Goal: Transaction & Acquisition: Purchase product/service

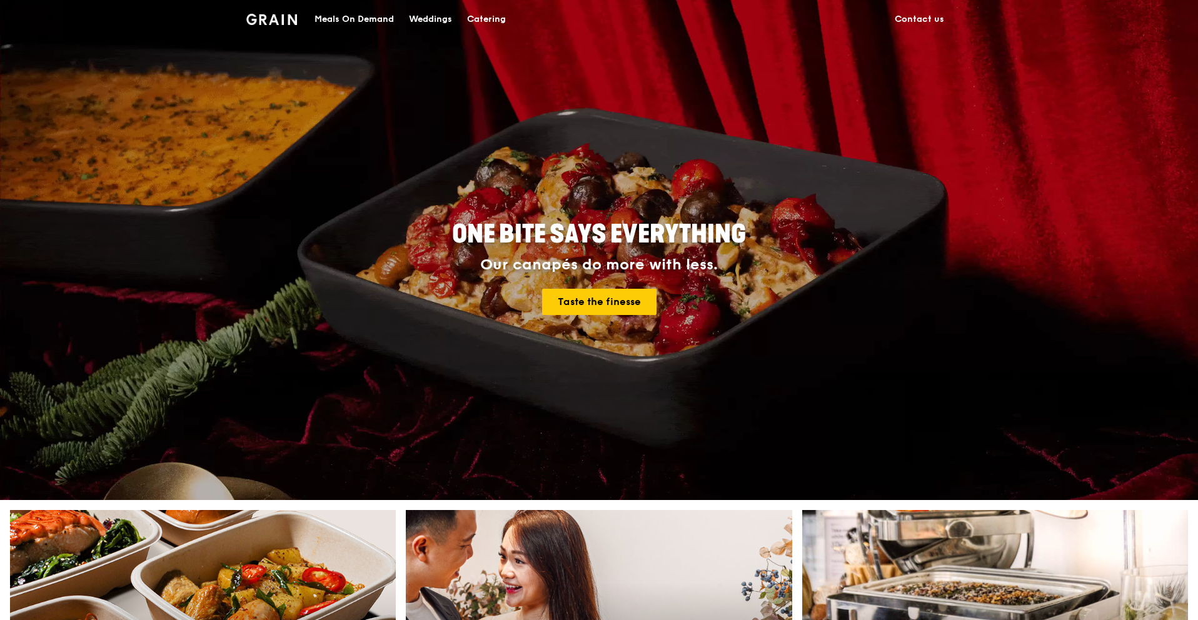
click at [490, 18] on div "Catering" at bounding box center [486, 20] width 39 height 38
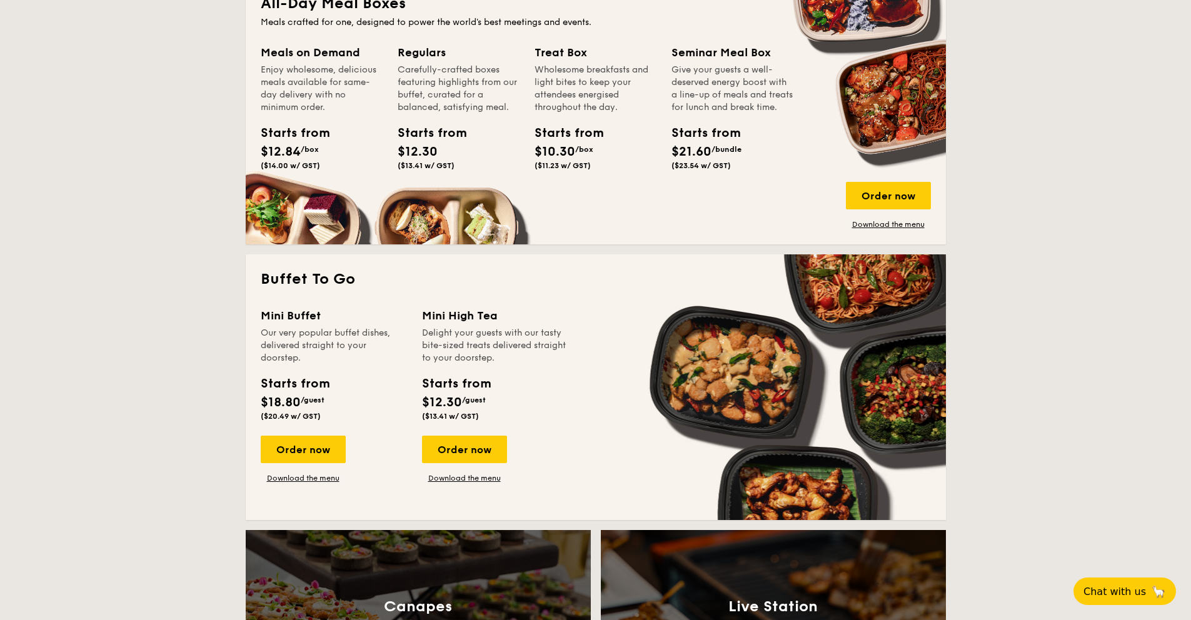
scroll to position [1129, 0]
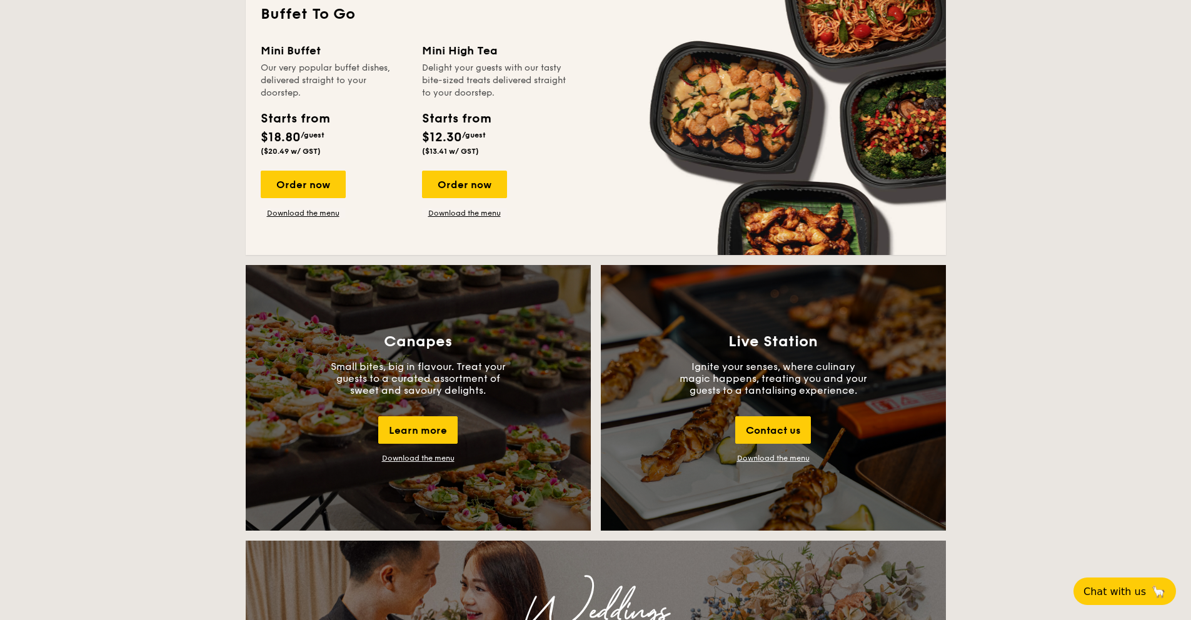
click at [397, 458] on div "Download the menu" at bounding box center [418, 458] width 73 height 9
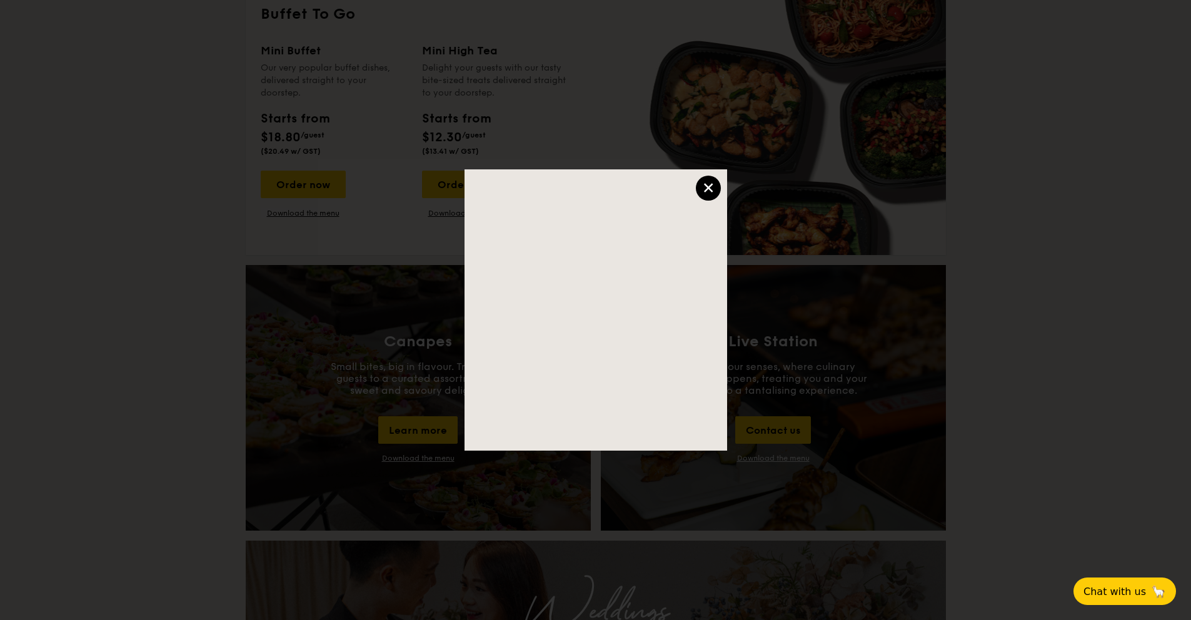
click at [704, 182] on div "×" at bounding box center [708, 188] width 25 height 25
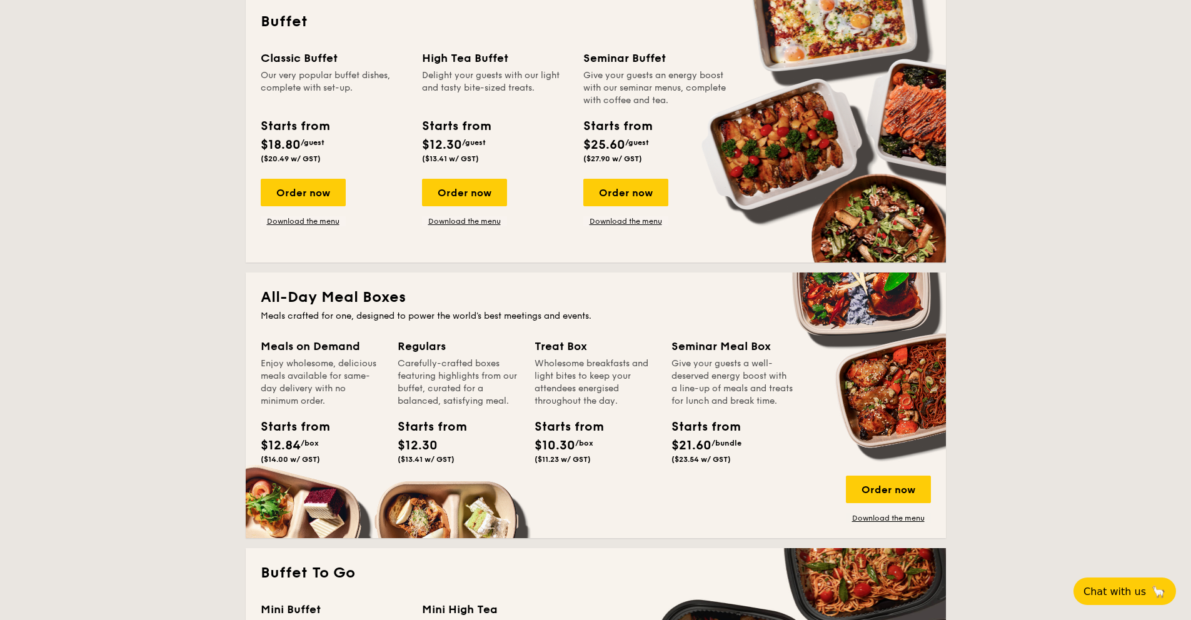
scroll to position [241, 0]
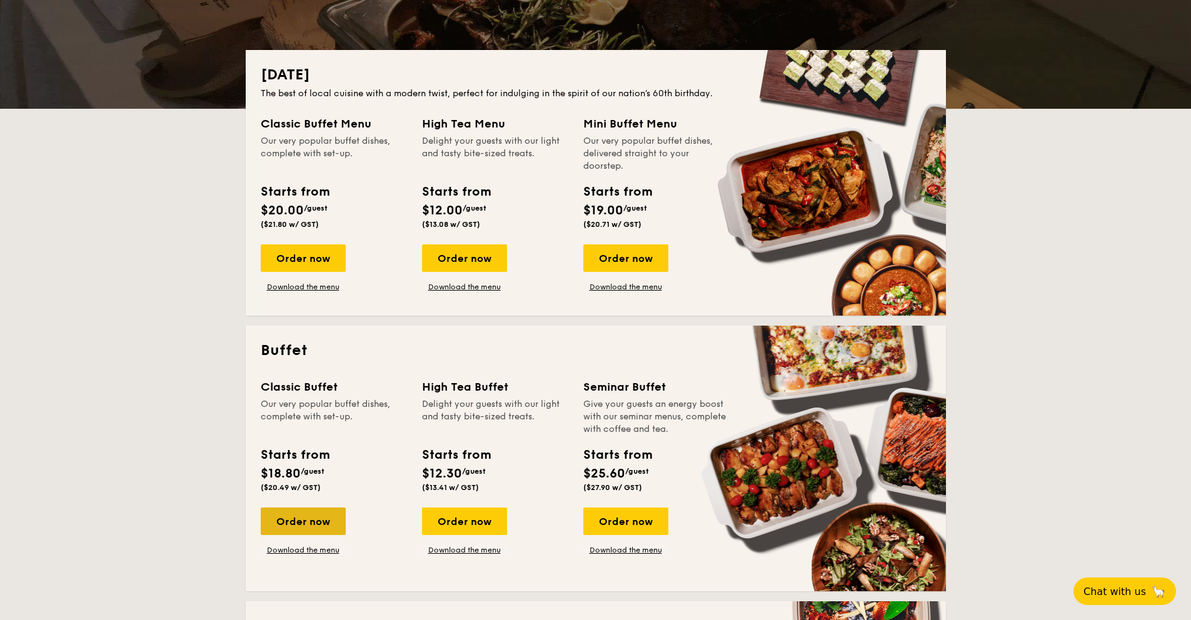
click at [317, 521] on div "Order now" at bounding box center [303, 522] width 85 height 28
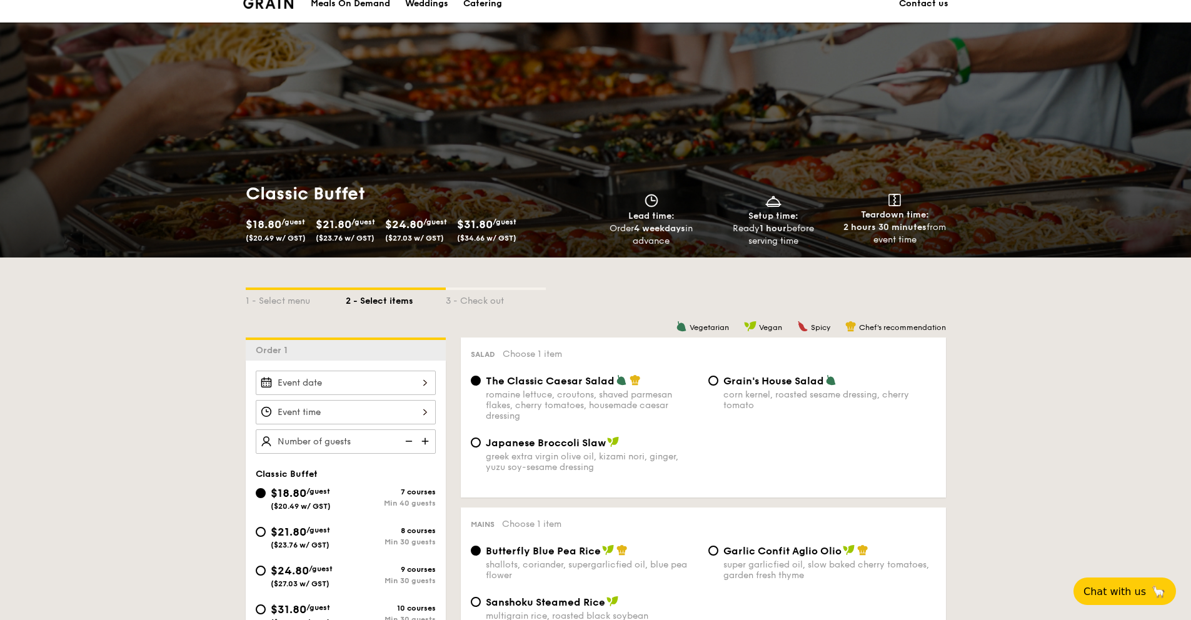
scroll to position [231, 0]
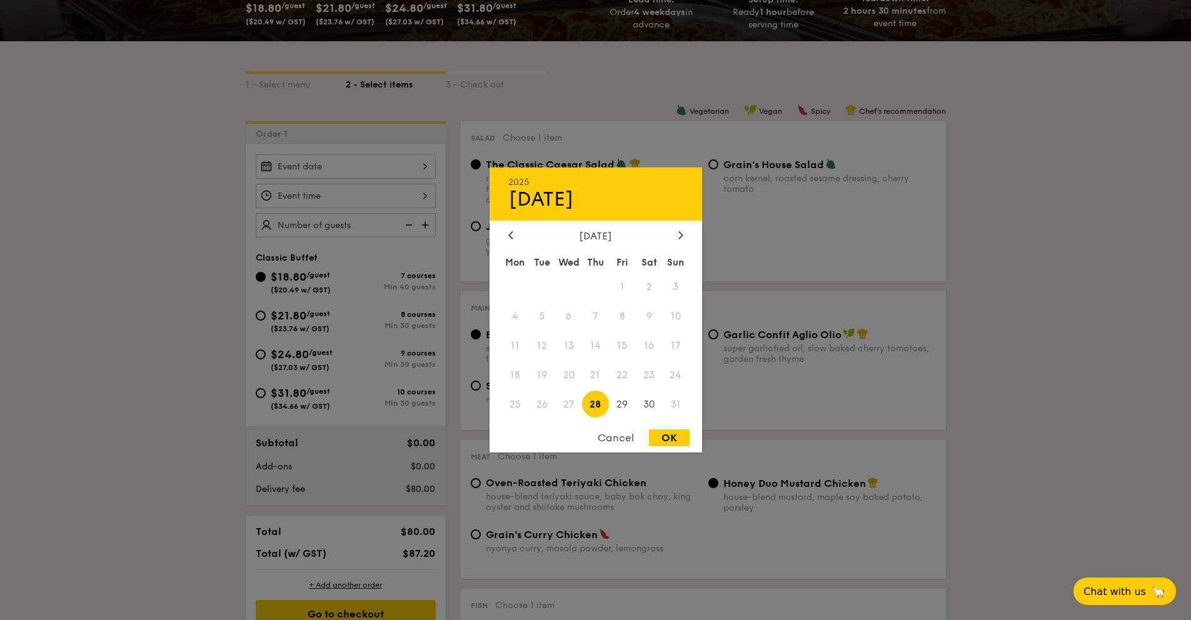
click at [395, 174] on div "2025 Aug 28 August 2025 Mon Tue Wed Thu Fri Sat Sun 1 2 3 4 5 6 7 8 9 10 11 12 …" at bounding box center [346, 166] width 180 height 24
click at [646, 412] on span "30" at bounding box center [649, 404] width 27 height 27
click at [663, 445] on div "OK" at bounding box center [669, 437] width 41 height 17
type input "Aug 30, 2025"
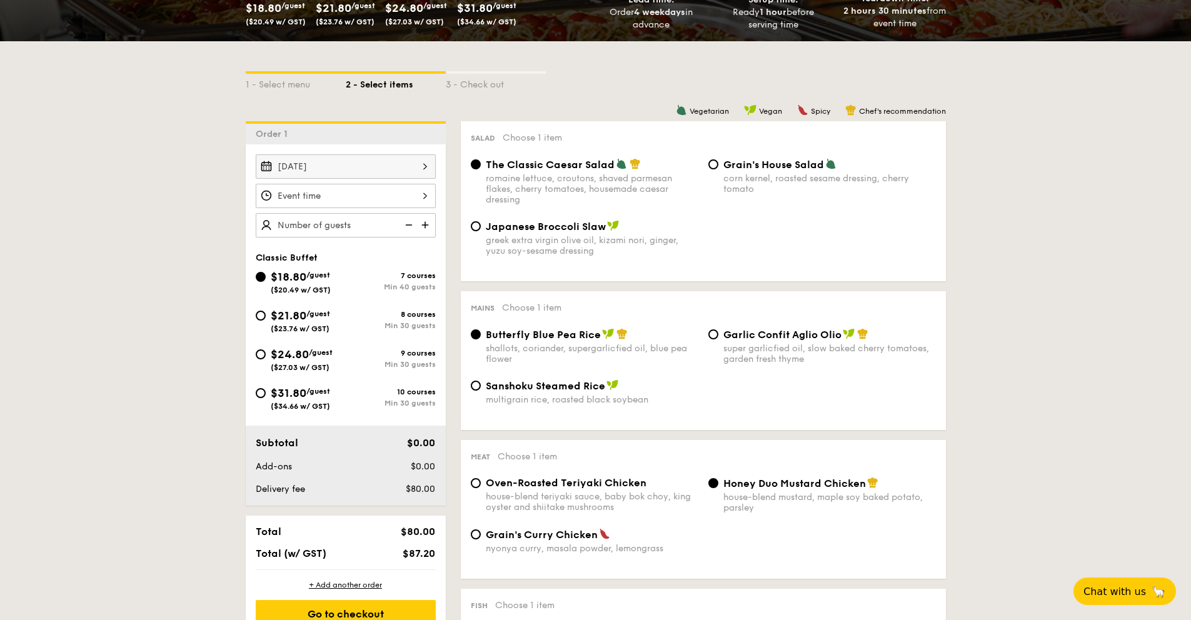
click at [334, 193] on div at bounding box center [346, 196] width 180 height 24
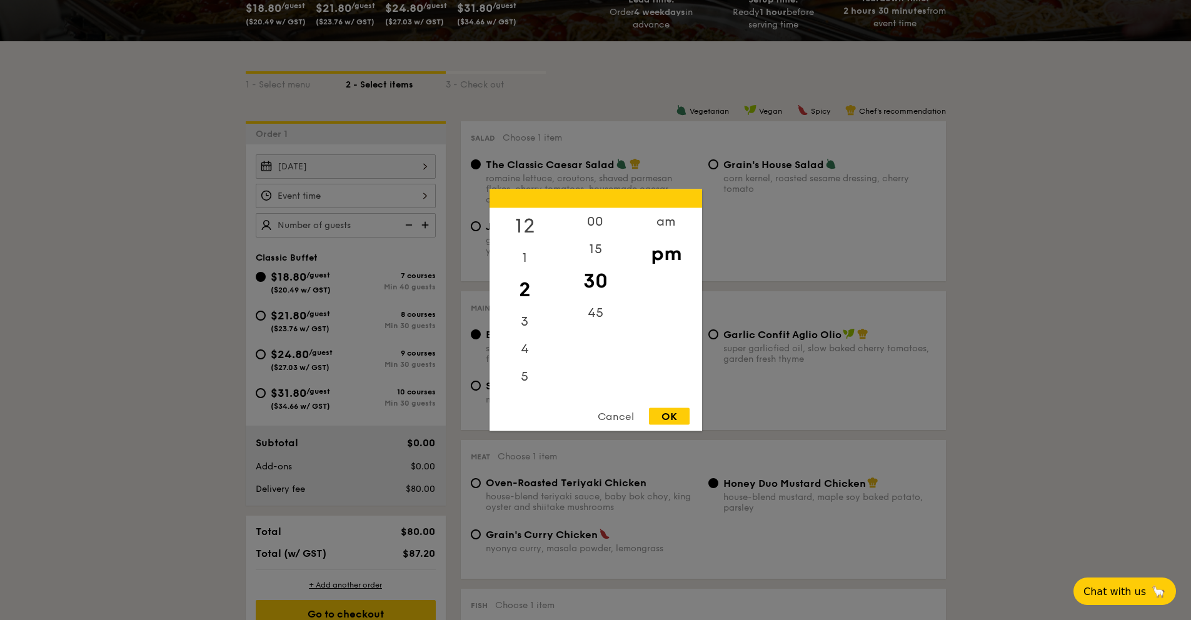
click at [519, 225] on div "12" at bounding box center [524, 226] width 71 height 36
click at [581, 226] on div "00" at bounding box center [595, 226] width 71 height 36
click at [668, 419] on div "OK" at bounding box center [669, 416] width 41 height 17
type input "12:00PM"
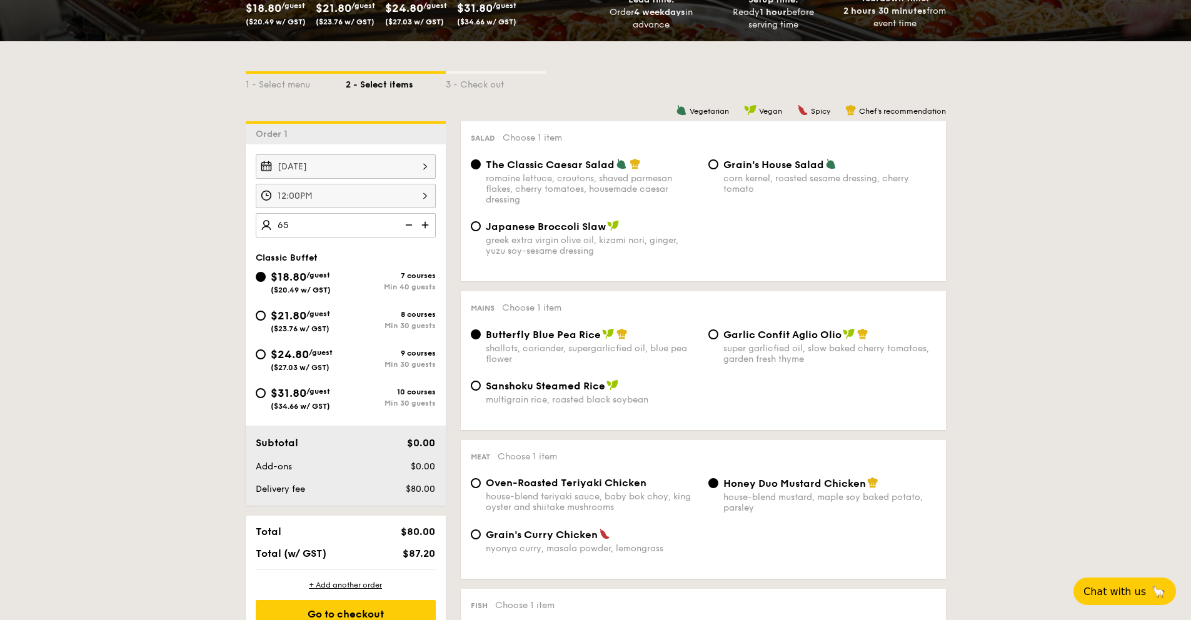
click at [424, 222] on img at bounding box center [426, 225] width 19 height 24
type input "70 guests"
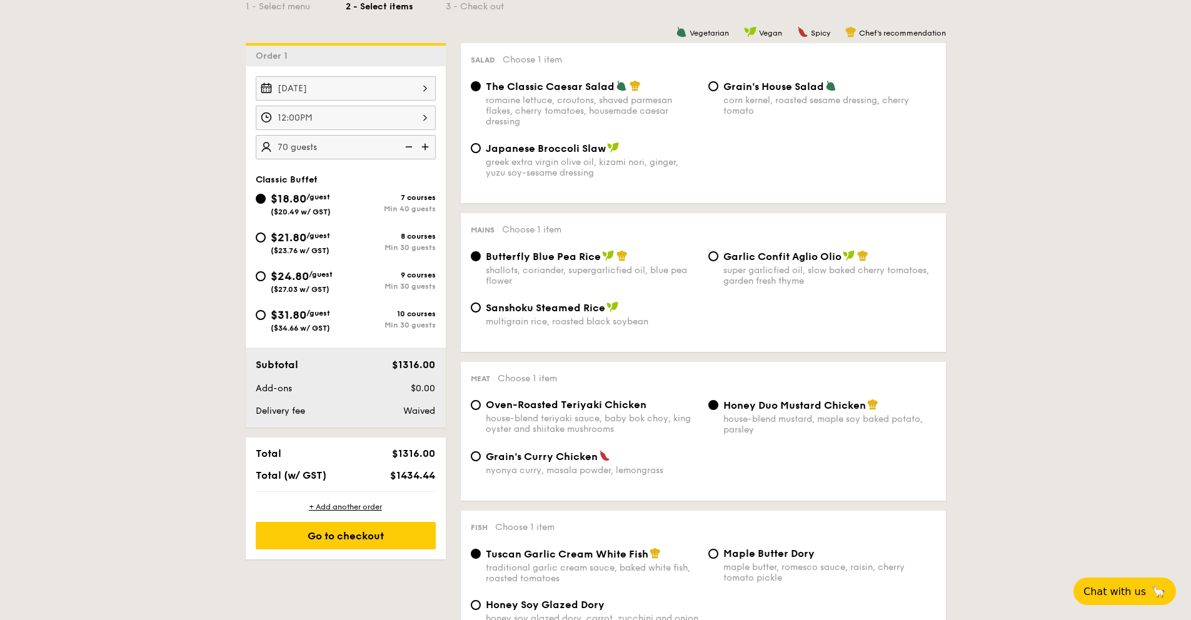
click at [704, 262] on div "Garlic Confit Aglio Olio super garlicfied oil, slow baked cherry tomatoes, gard…" at bounding box center [822, 268] width 238 height 36
click at [721, 255] on div "Garlic Confit Aglio Olio super garlicfied oil, slow baked cherry tomatoes, gard…" at bounding box center [822, 268] width 238 height 36
click at [714, 261] on input "Garlic Confit Aglio Olio super garlicfied oil, slow baked cherry tomatoes, gard…" at bounding box center [713, 256] width 10 height 10
radio input "true"
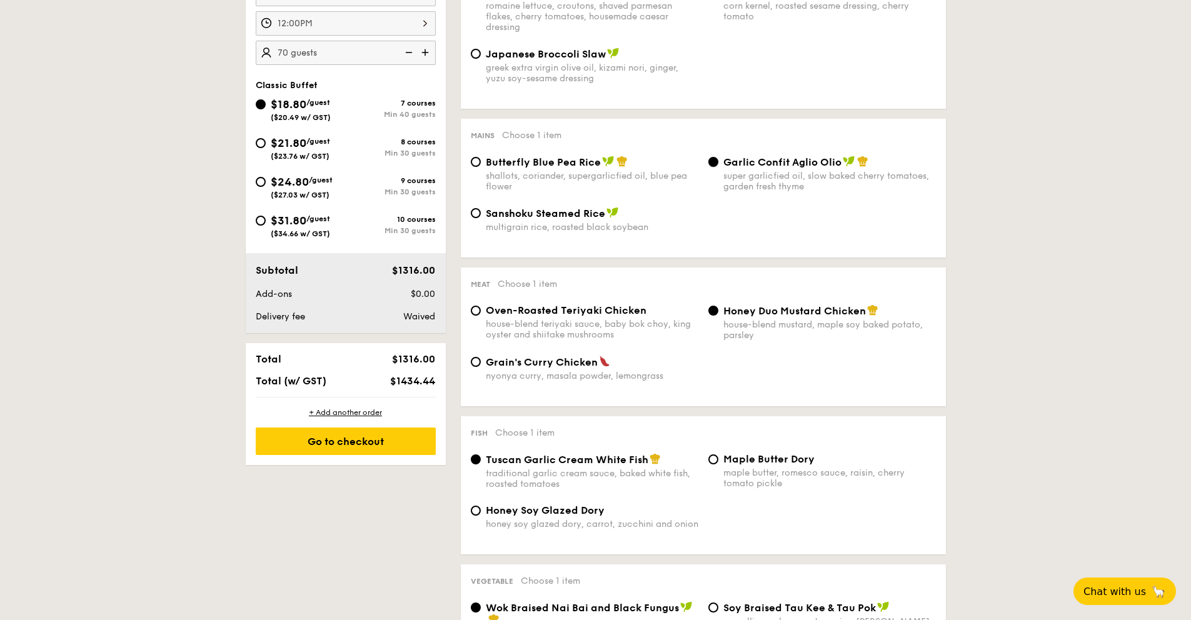
scroll to position [56, 0]
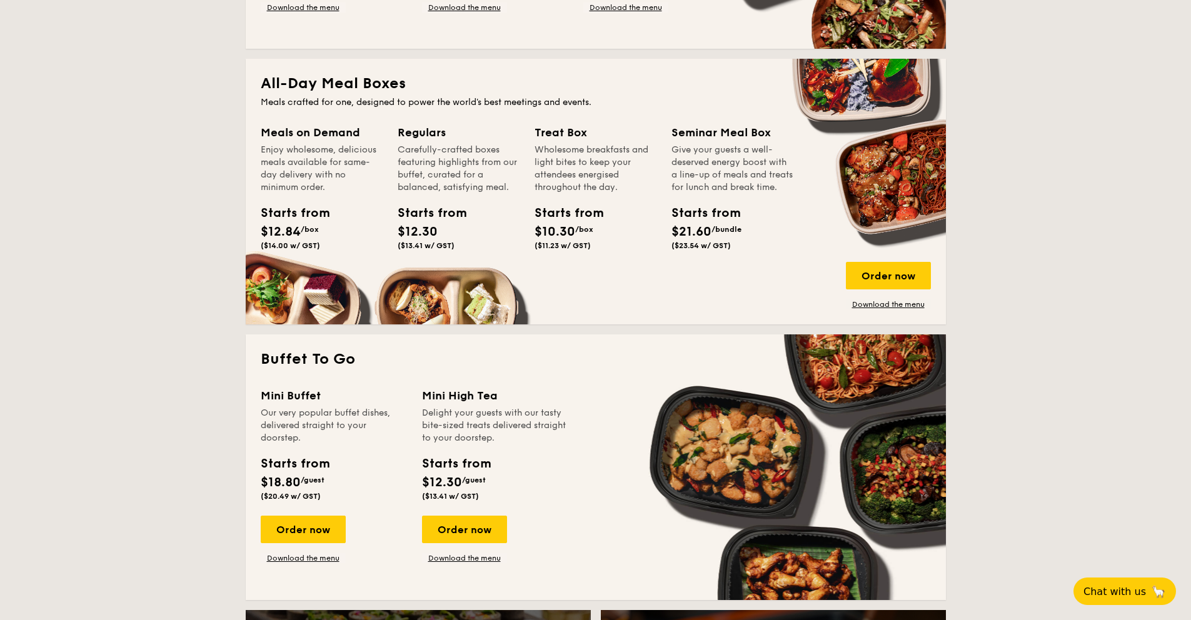
scroll to position [1178, 0]
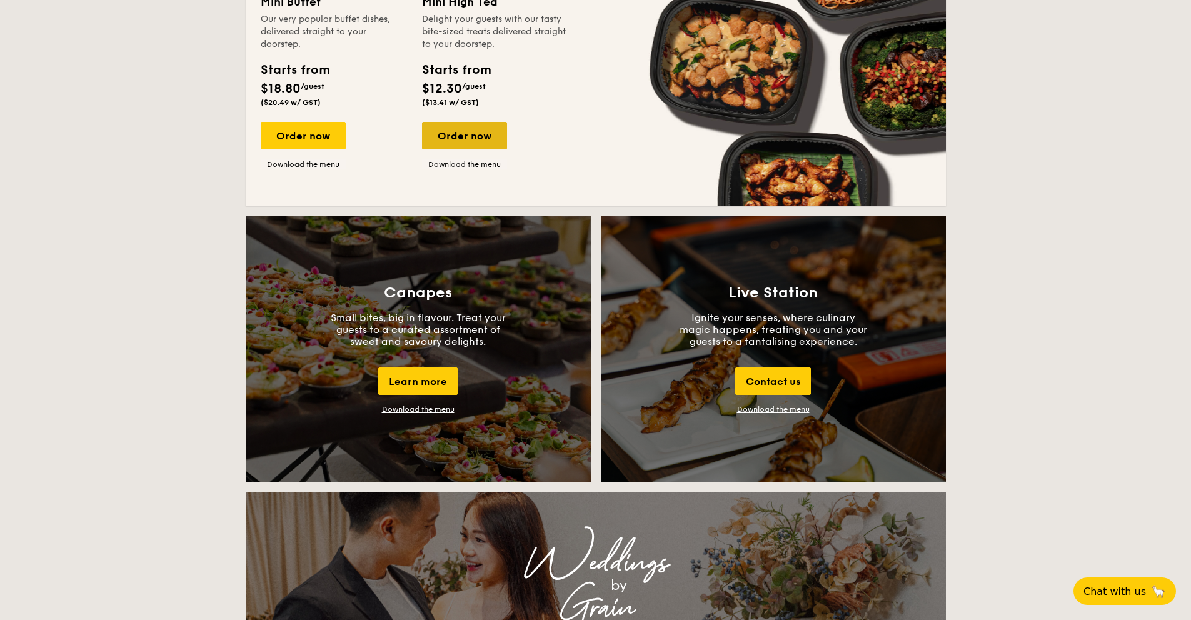
click at [454, 129] on div "Order now" at bounding box center [464, 136] width 85 height 28
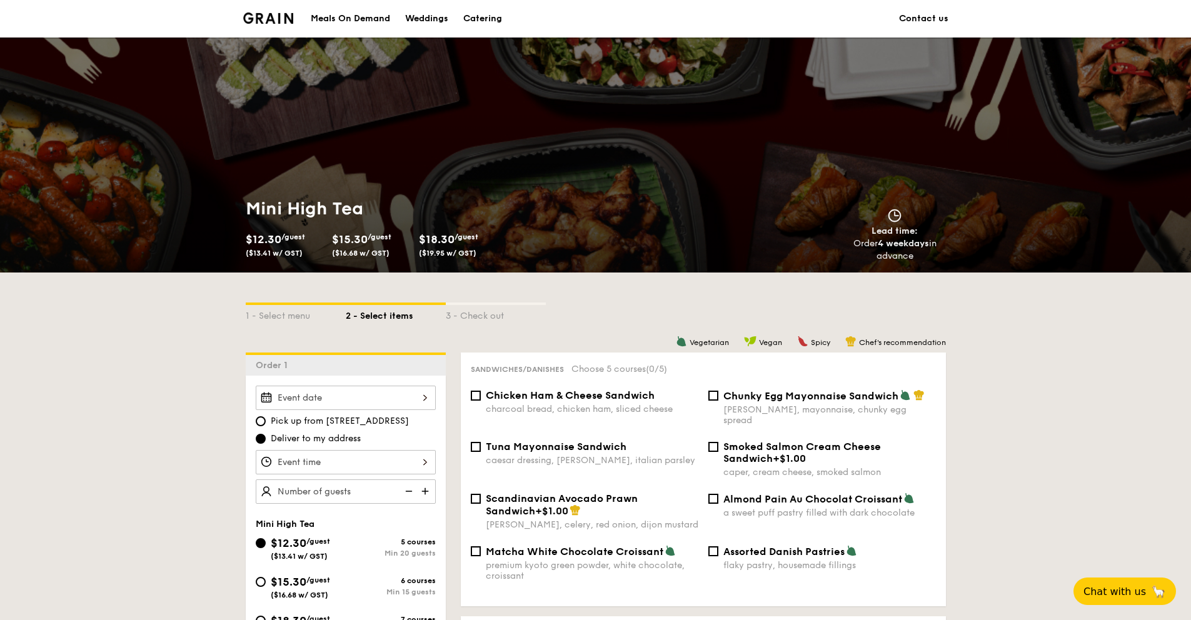
click at [367, 464] on div at bounding box center [346, 462] width 180 height 24
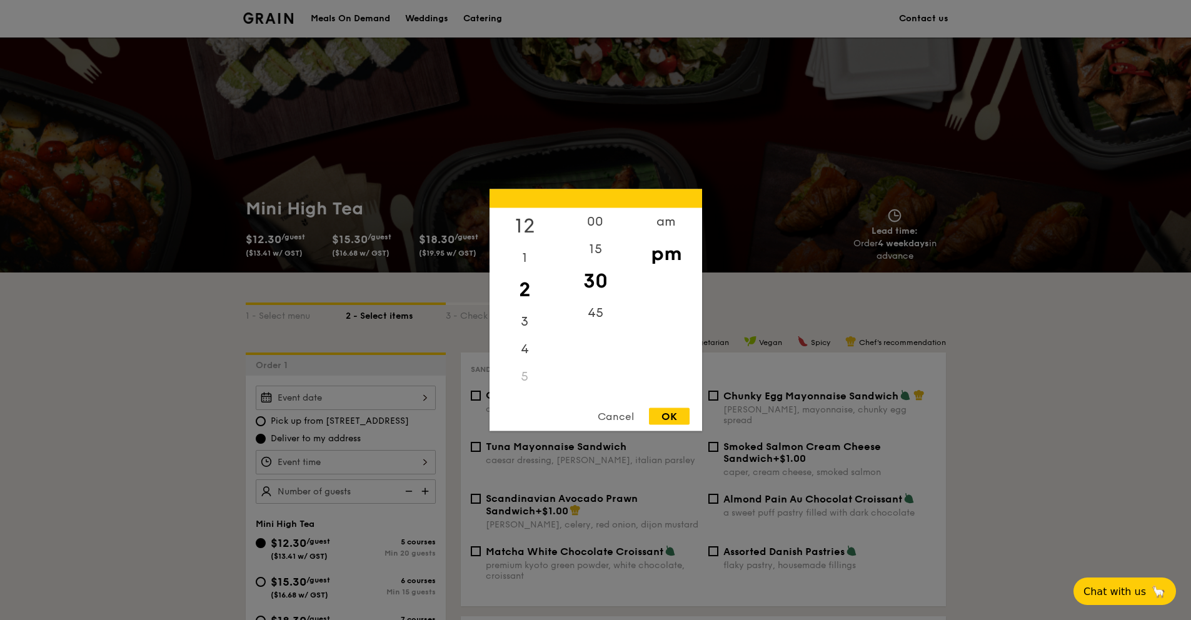
click at [524, 216] on div "12" at bounding box center [524, 226] width 71 height 36
click at [612, 221] on div "00" at bounding box center [595, 226] width 71 height 36
click at [658, 419] on div "OK" at bounding box center [669, 416] width 41 height 17
type input "12:00PM"
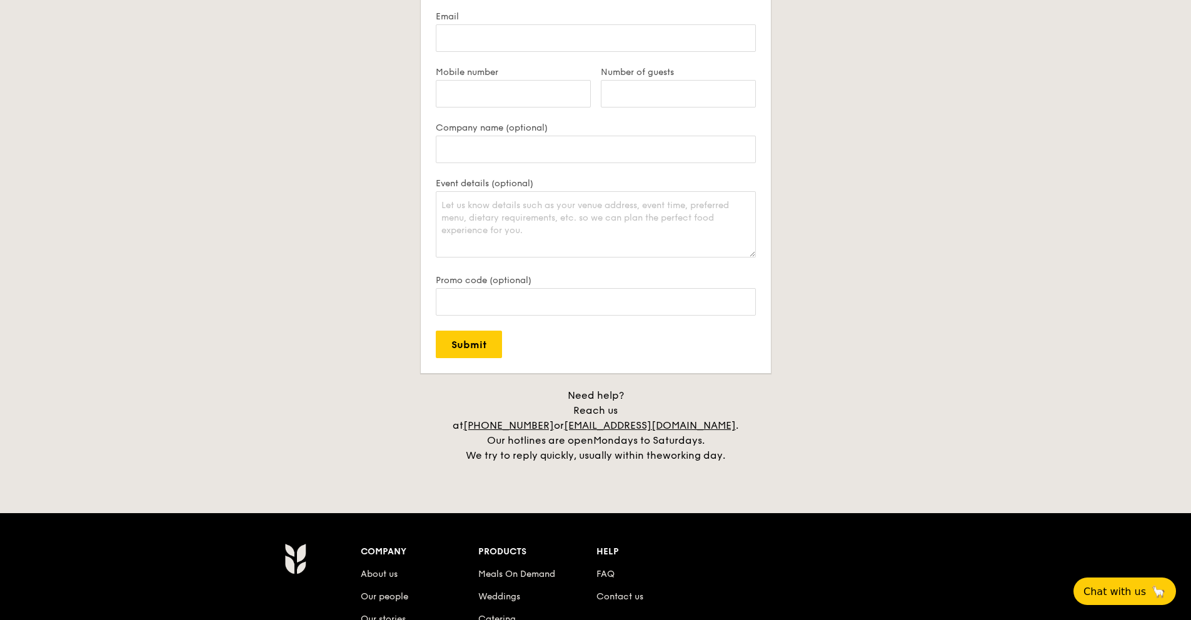
scroll to position [2151, 0]
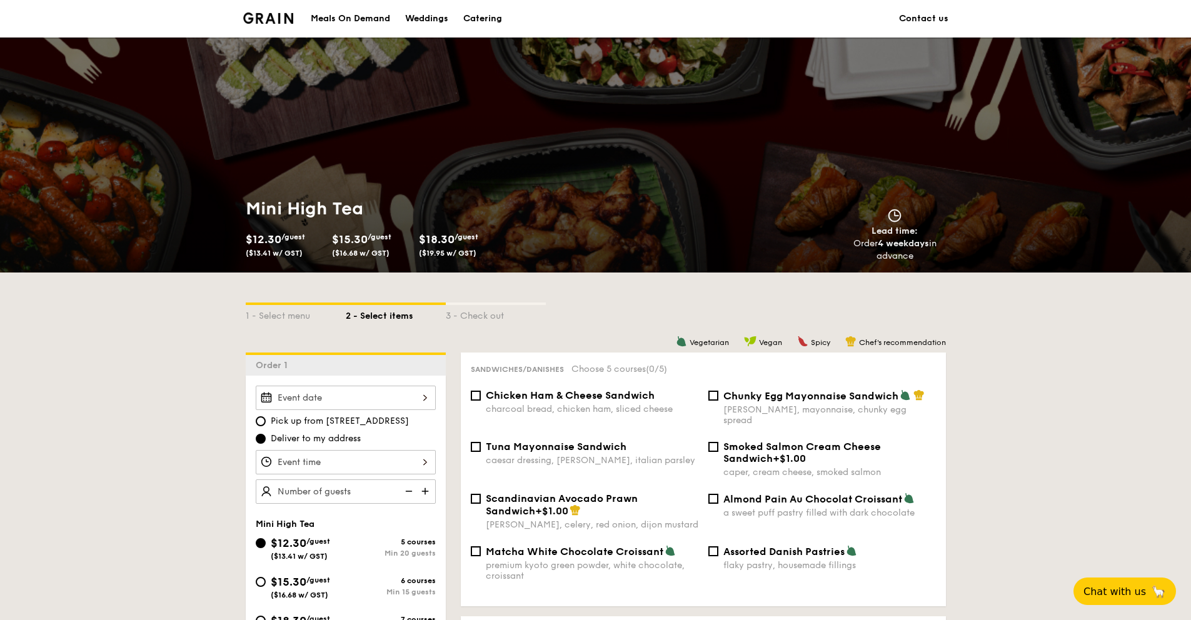
click at [497, 26] on div "Catering" at bounding box center [482, 19] width 39 height 38
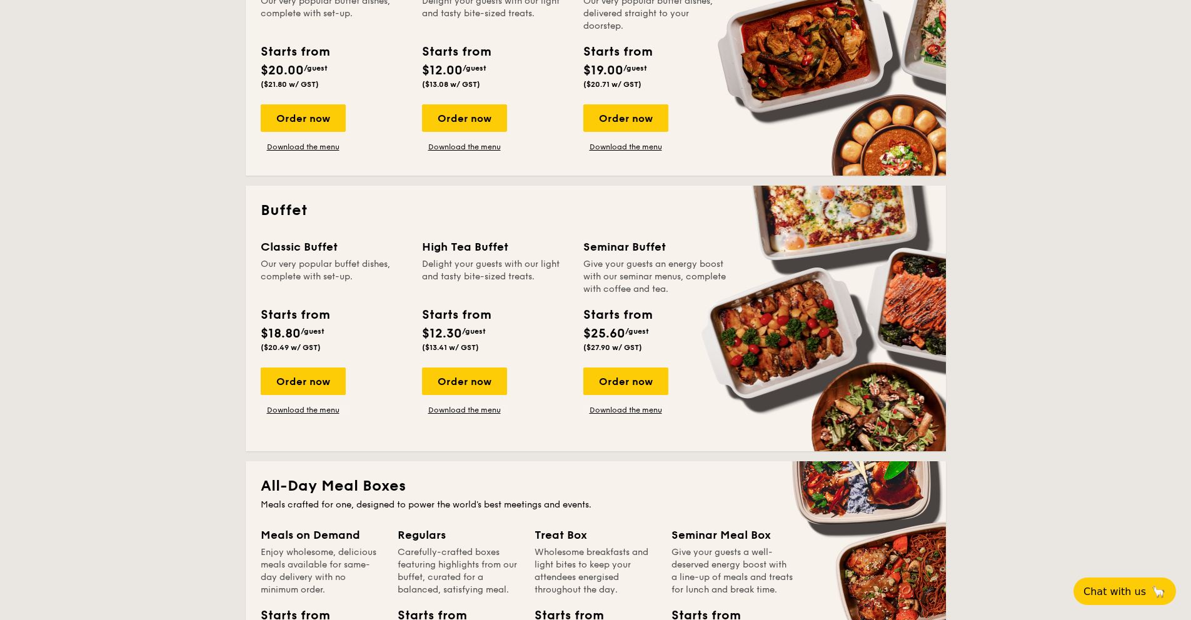
scroll to position [431, 0]
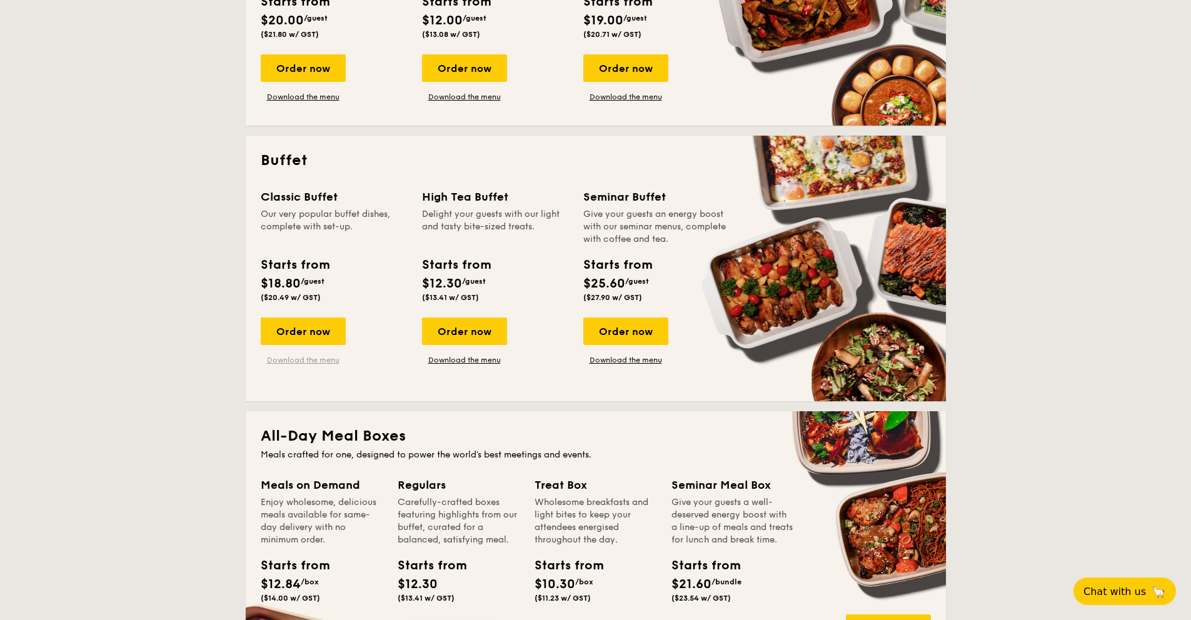
click at [324, 358] on link "Download the menu" at bounding box center [303, 360] width 85 height 10
click at [277, 326] on div "Order now" at bounding box center [303, 332] width 85 height 28
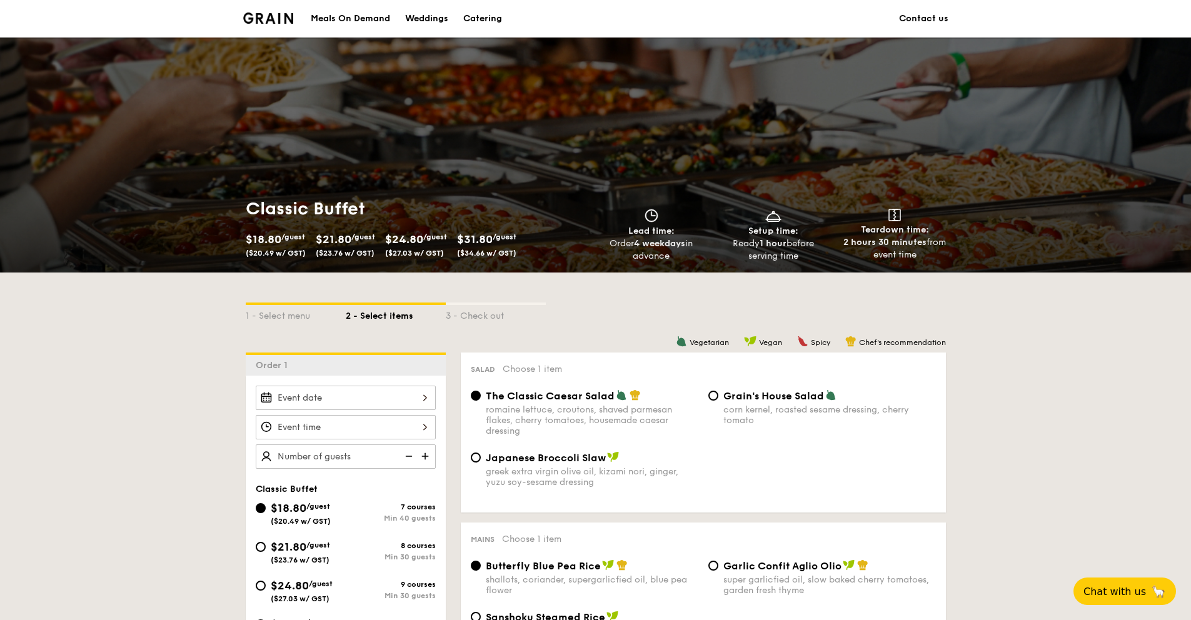
scroll to position [8, 0]
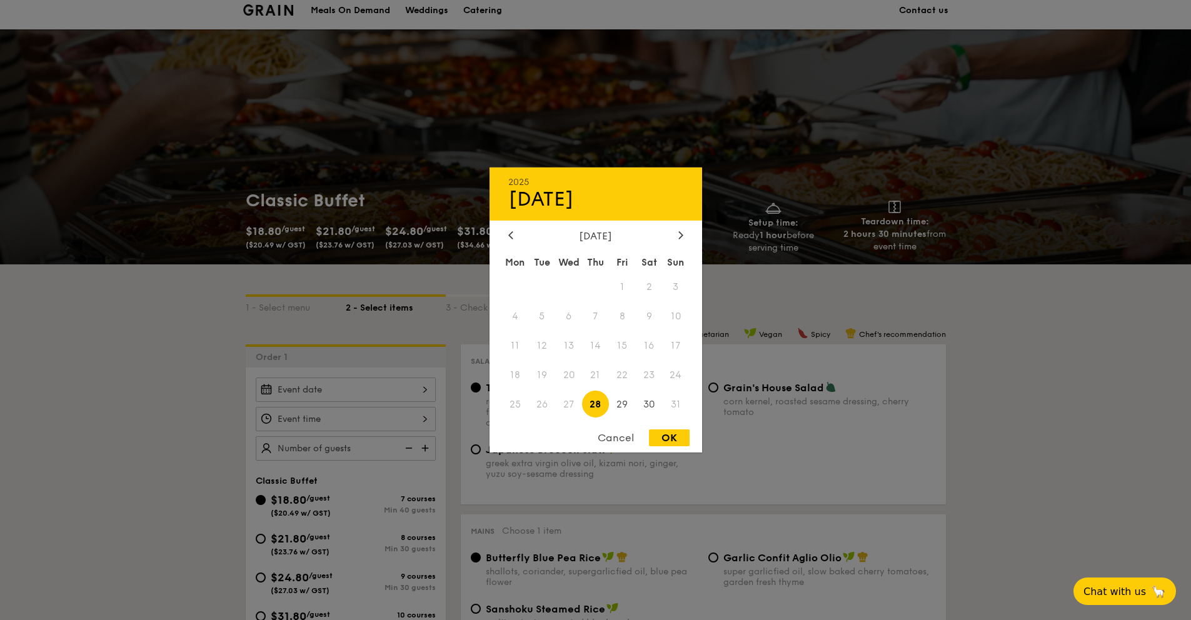
click at [326, 398] on div "2025 Aug 28 August 2025 Mon Tue Wed Thu Fri Sat Sun 1 2 3 4 5 6 7 8 9 10 11 12 …" at bounding box center [346, 390] width 180 height 24
click at [641, 402] on span "30" at bounding box center [649, 404] width 27 height 27
click at [657, 433] on div "OK" at bounding box center [669, 437] width 41 height 17
type input "Aug 30, 2025"
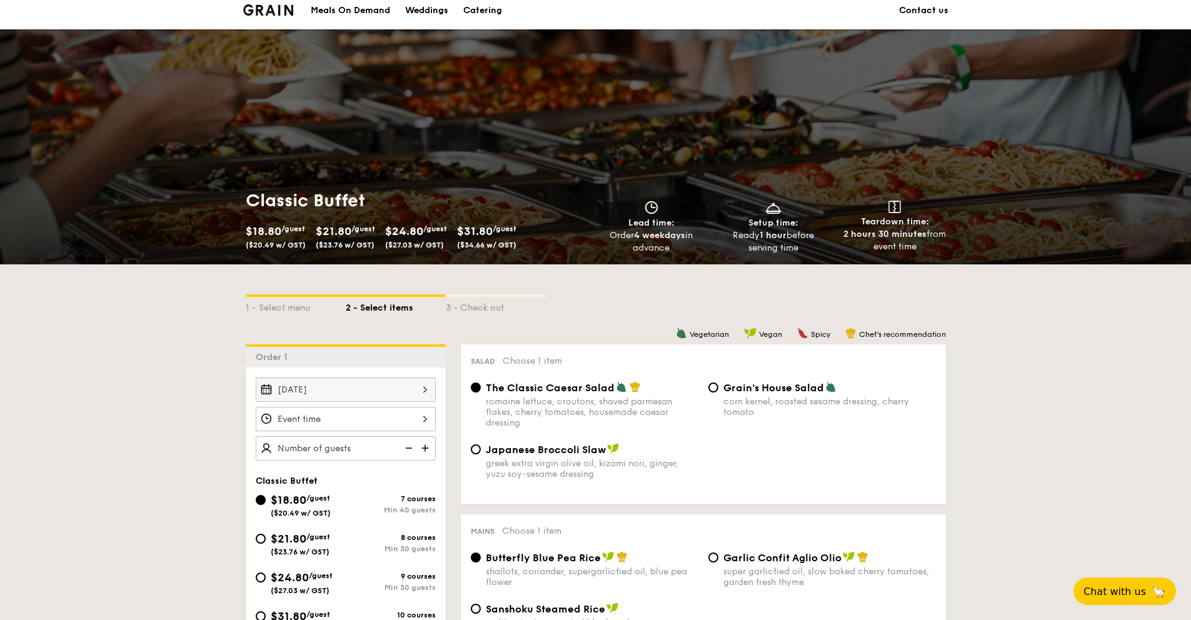
click at [377, 418] on div at bounding box center [346, 419] width 180 height 24
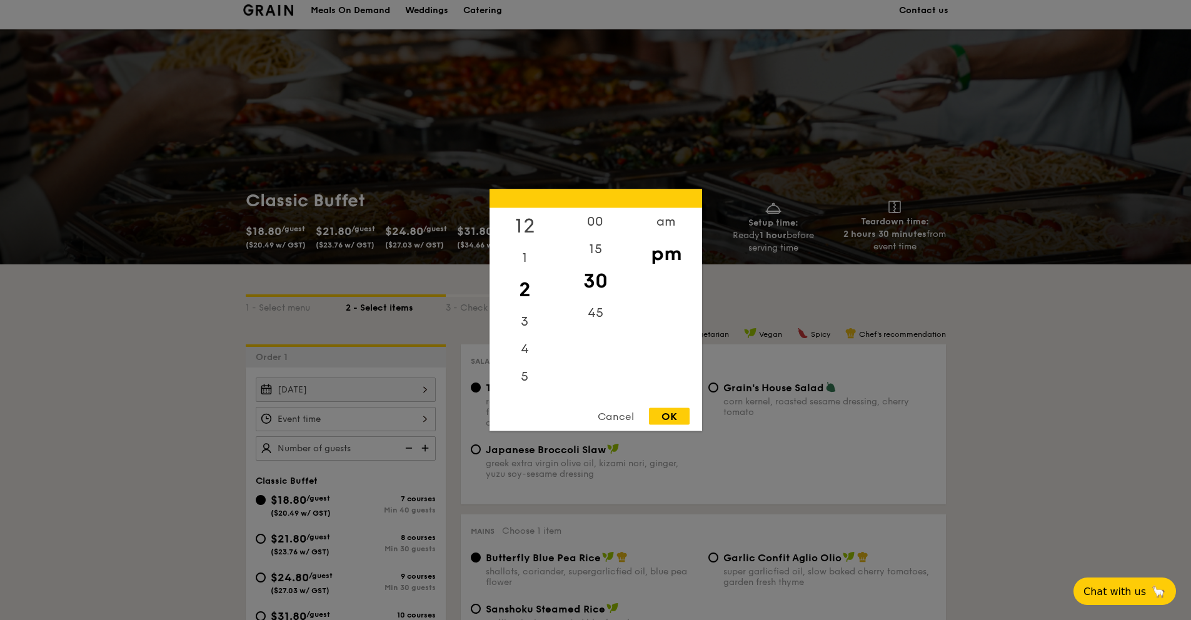
click at [529, 218] on div "12" at bounding box center [524, 226] width 71 height 36
drag, startPoint x: 594, startPoint y: 221, endPoint x: 639, endPoint y: 271, distance: 67.3
click at [594, 221] on div "00" at bounding box center [595, 222] width 71 height 28
click at [669, 414] on div "OK" at bounding box center [669, 416] width 41 height 17
type input "12:00PM"
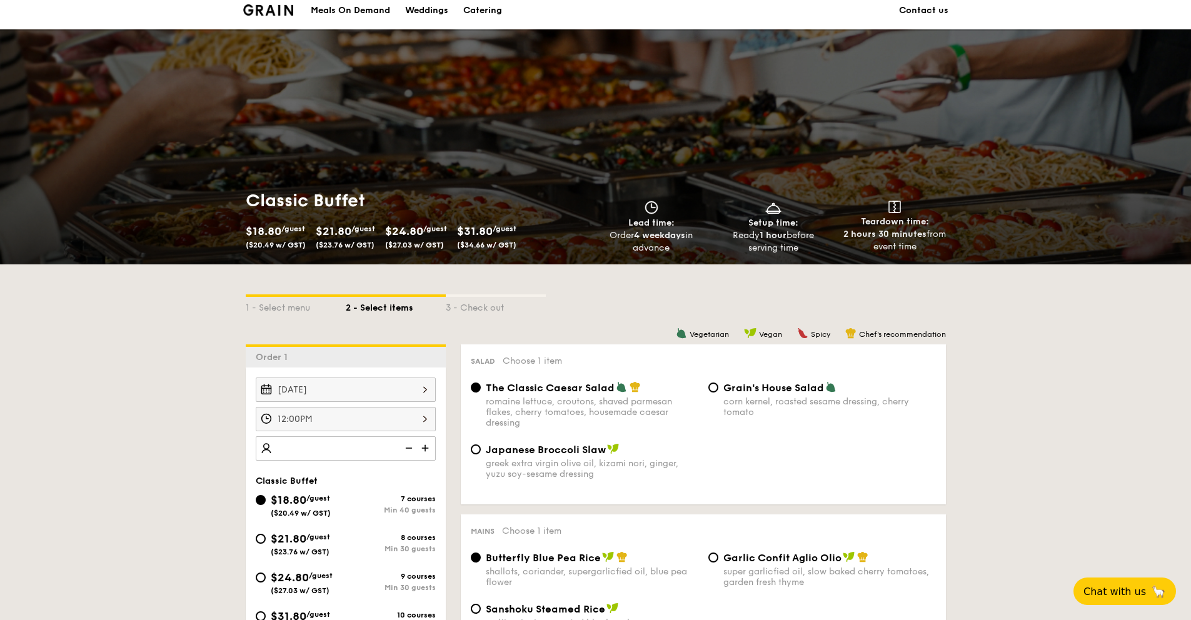
scroll to position [161, 0]
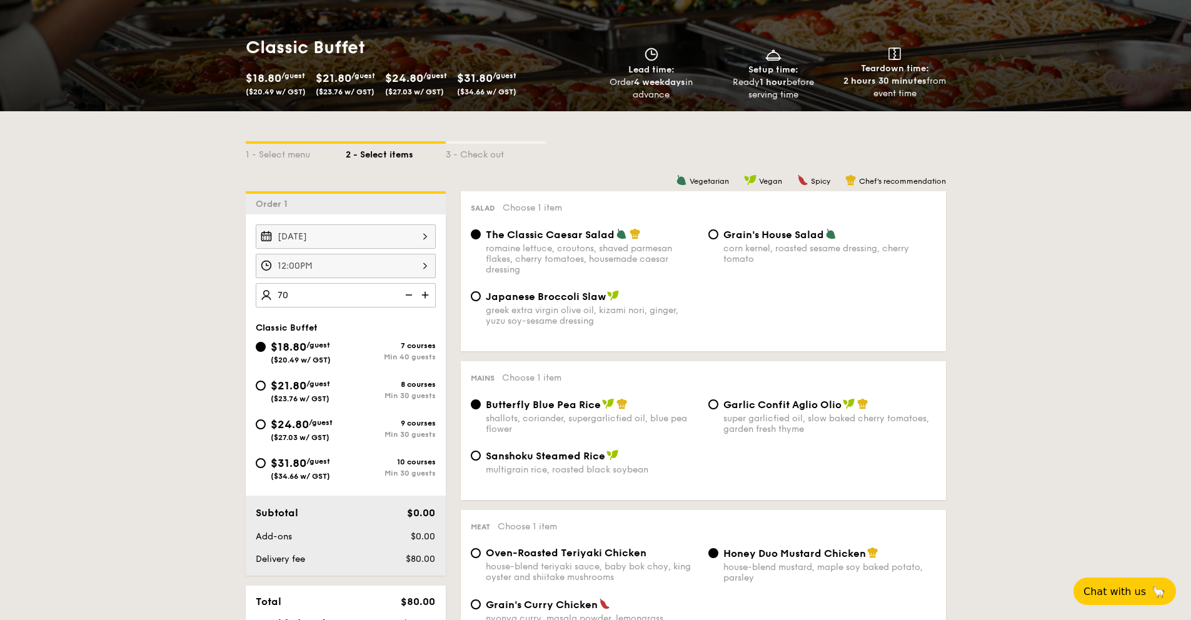
type input "70 guests"
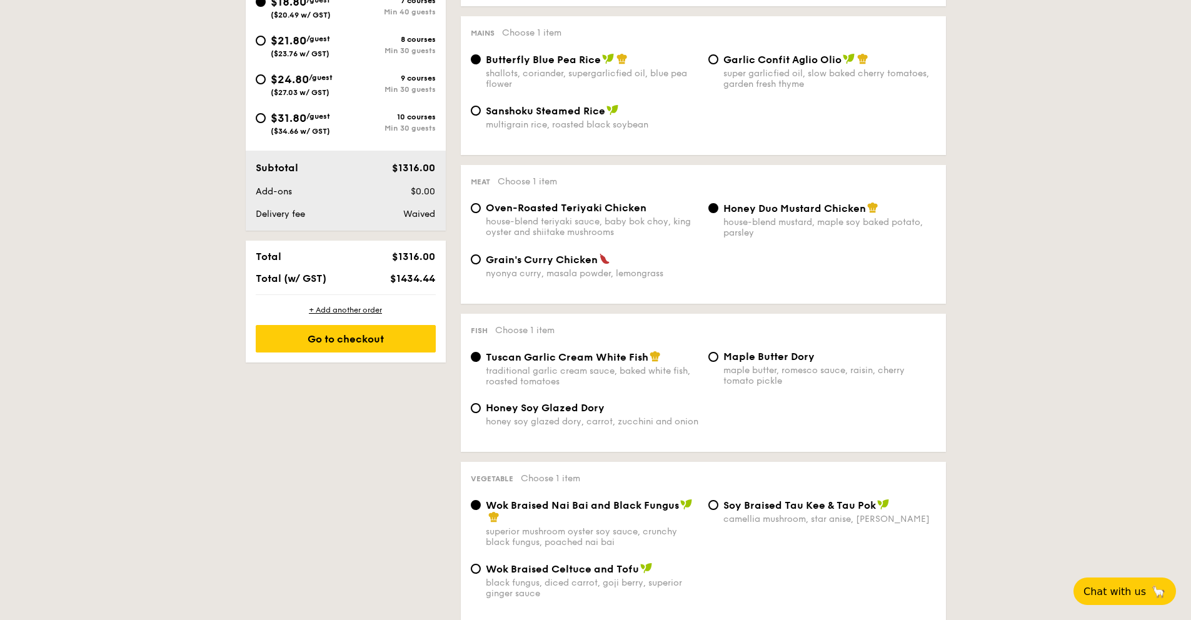
scroll to position [104, 0]
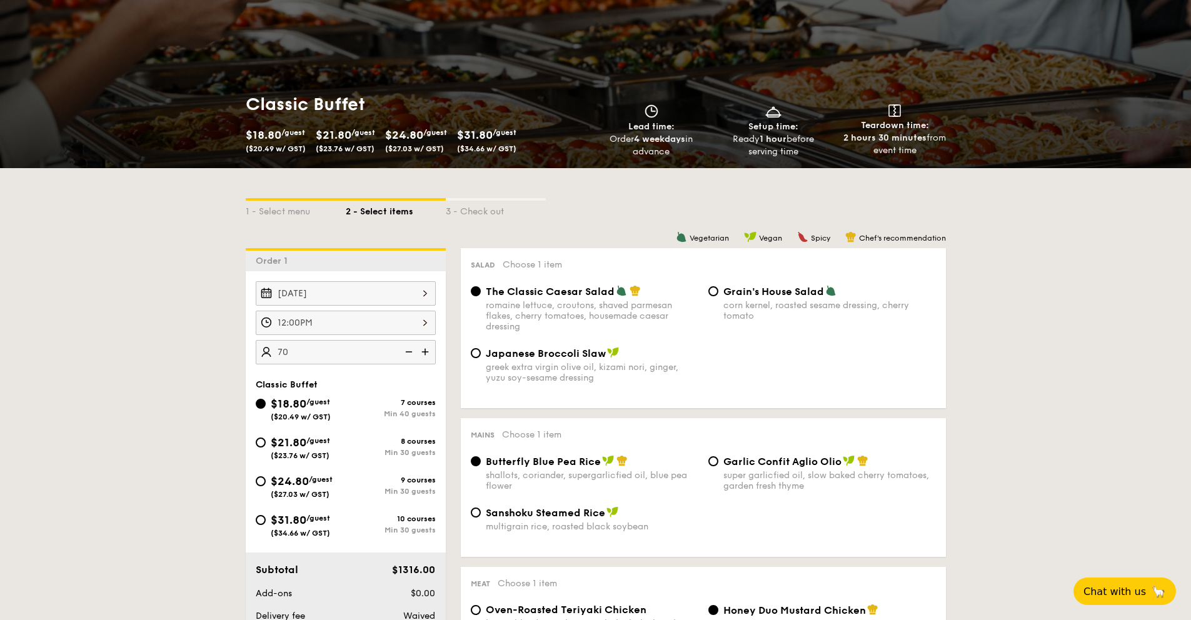
click at [773, 289] on span "Grain's House Salad" at bounding box center [773, 292] width 101 height 12
click at [718, 289] on input "Grain's House Salad corn kernel, roasted sesame dressing, cherry tomato" at bounding box center [713, 291] width 10 height 10
radio input "true"
click at [500, 371] on div "greek extra virgin olive oil, kizami nori, ginger, yuzu soy-sesame dressing" at bounding box center [592, 372] width 213 height 21
click at [481, 358] on input "Japanese Broccoli Slaw greek extra virgin olive oil, kizami nori, ginger, yuzu …" at bounding box center [476, 353] width 10 height 10
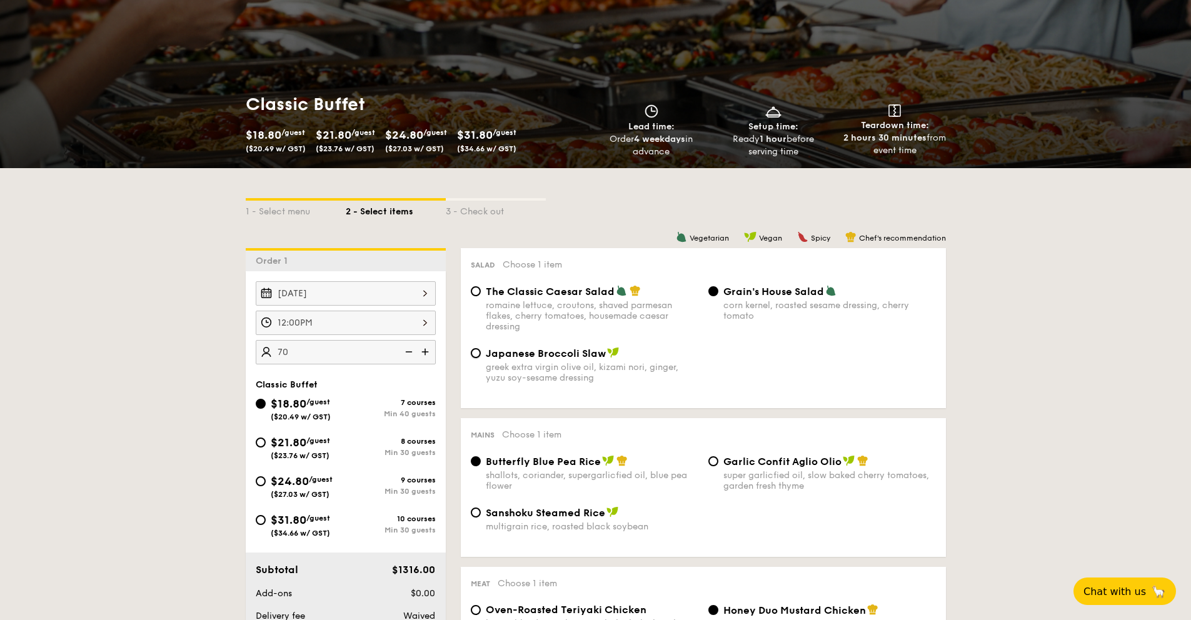
radio input "true"
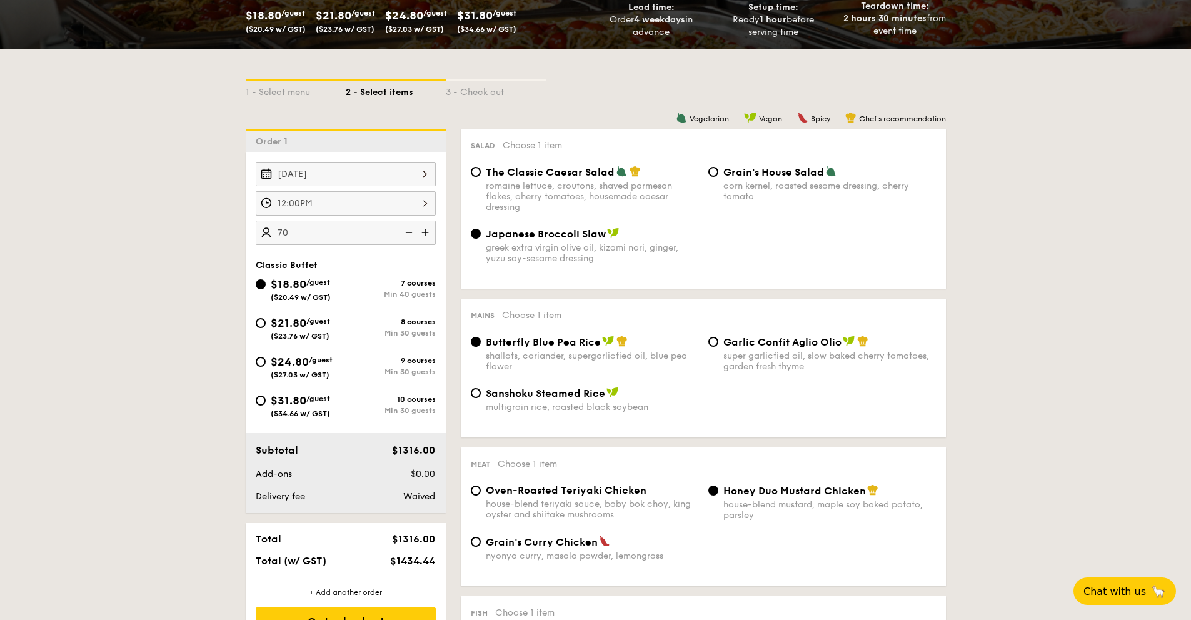
click at [741, 361] on div "super garlicfied oil, slow baked cherry tomatoes, garden fresh thyme" at bounding box center [829, 361] width 213 height 21
click at [718, 347] on input "Garlic Confit Aglio Olio super garlicfied oil, slow baked cherry tomatoes, gard…" at bounding box center [713, 342] width 10 height 10
radio input "true"
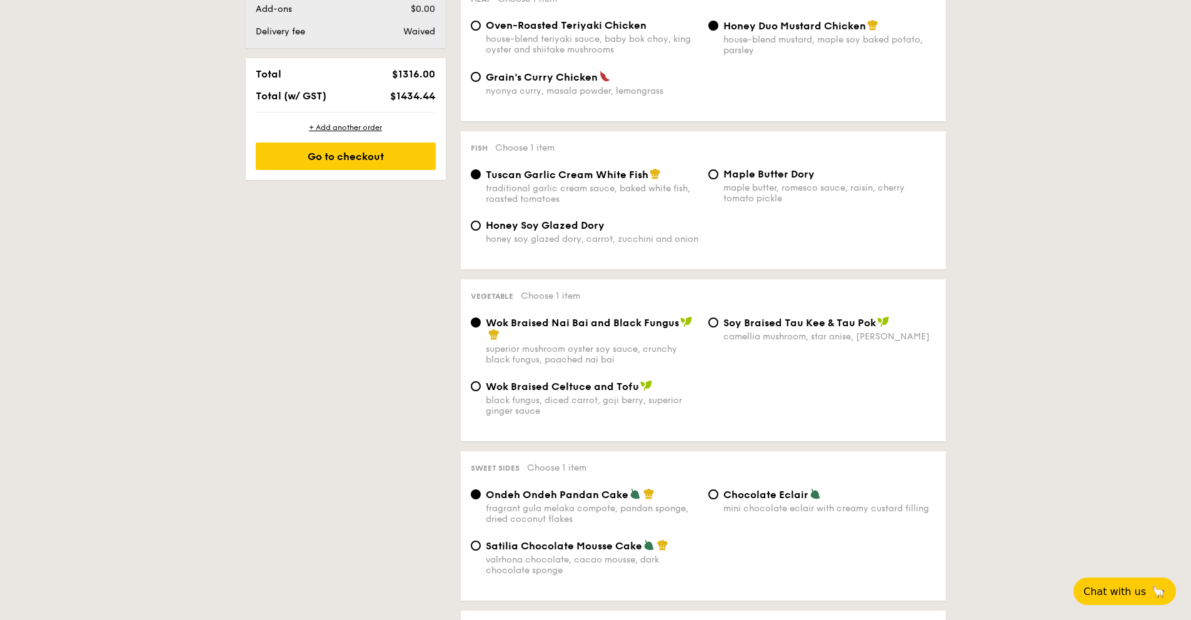
scroll to position [705, 0]
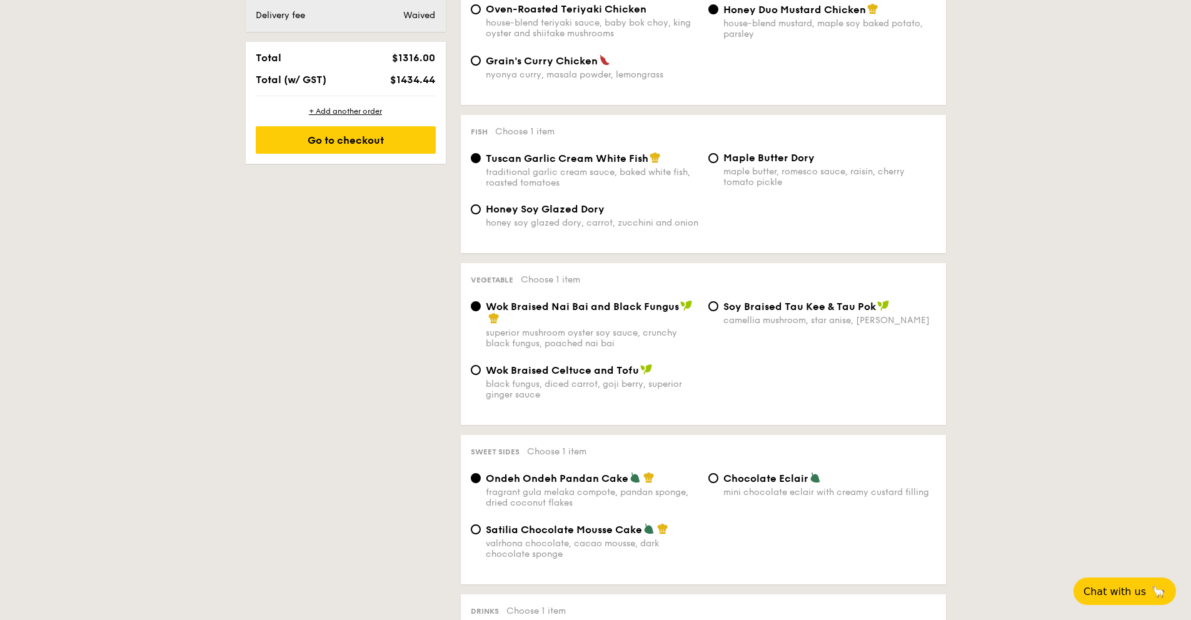
click at [539, 385] on div "black fungus, diced carrot, goji berry, superior ginger sauce" at bounding box center [592, 389] width 213 height 21
click at [481, 375] on input "Wok Braised Celtuce and Tofu black fungus, diced carrot, goji berry, superior g…" at bounding box center [476, 370] width 10 height 10
radio input "true"
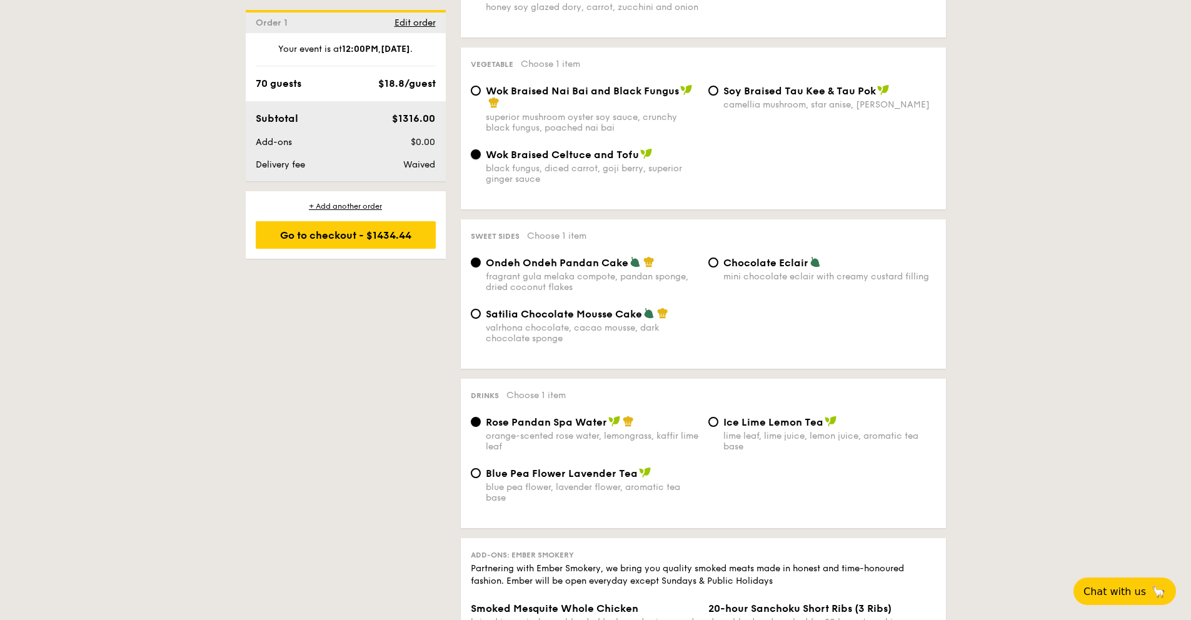
scroll to position [953, 0]
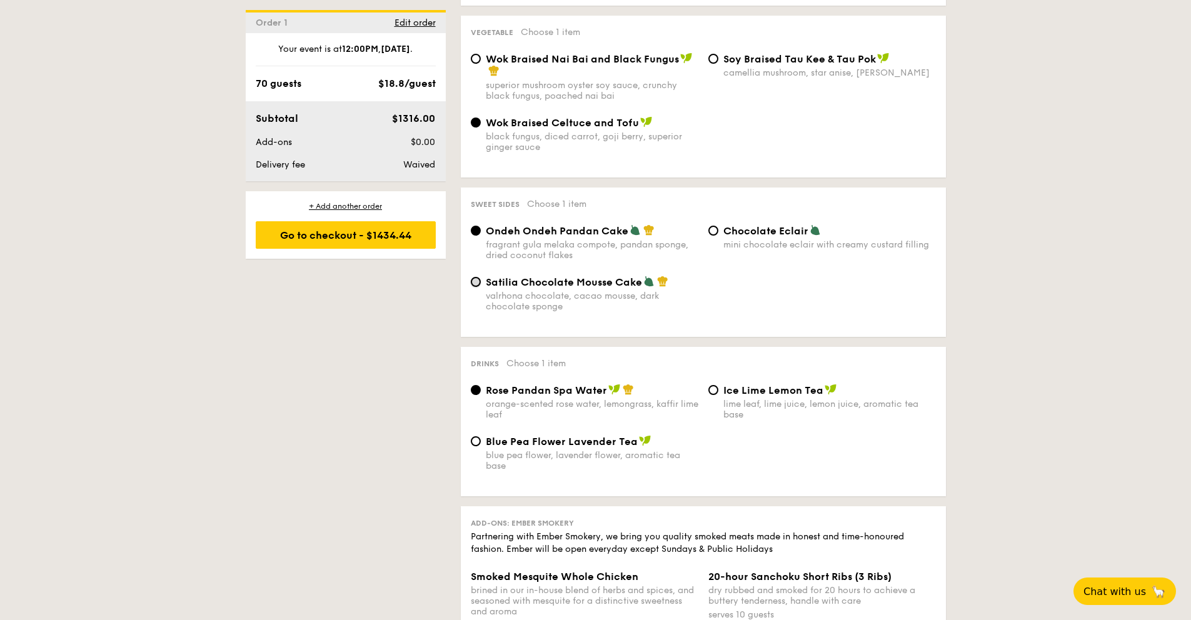
click at [474, 287] on input "Satilia Chocolate Mousse Cake valrhona chocolate, cacao mousse, dark chocolate …" at bounding box center [476, 282] width 10 height 10
radio input "true"
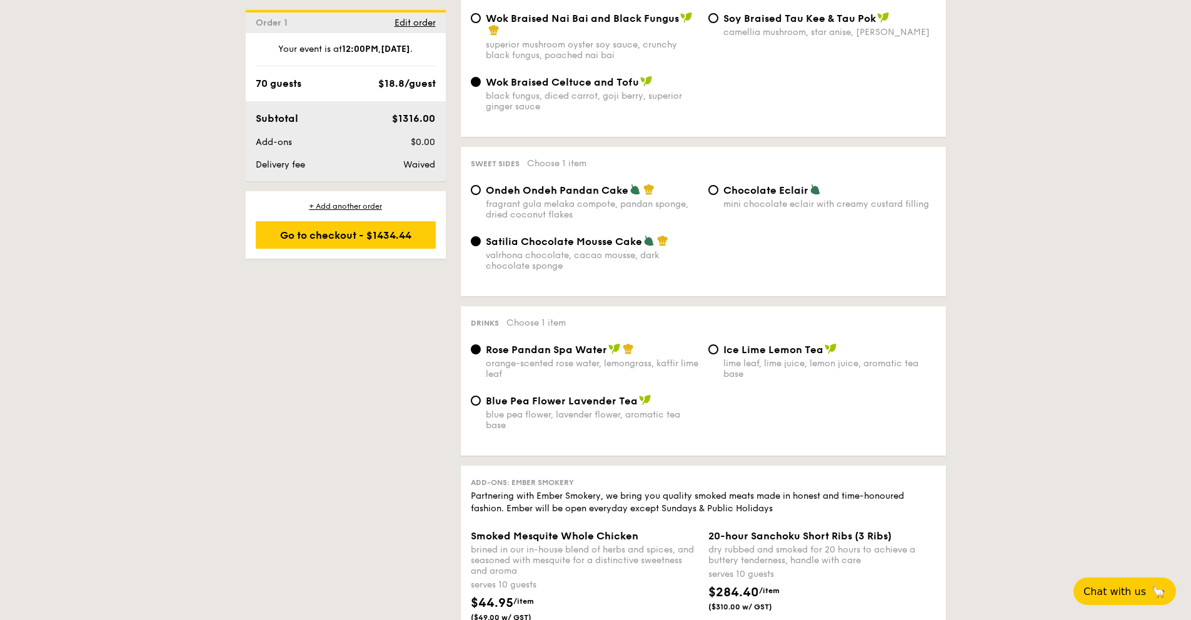
click at [722, 203] on div "Chocolate Eclair mini chocolate eclair with creamy custard filling" at bounding box center [822, 197] width 238 height 26
click at [716, 195] on input "Chocolate Eclair mini chocolate eclair with creamy custard filling" at bounding box center [713, 190] width 10 height 10
radio input "true"
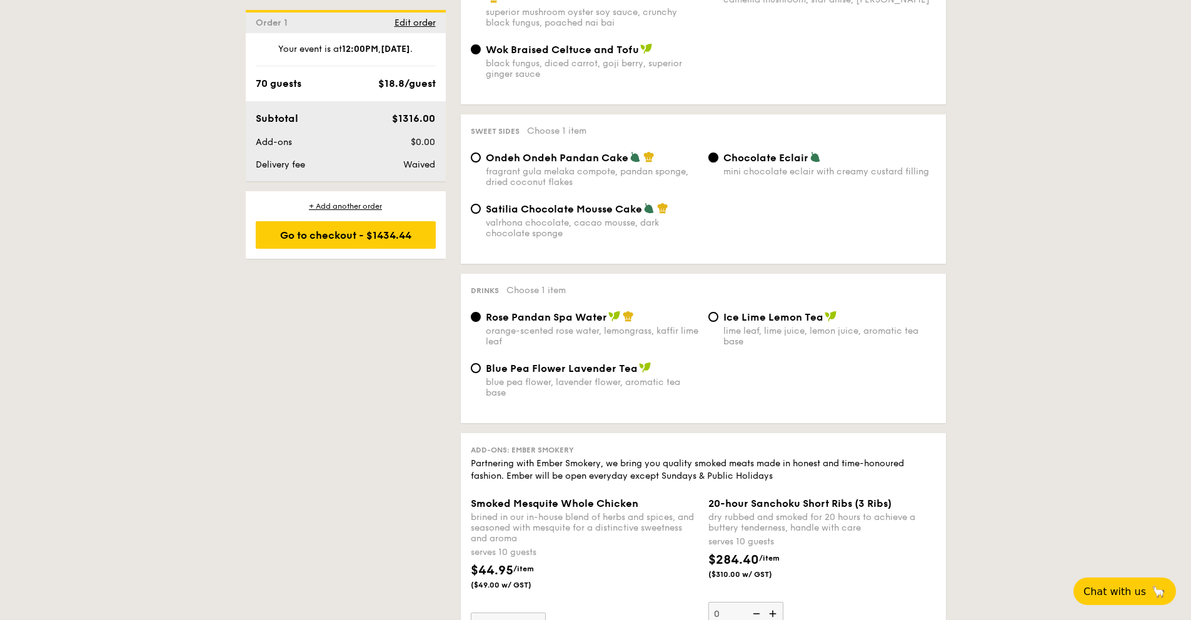
scroll to position [1042, 0]
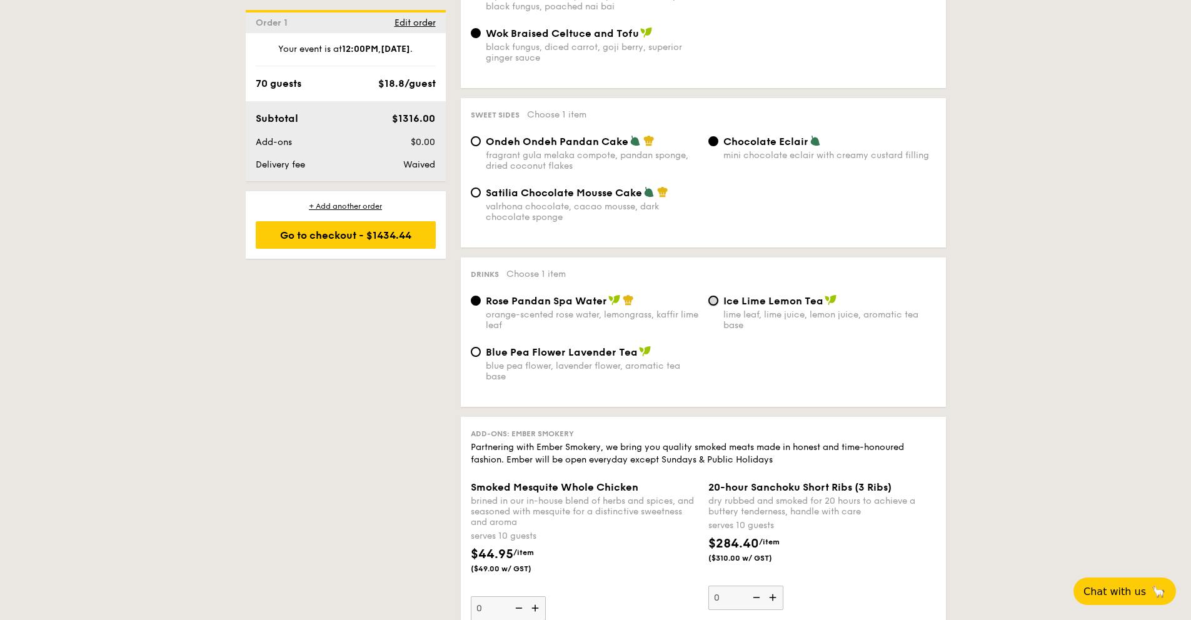
click at [709, 306] on input "Ice Lime Lemon Tea lime leaf, lime juice, lemon juice, aromatic tea base" at bounding box center [713, 301] width 10 height 10
radio input "true"
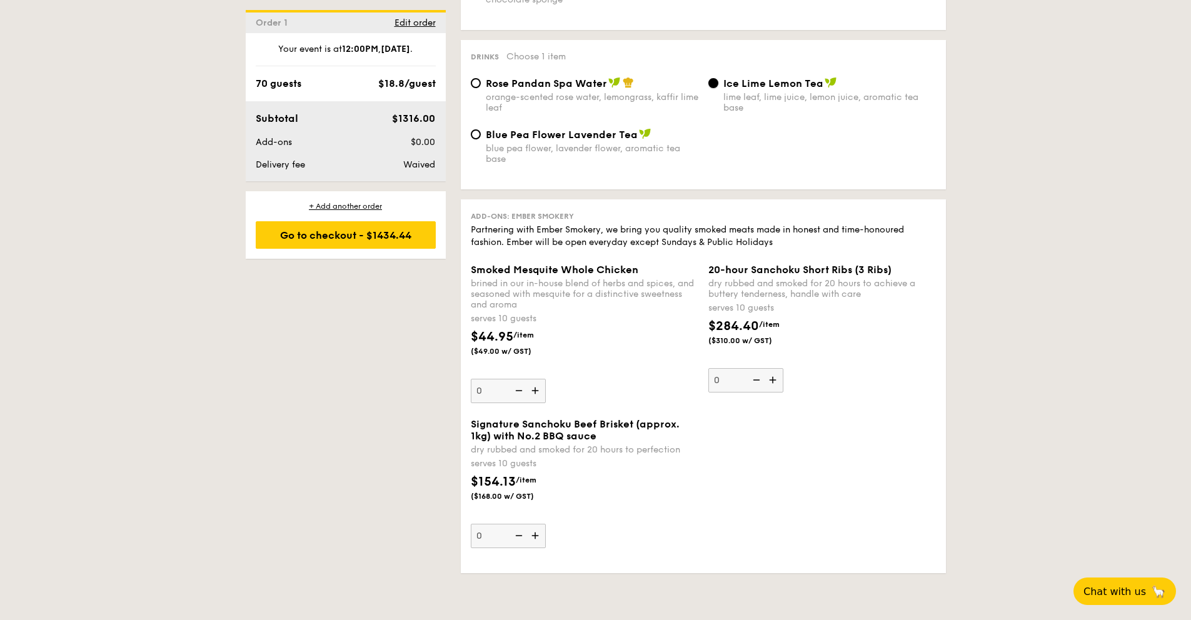
scroll to position [1412, 0]
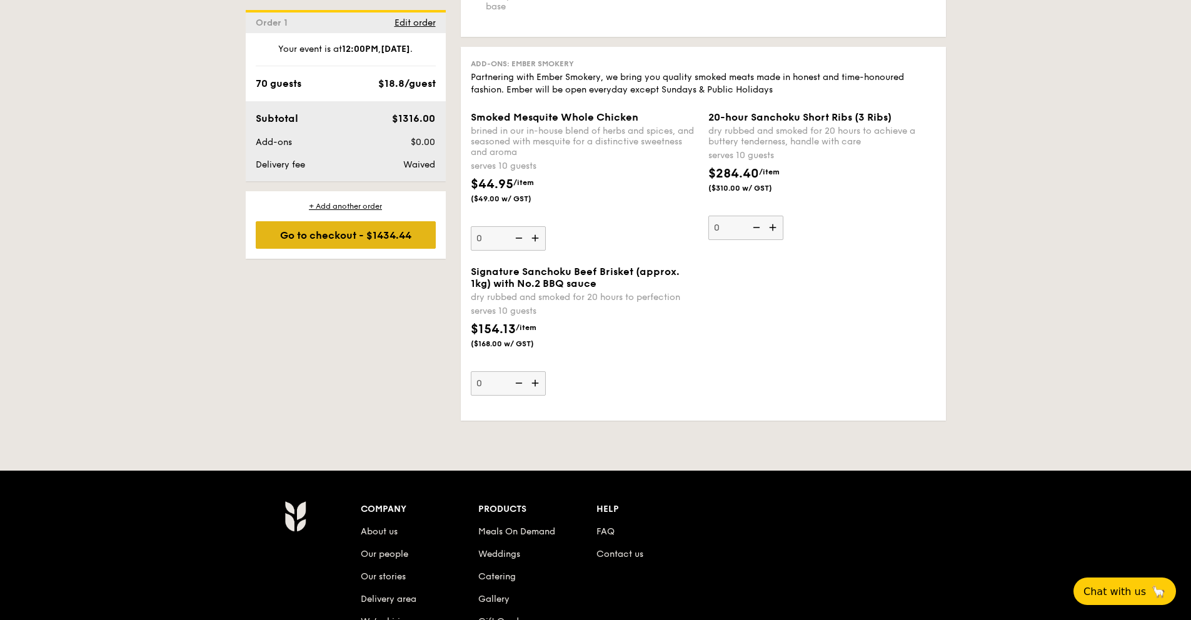
click at [330, 249] on div "Go to checkout - $1434.44" at bounding box center [346, 235] width 180 height 28
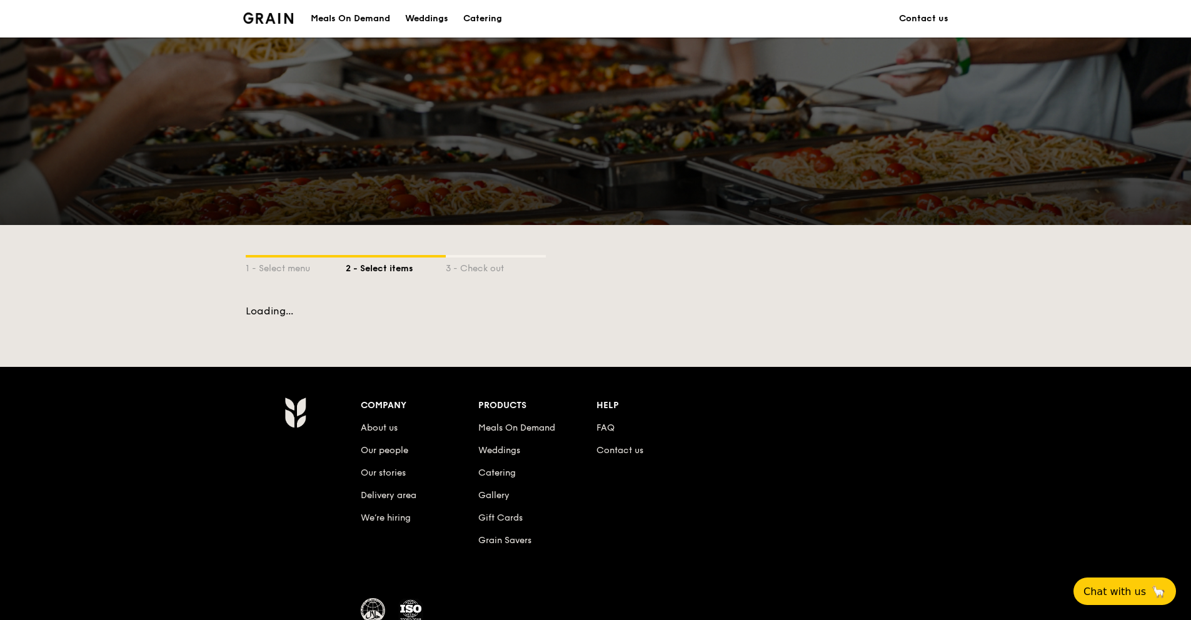
scroll to position [94, 0]
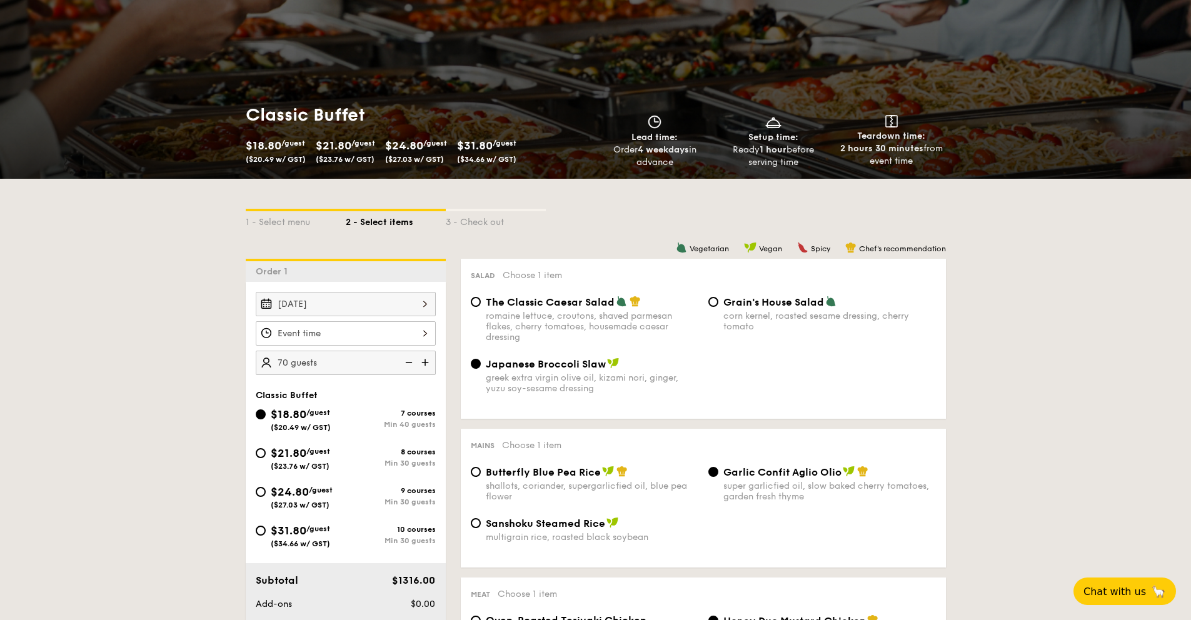
click at [426, 363] on img at bounding box center [426, 363] width 19 height 24
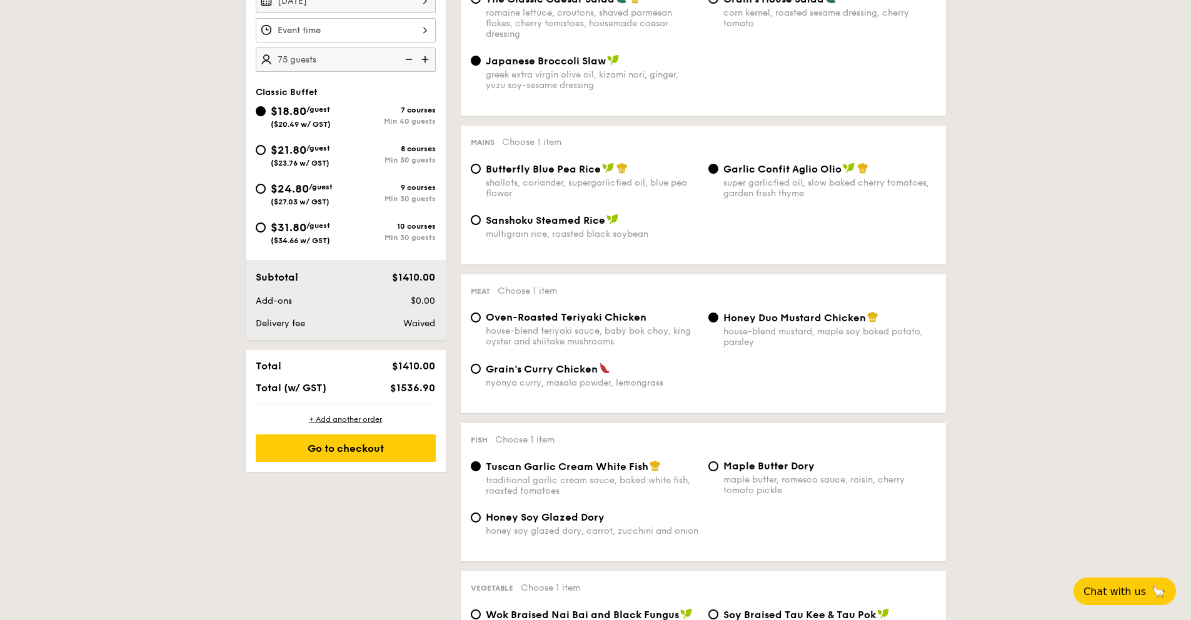
click at [408, 61] on img at bounding box center [407, 60] width 19 height 24
type input "70 guests"
click at [385, 439] on div "Go to checkout" at bounding box center [346, 448] width 180 height 28
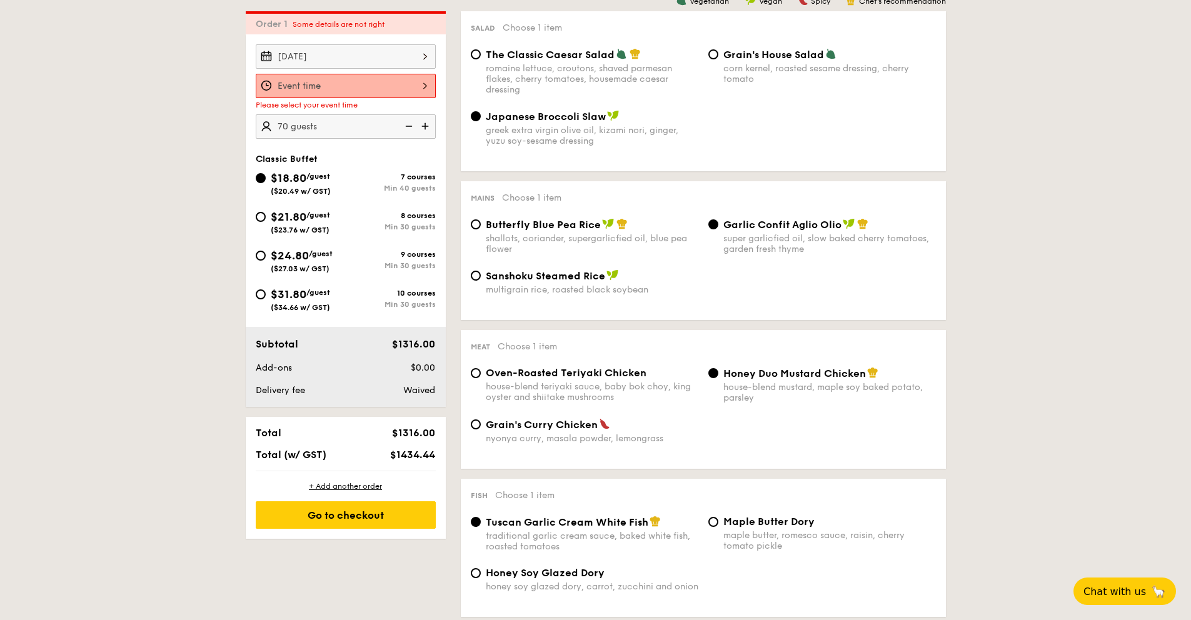
scroll to position [334, 0]
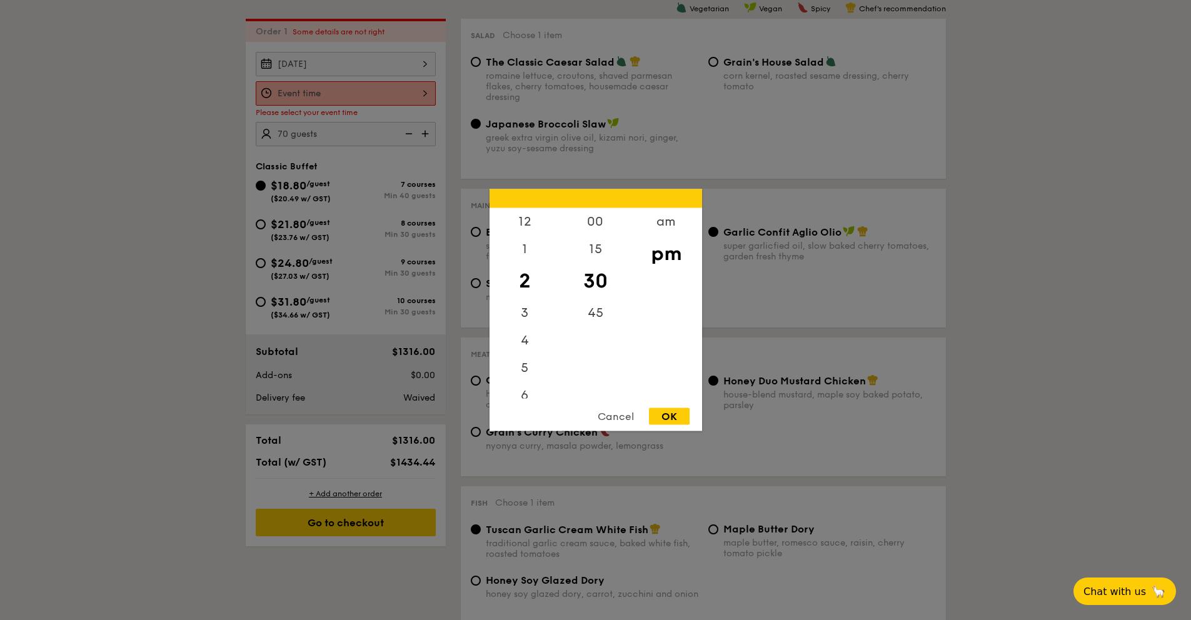
click at [358, 82] on div "12 1 2 3 4 5 6 7 8 9 10 11 00 15 30 45 am pm Cancel OK" at bounding box center [346, 93] width 180 height 24
drag, startPoint x: 536, startPoint y: 226, endPoint x: 558, endPoint y: 226, distance: 21.9
click at [536, 226] on div "12" at bounding box center [524, 222] width 71 height 28
click at [589, 224] on div "00" at bounding box center [595, 226] width 71 height 36
click at [674, 419] on div "OK" at bounding box center [669, 416] width 41 height 17
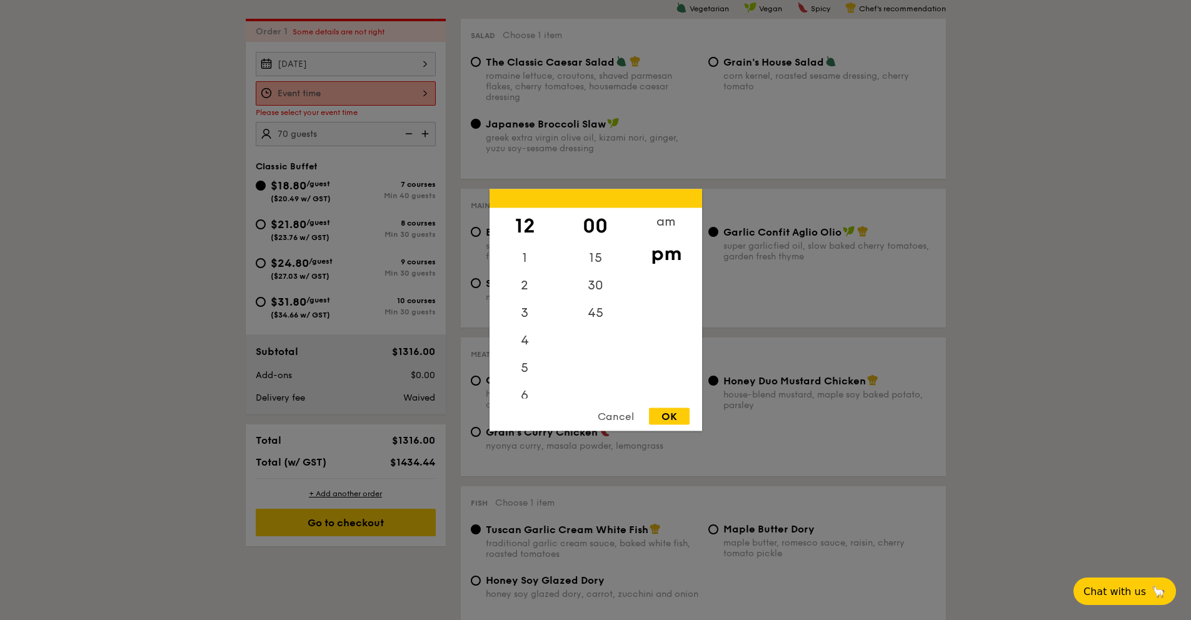
type input "12:00PM"
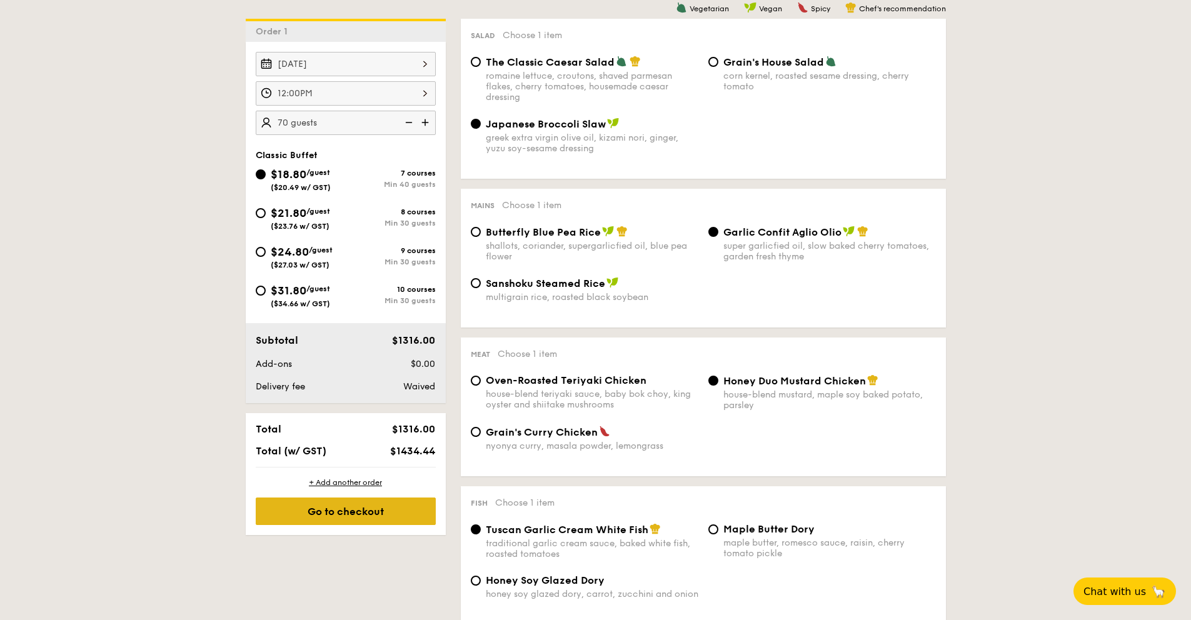
click at [382, 506] on div "Go to checkout" at bounding box center [346, 512] width 180 height 28
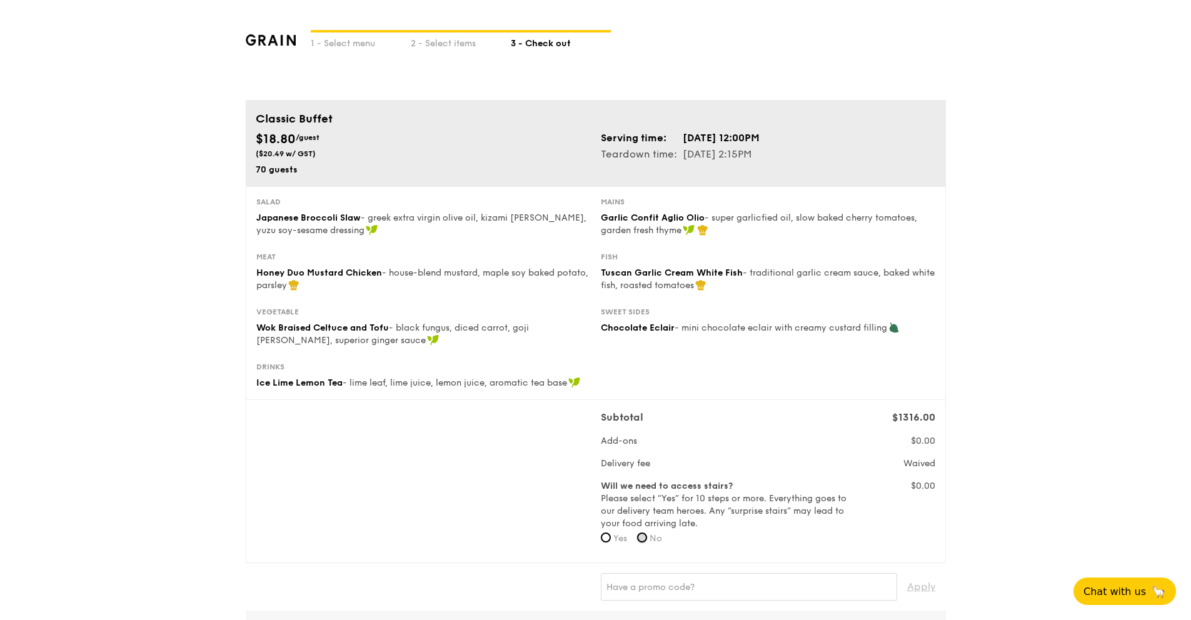
click at [643, 536] on input "No" at bounding box center [642, 538] width 10 height 10
radio input "true"
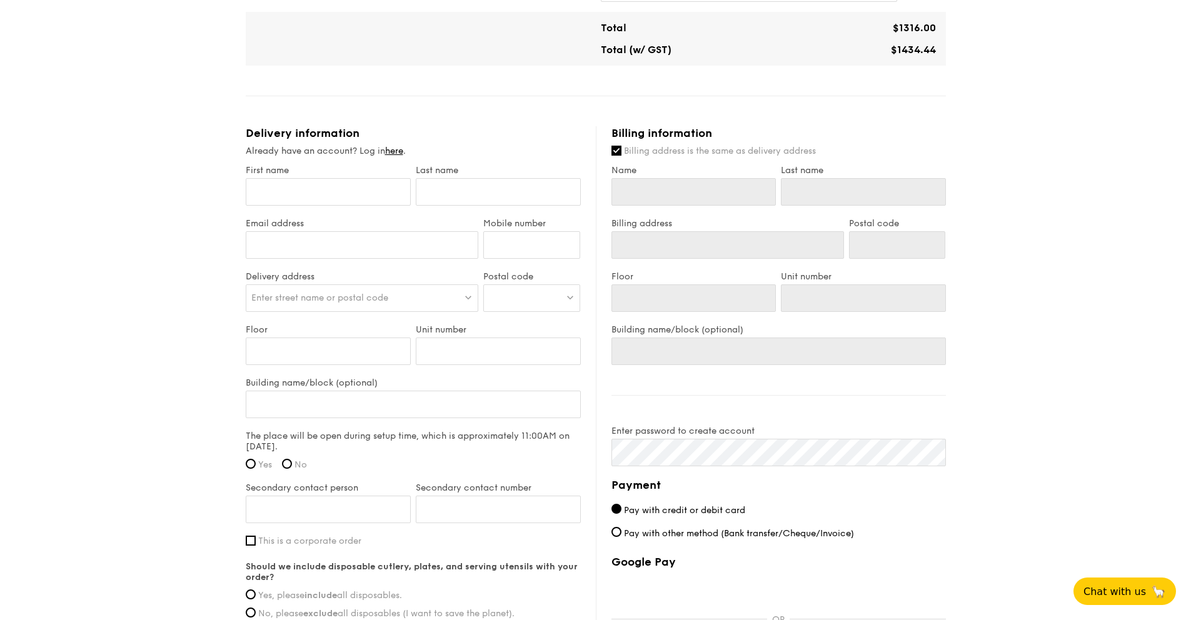
scroll to position [749, 0]
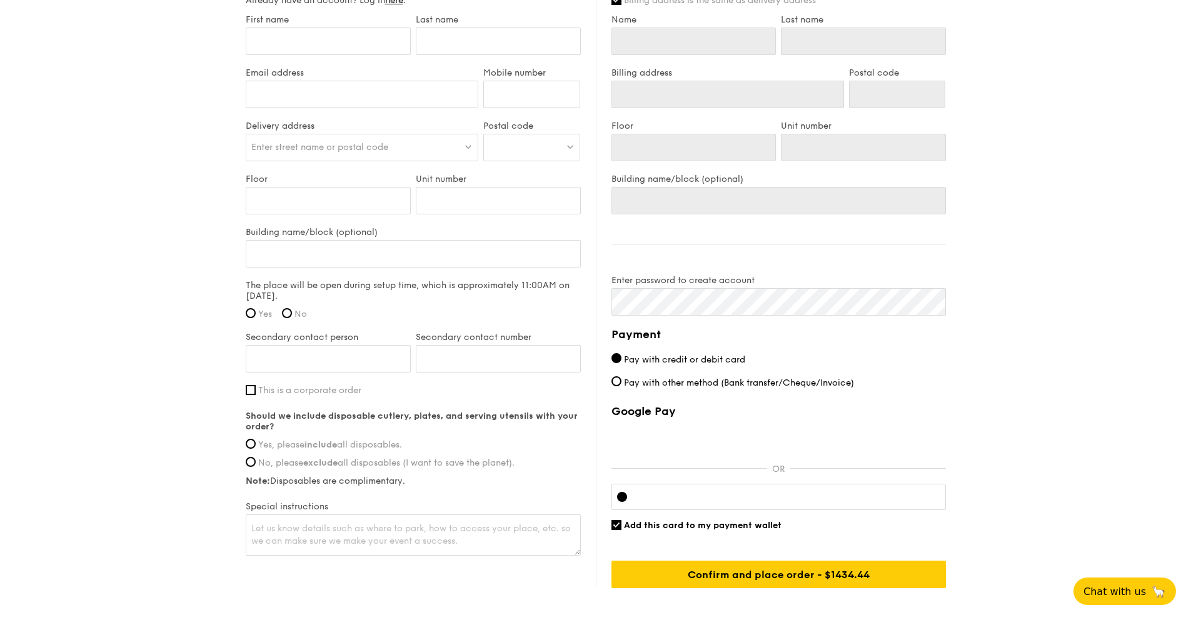
click at [629, 379] on span "Pay with other method (Bank transfer/Cheque/Invoice)" at bounding box center [739, 383] width 230 height 11
click at [621, 379] on input "Pay with other method (Bank transfer/Cheque/Invoice)" at bounding box center [616, 381] width 10 height 10
radio input "true"
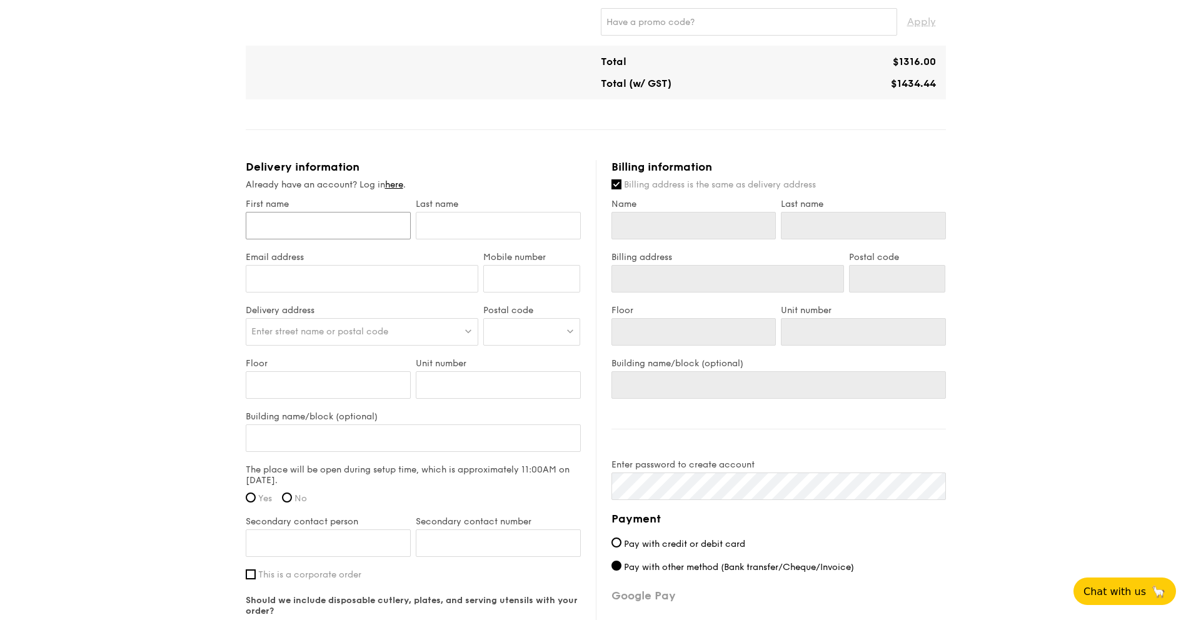
click at [302, 216] on input "First name" at bounding box center [328, 226] width 165 height 28
type input "K"
type input "Ka"
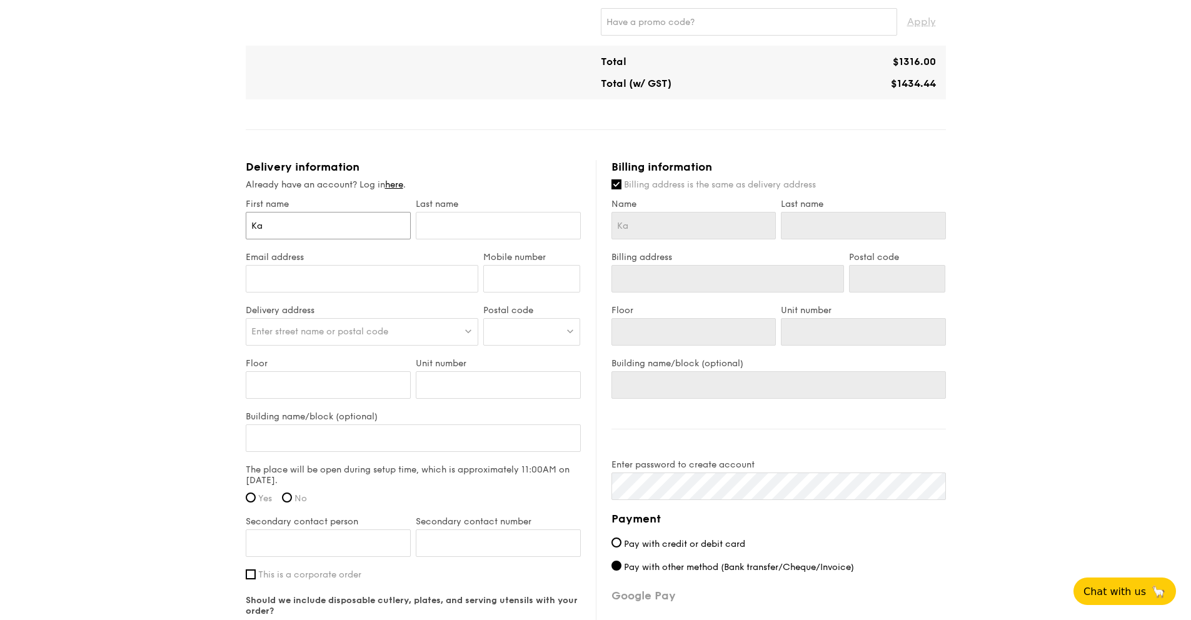
type input "Kae"
type input "Kael"
type input "Kaela"
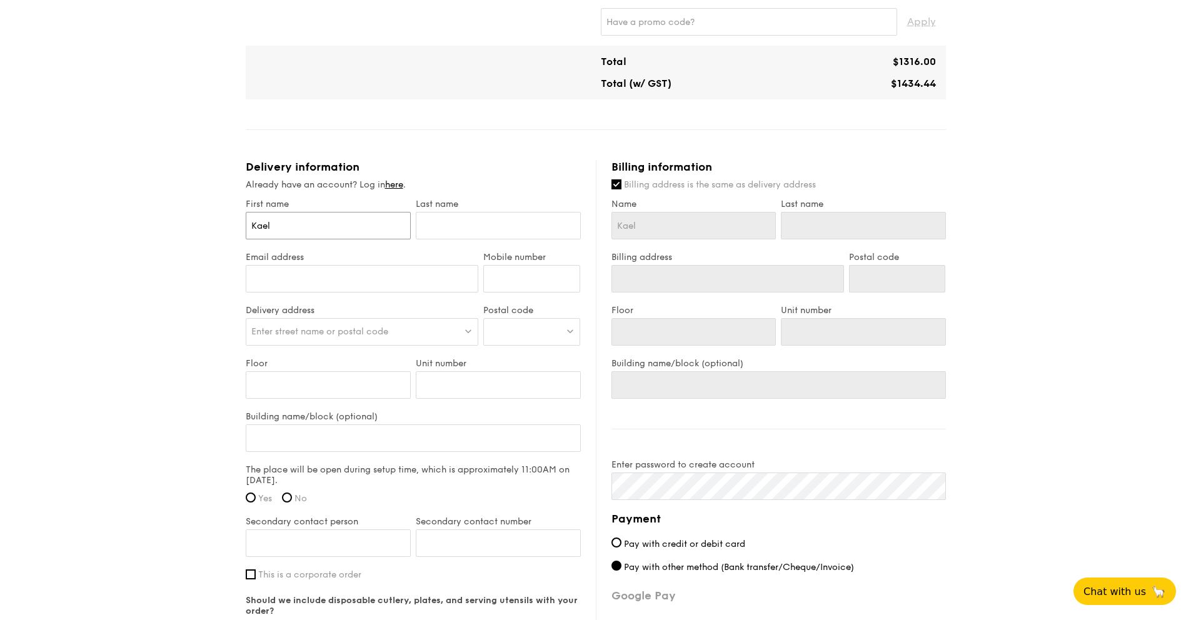
type input "Kaela"
type input "M"
type input "Mo"
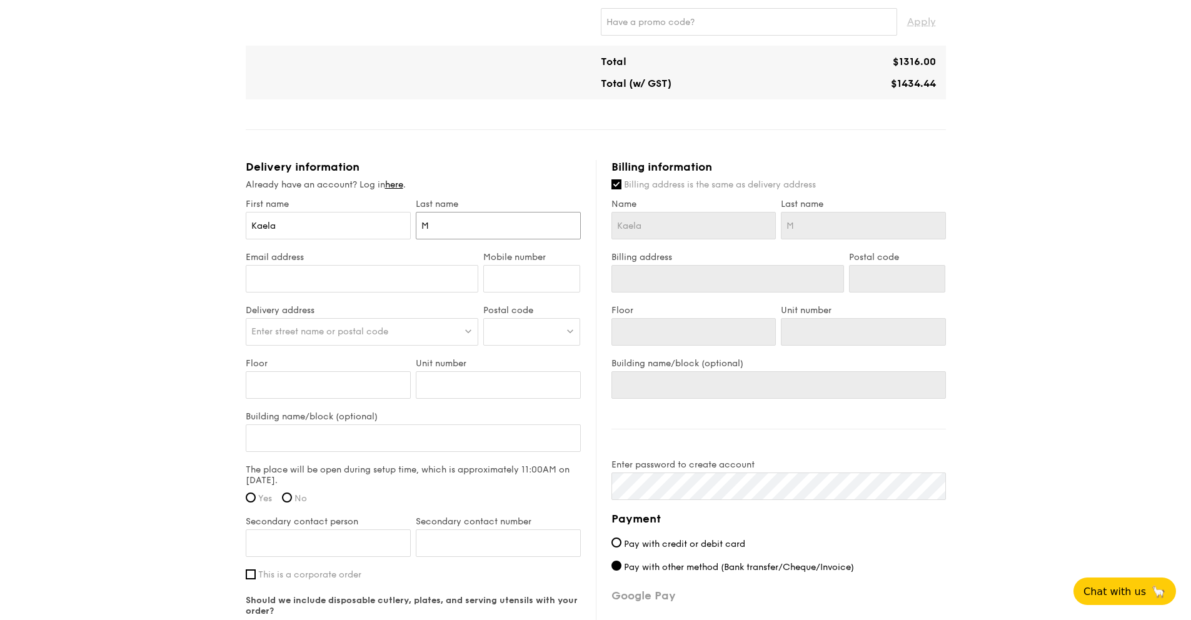
type input "Mo"
type input "Mon"
type input "Mont"
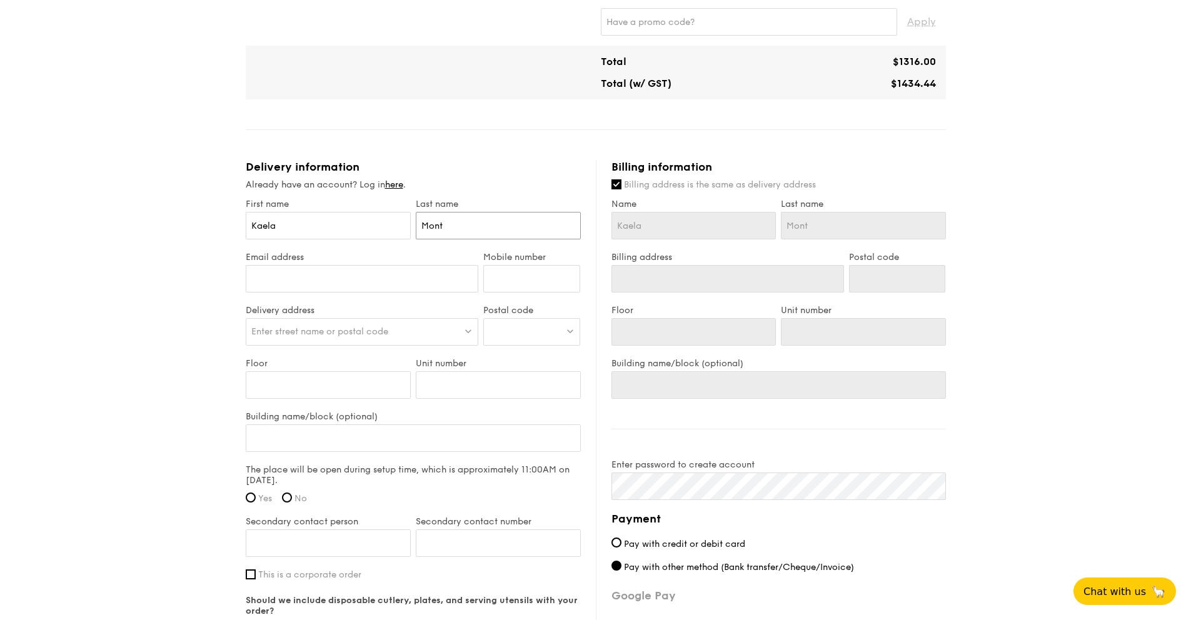
type input "Montg"
type input "Montgom"
type input "Montgome"
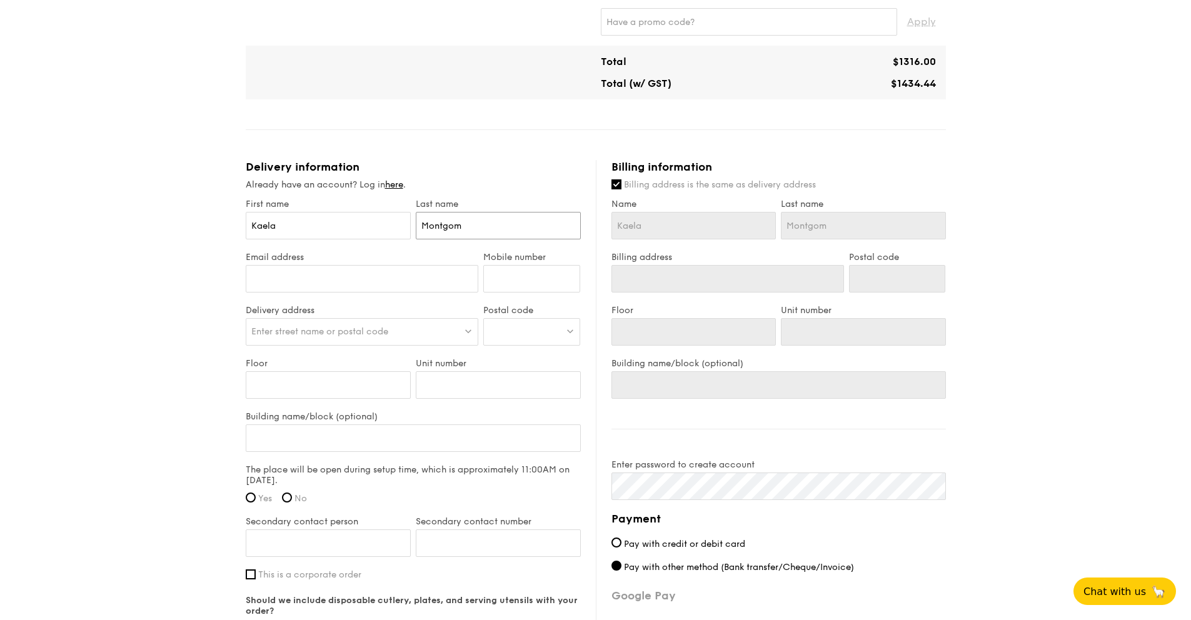
type input "Montgome"
type input "Montgomer"
type input "Montgomery"
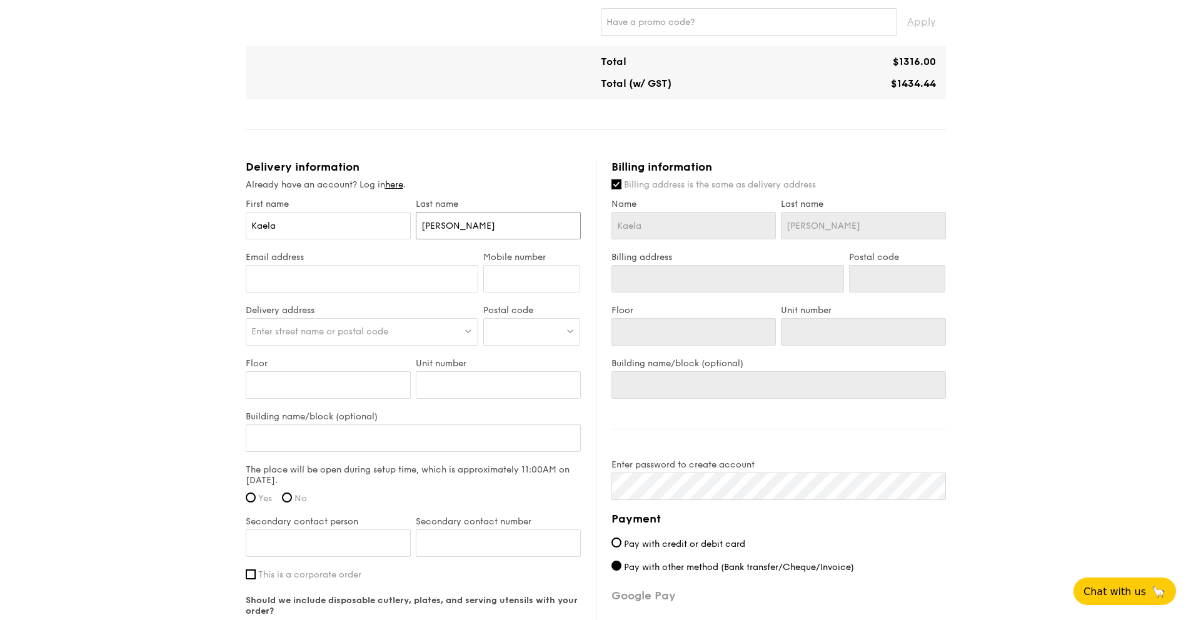
type input "Montgomery"
type input "mentorship@ywlc.org.sg"
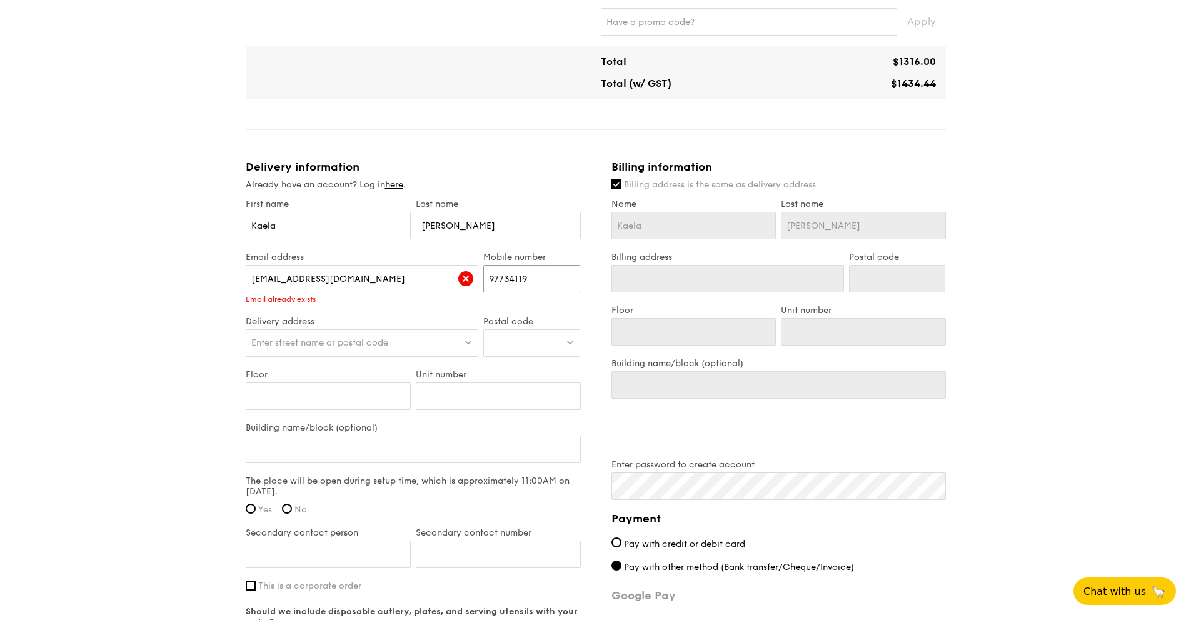
type input "97734119"
click at [397, 184] on link "here" at bounding box center [394, 184] width 18 height 11
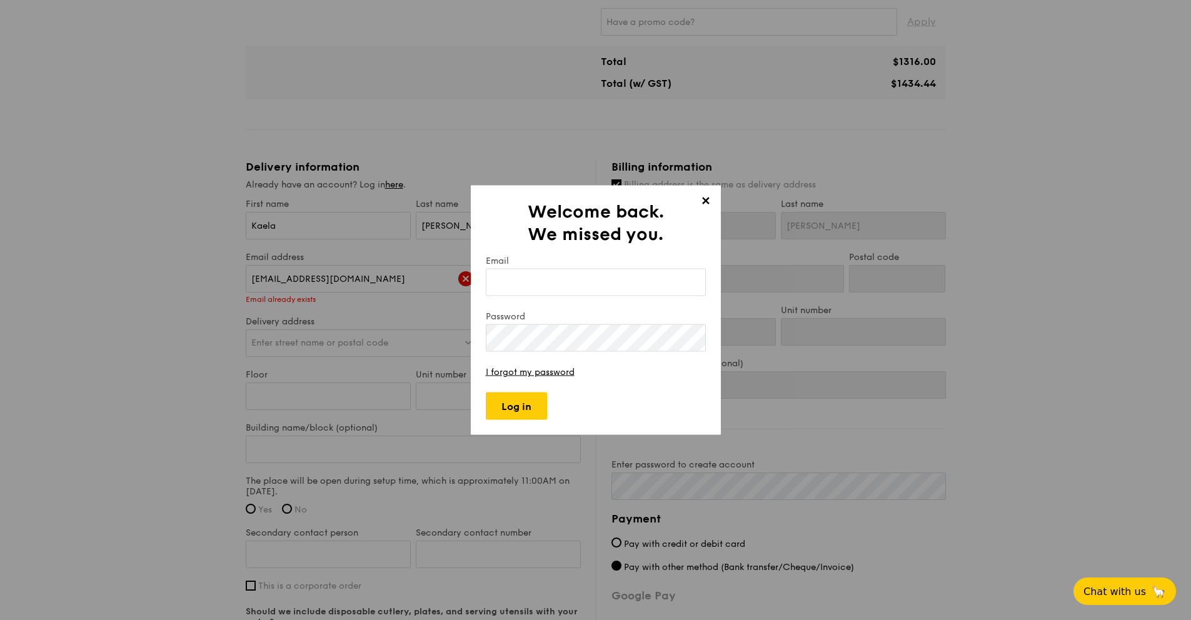
click at [528, 284] on input "Email" at bounding box center [596, 283] width 220 height 28
type input "mentorship@ywlc.org.sg"
click at [538, 369] on link "I forgot my password" at bounding box center [530, 372] width 89 height 11
click at [706, 196] on span "✕" at bounding box center [706, 203] width 18 height 18
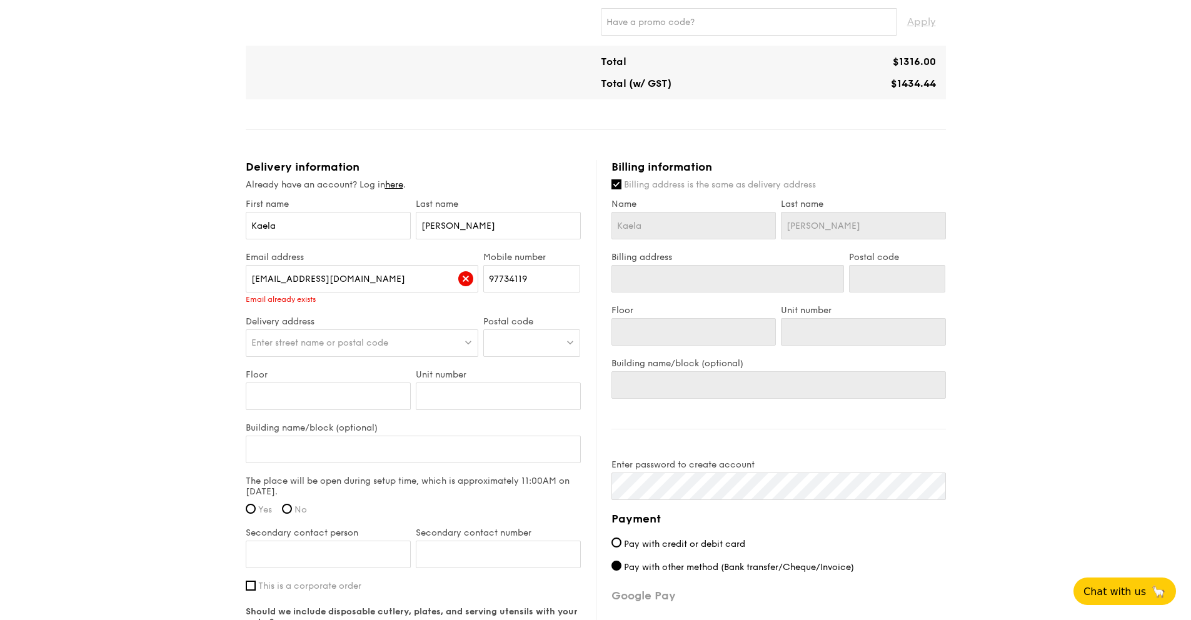
click at [513, 305] on div "Email address mentorship@ywlc.org.sg Email already exists Mobile number 97734119" at bounding box center [413, 284] width 340 height 64
click at [348, 343] on span "Enter street name or postal code" at bounding box center [319, 343] width 137 height 11
click at [496, 344] on div at bounding box center [531, 343] width 97 height 28
type input "208539"
click at [536, 372] on div "180 Kitchener Road" at bounding box center [521, 369] width 64 height 13
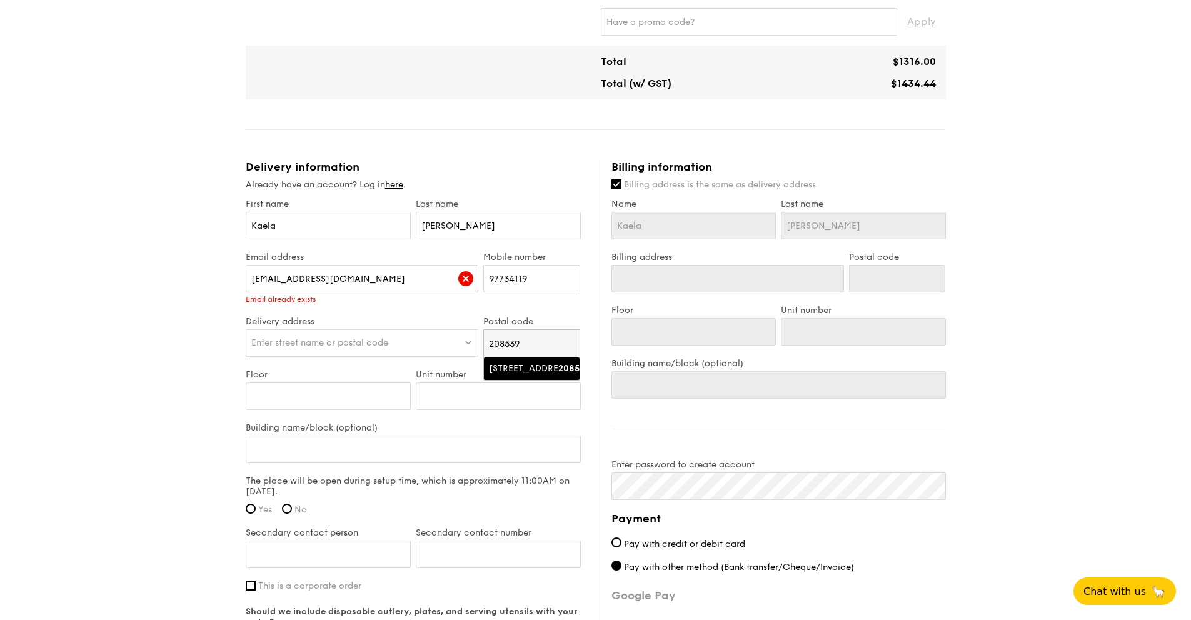
type input "180 Kitchener Road"
type input "208539"
click at [463, 403] on input "Unit number" at bounding box center [498, 397] width 165 height 28
paste input "#06-10"
type input "#06-10"
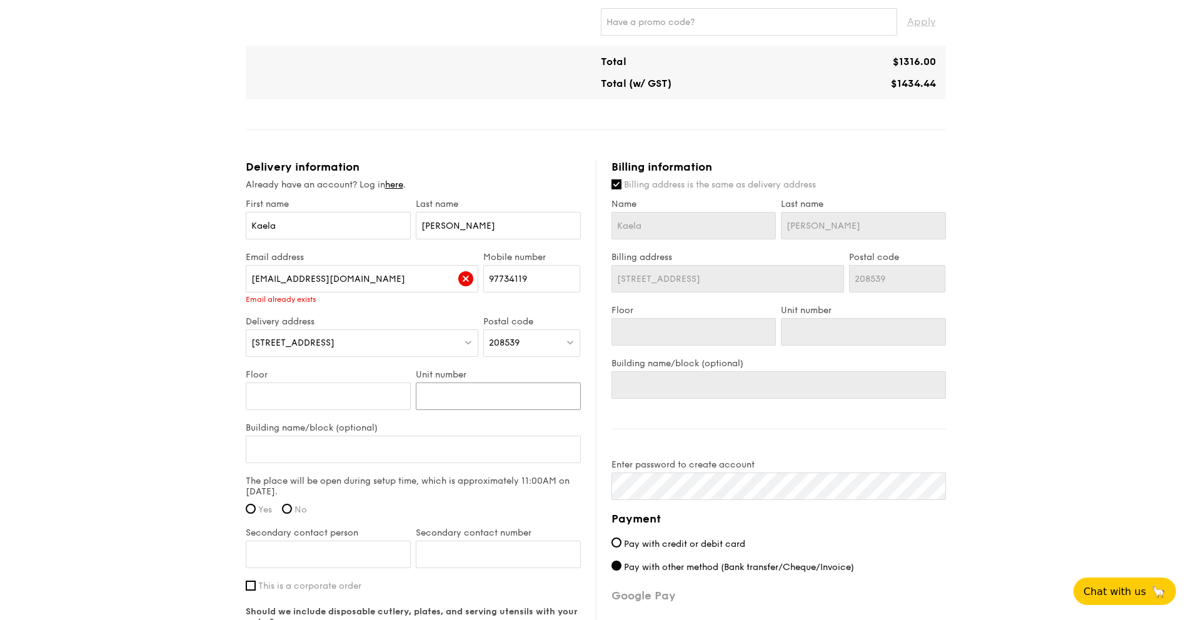
type input "#06-10"
click at [326, 406] on input "Floor" at bounding box center [328, 397] width 165 height 28
click at [331, 443] on input "Building name/block (optional)" at bounding box center [413, 450] width 335 height 28
type input "C"
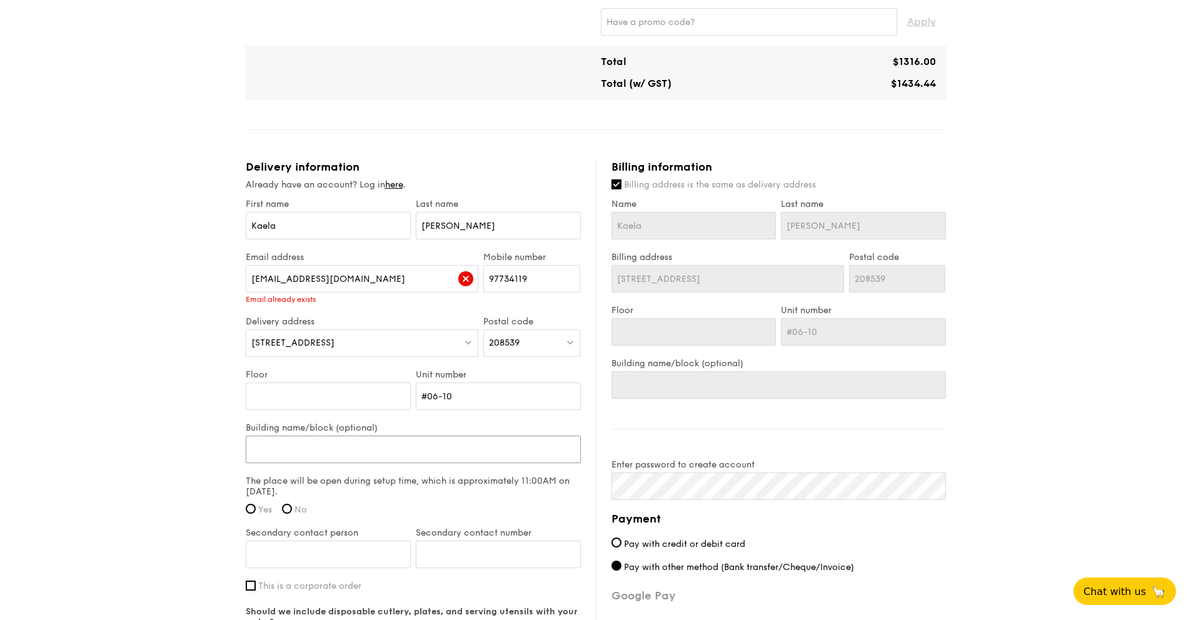
type input "C"
type input "Ci"
type input "Ciy"
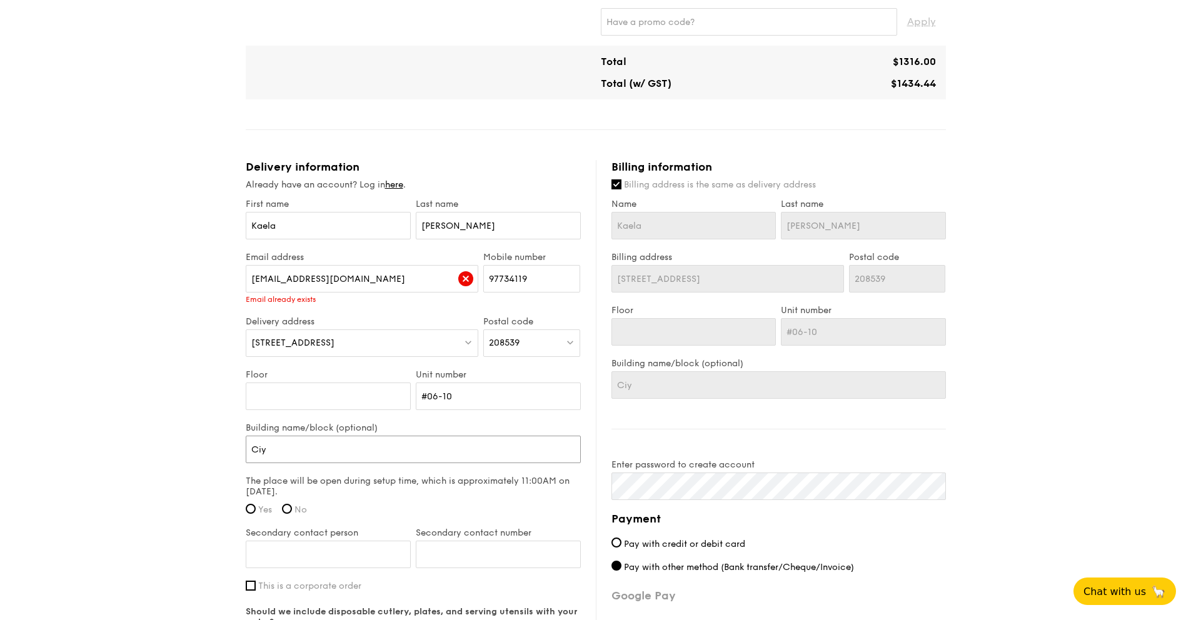
type input "Ciy"
type input "Ciyt"
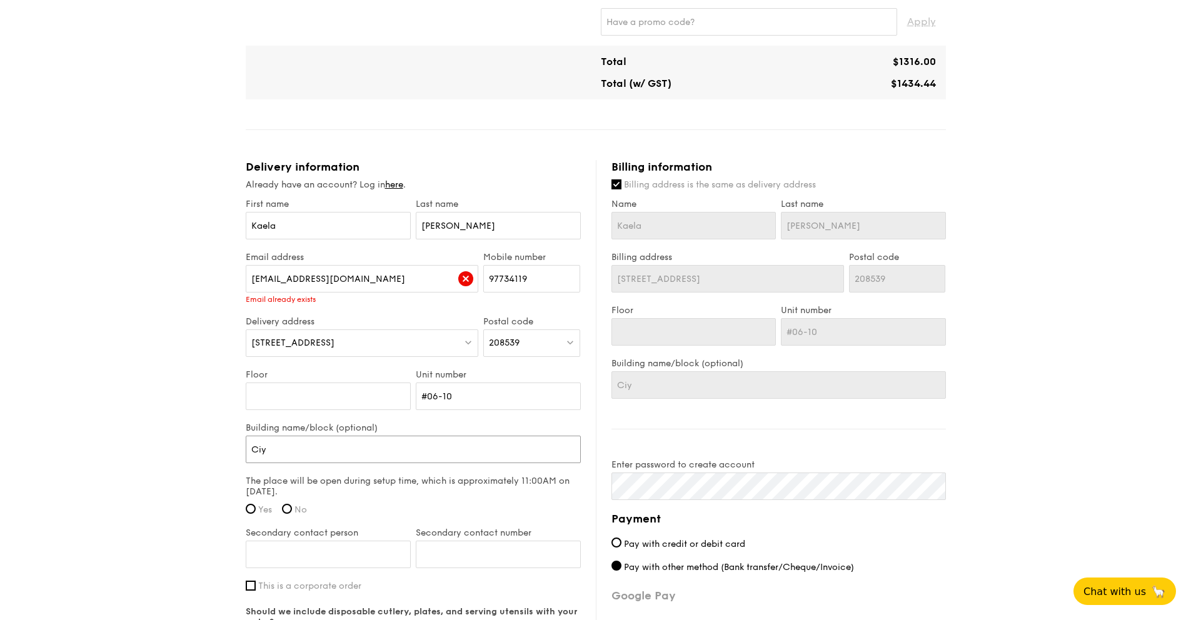
type input "Ciyt"
type input "Ciyty"
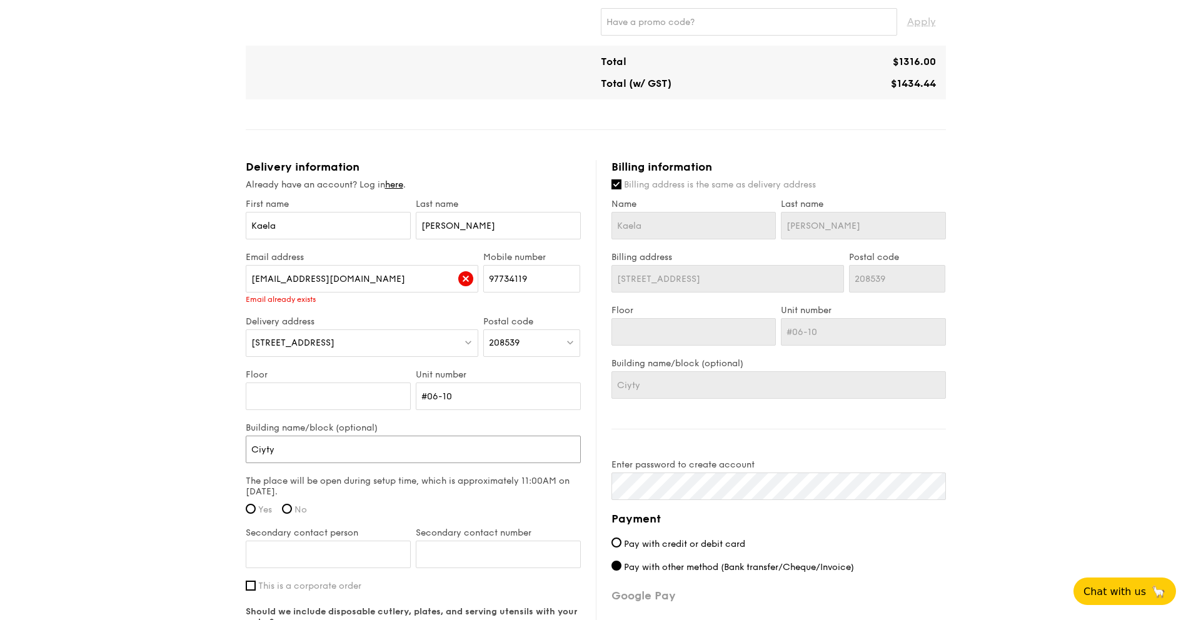
type input "Ciyty"
type input "Ciyt"
type input "Ciy"
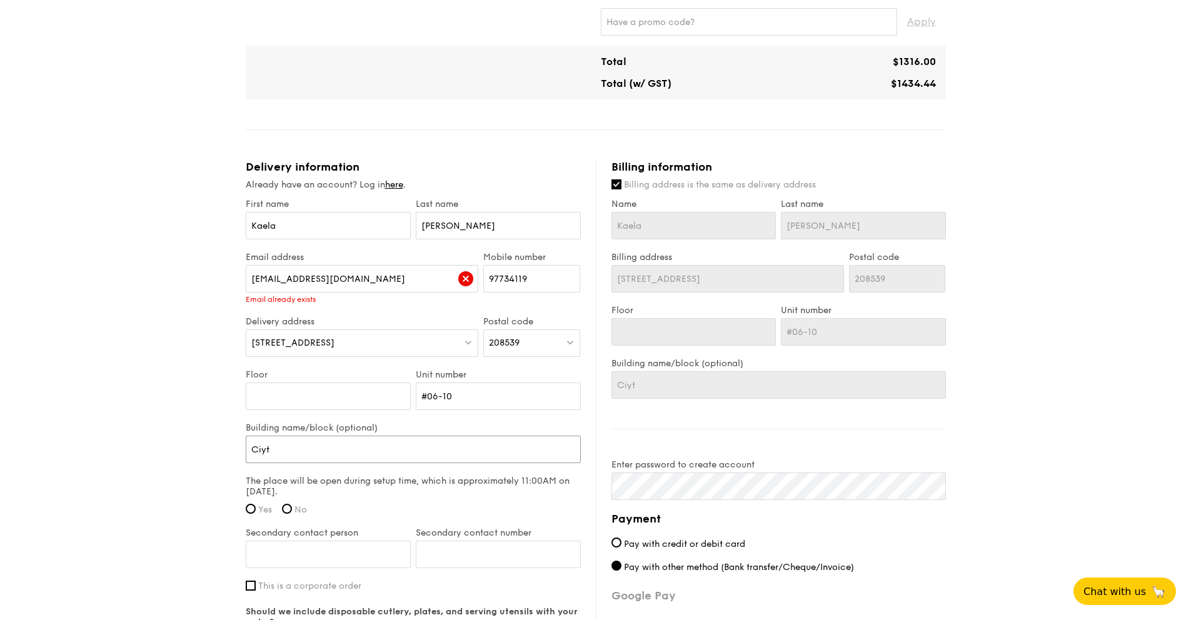
type input "Ciy"
type input "Ci"
type input "Cit"
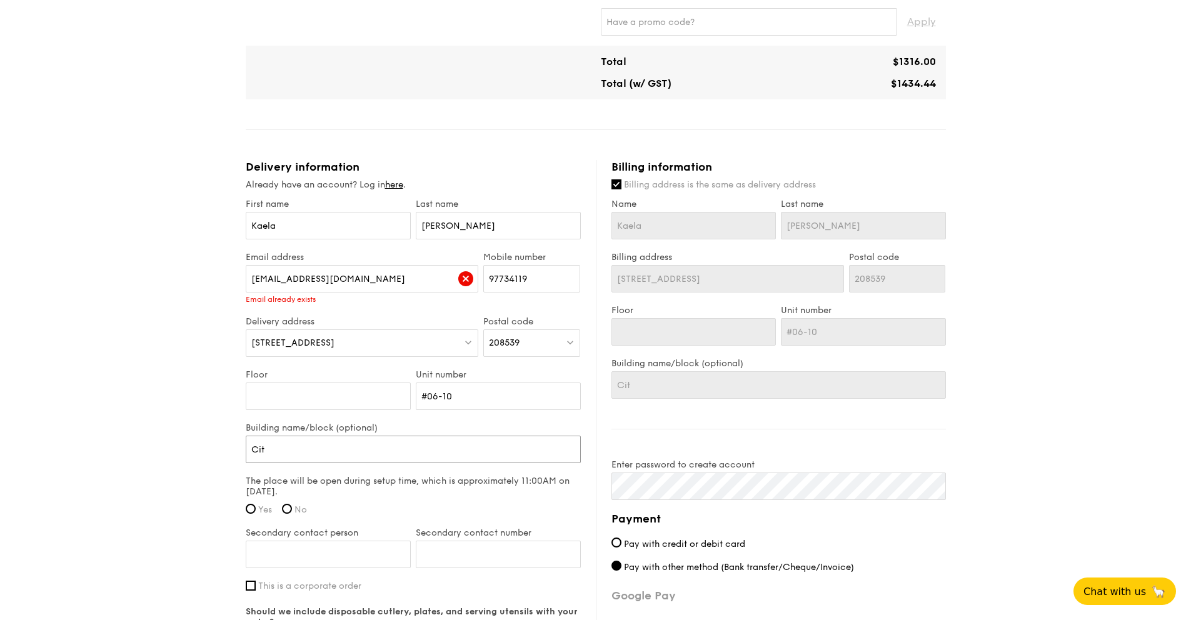
type input "City"
type input "City S"
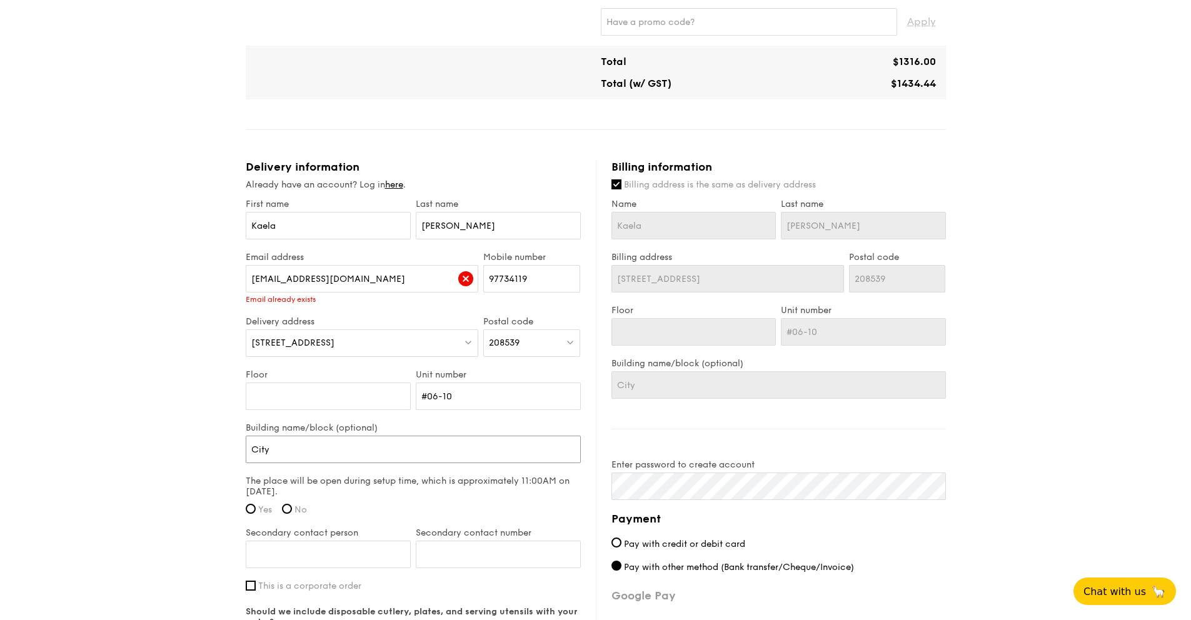
type input "City S"
type input "City Sq"
type input "City Squ"
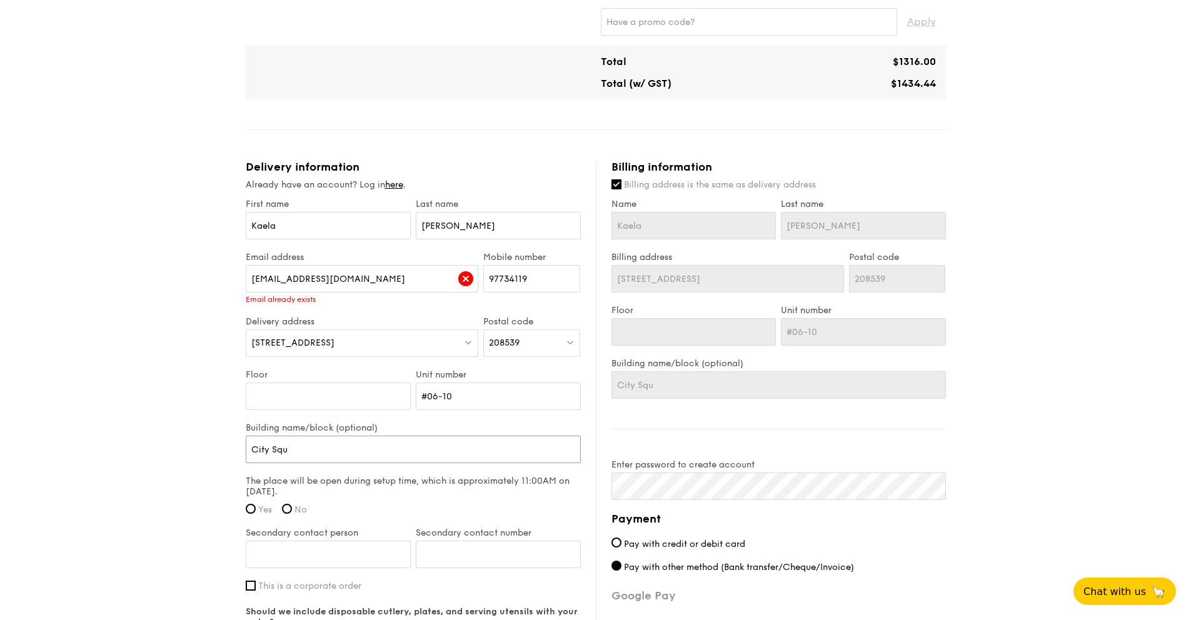
type input "City Squa"
type input "City Squar"
type input "City Square"
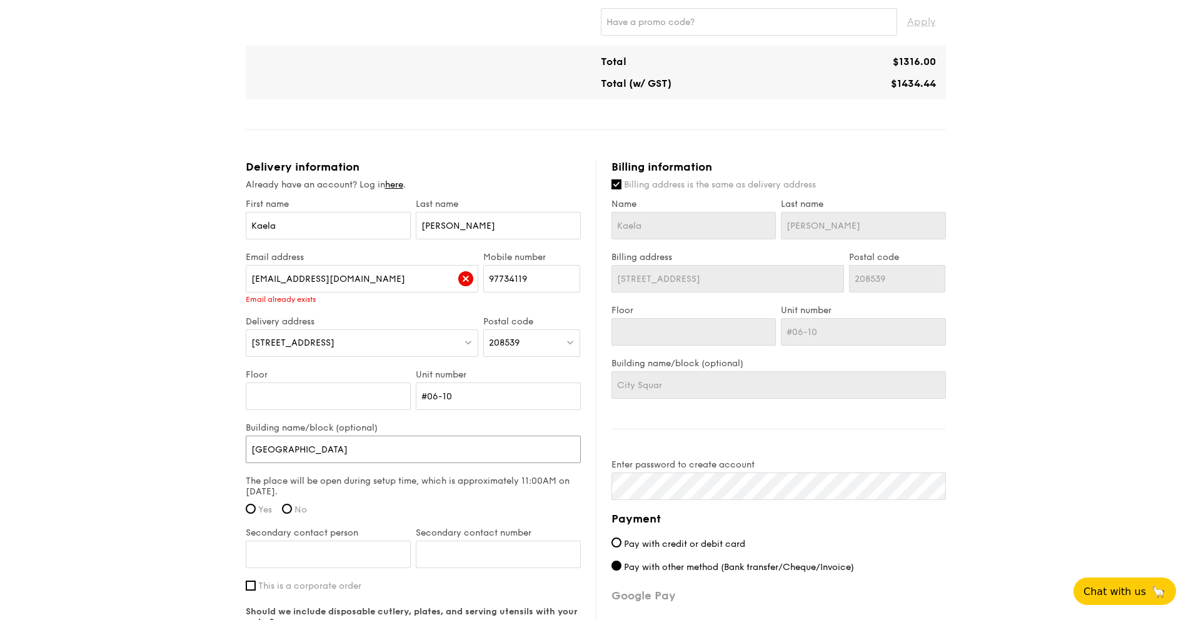
type input "City Square"
type input "City Square m"
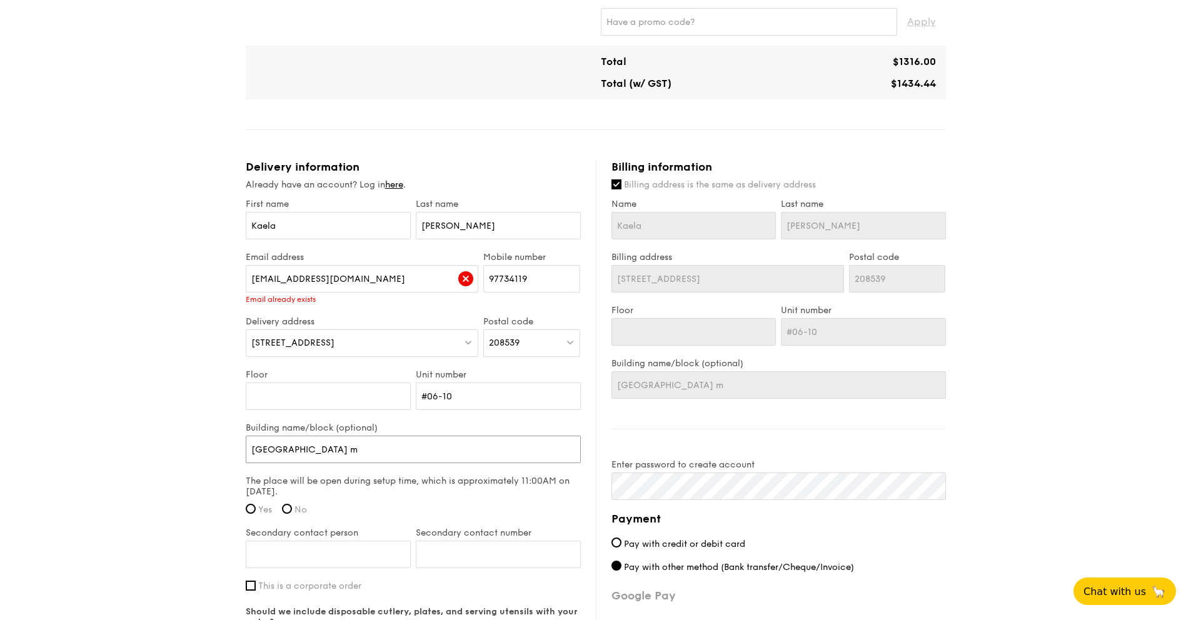
type input "City Square mo"
type input "City Square m"
type input "City Square"
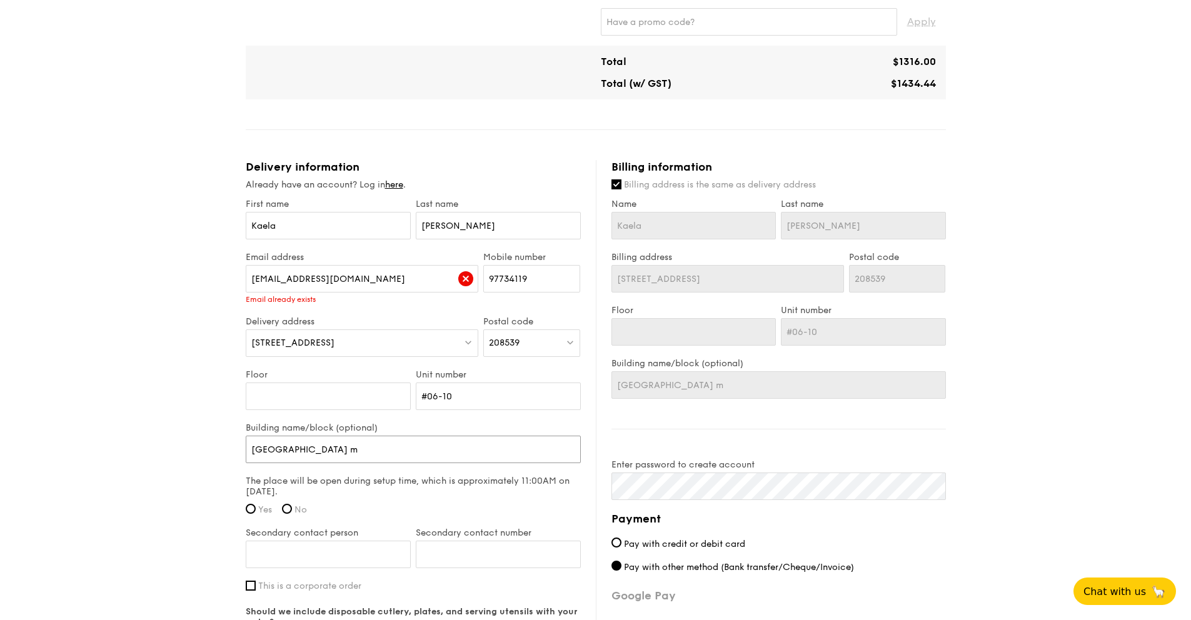
type input "City Square"
type input "City Square M"
type input "City Square Ma"
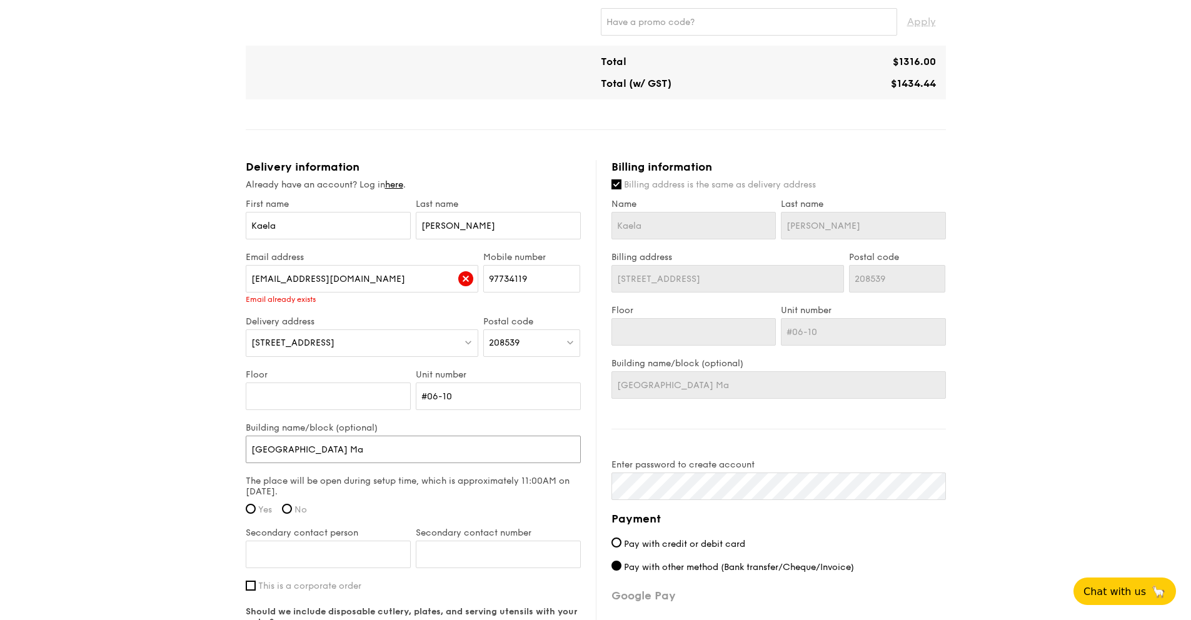
type input "City Square Mal"
type input "City Square Mall"
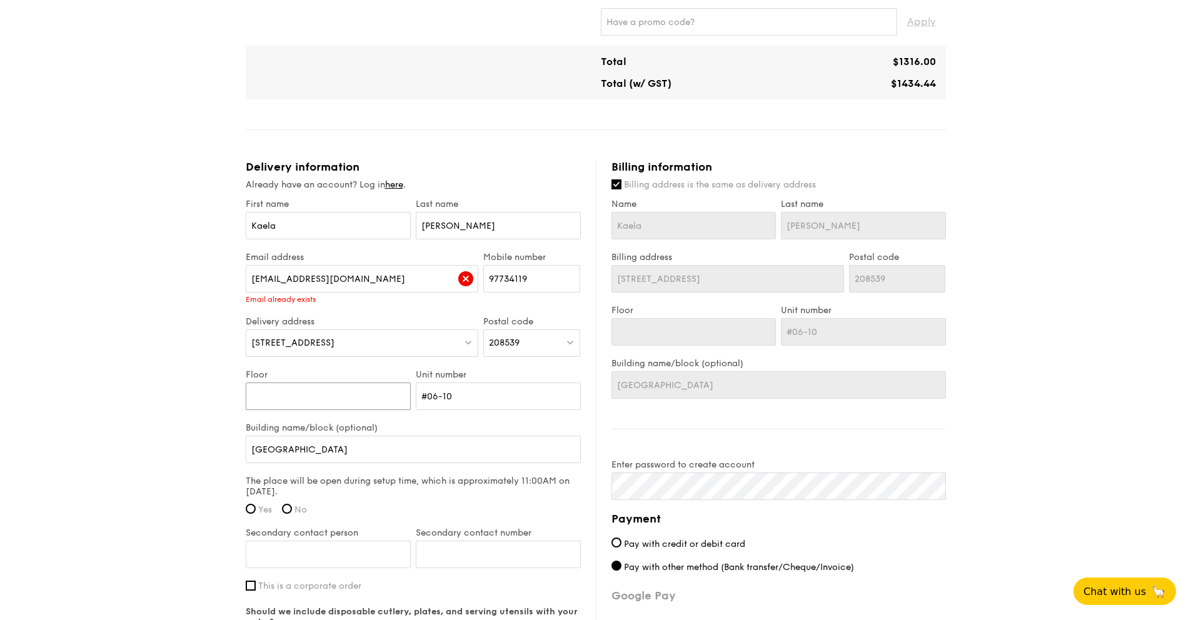
click at [339, 406] on input "Floor" at bounding box center [328, 397] width 165 height 28
type input "0"
type input "06"
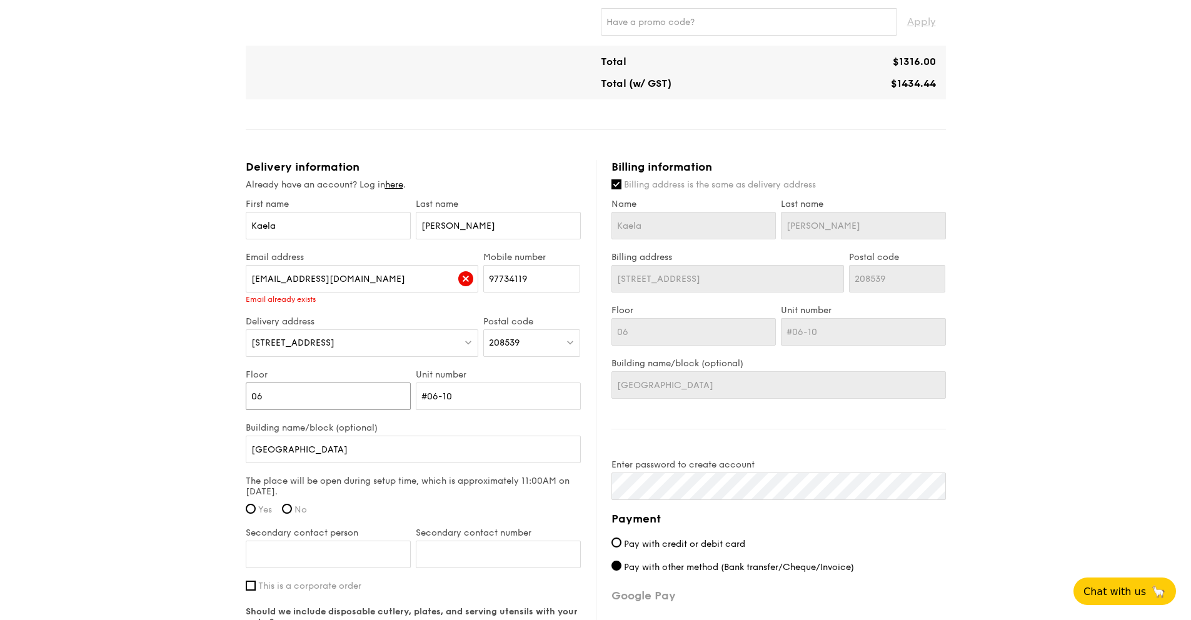
type input "06"
click at [443, 395] on input "#06-10" at bounding box center [498, 397] width 165 height 28
type input "#0610"
type input "#010"
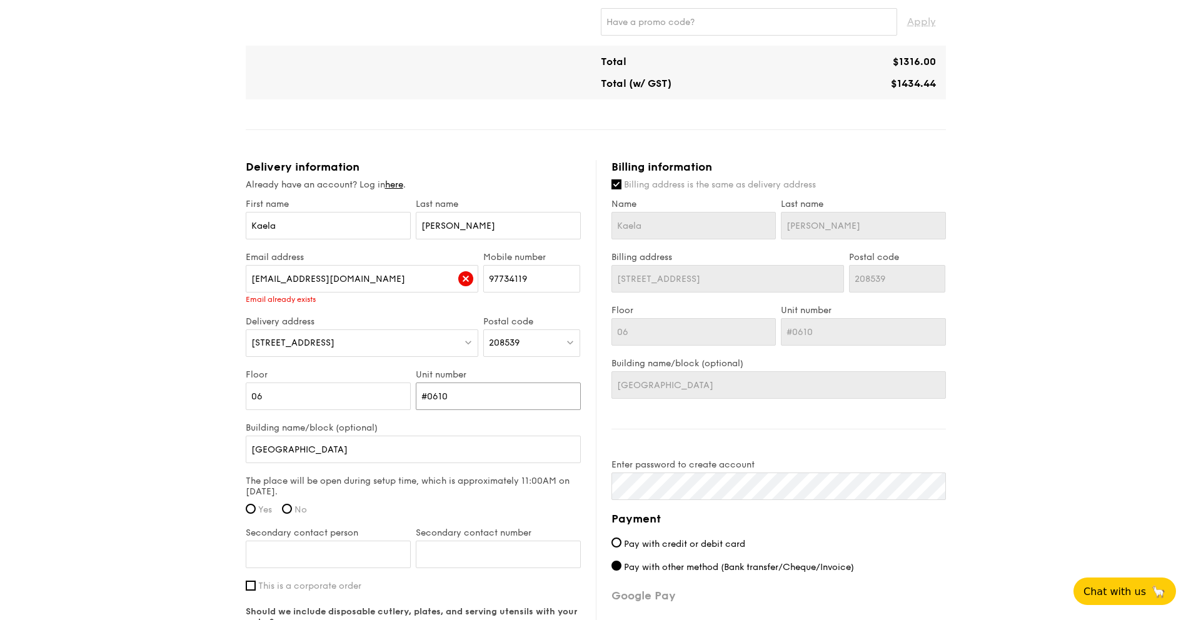
type input "#010"
type input "#10"
type input "10"
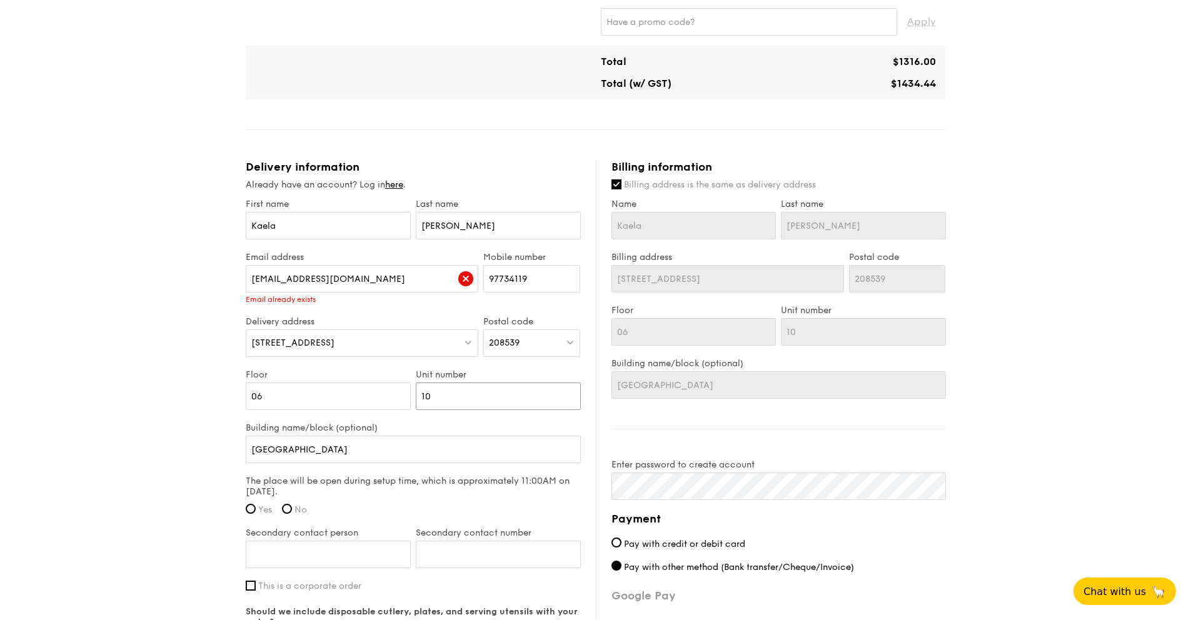
type input "10"
click at [258, 511] on span "Yes" at bounding box center [265, 509] width 14 height 11
click at [256, 511] on input "Yes" at bounding box center [251, 509] width 10 height 10
radio input "true"
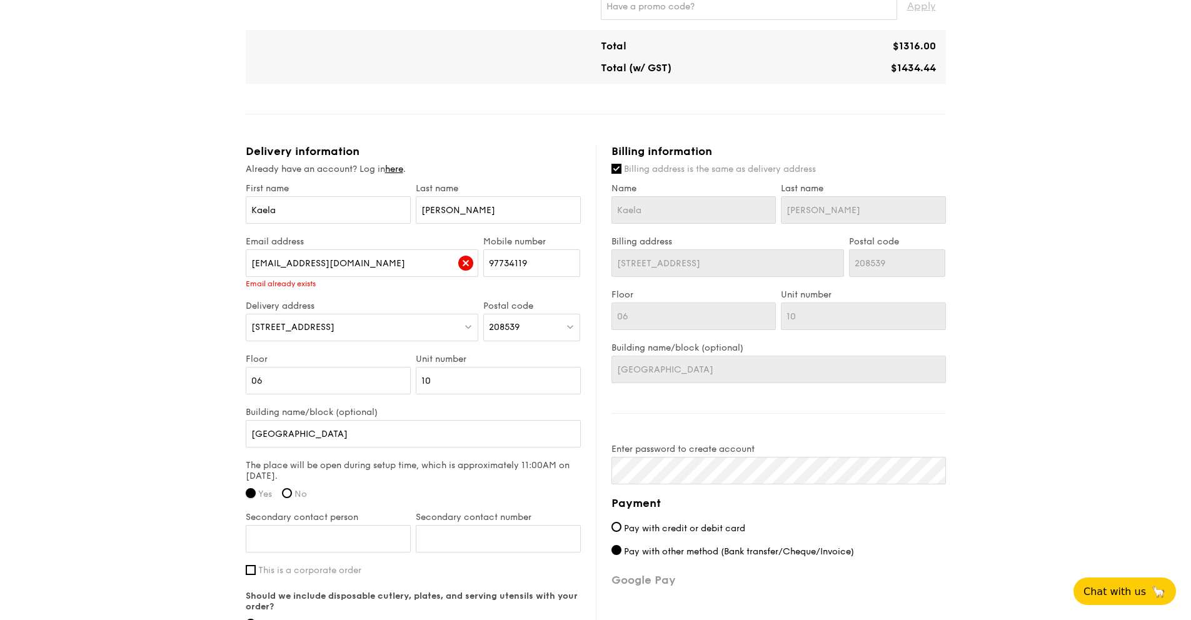
scroll to position [636, 0]
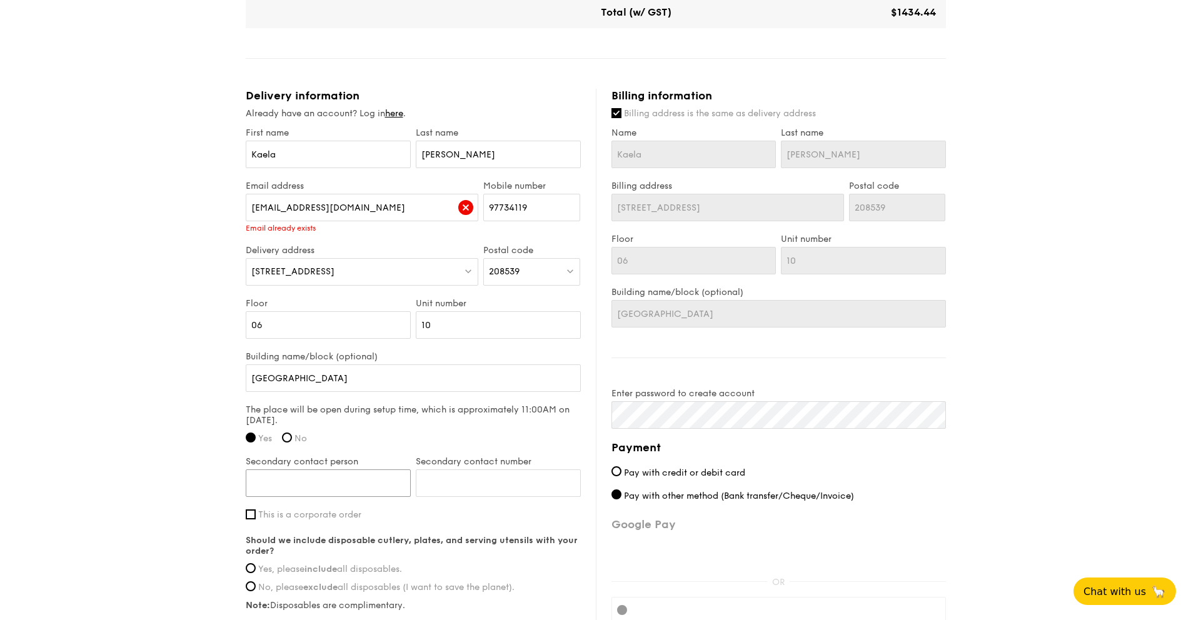
click at [295, 483] on input "Secondary contact person" at bounding box center [328, 483] width 165 height 28
type input "Farah"
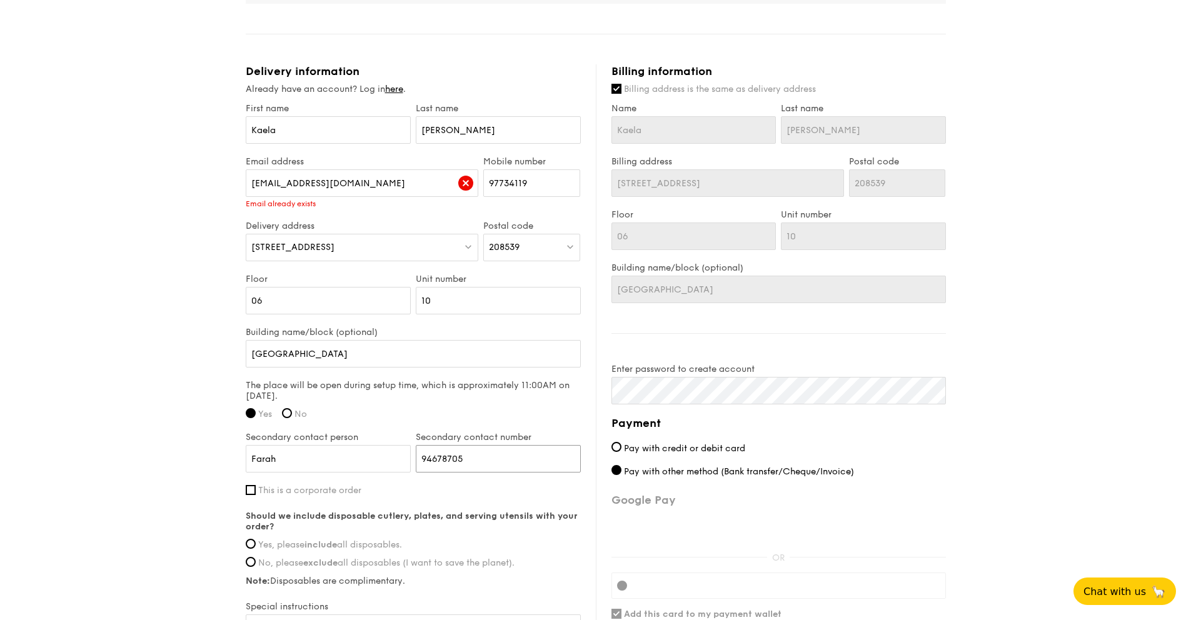
scroll to position [677, 0]
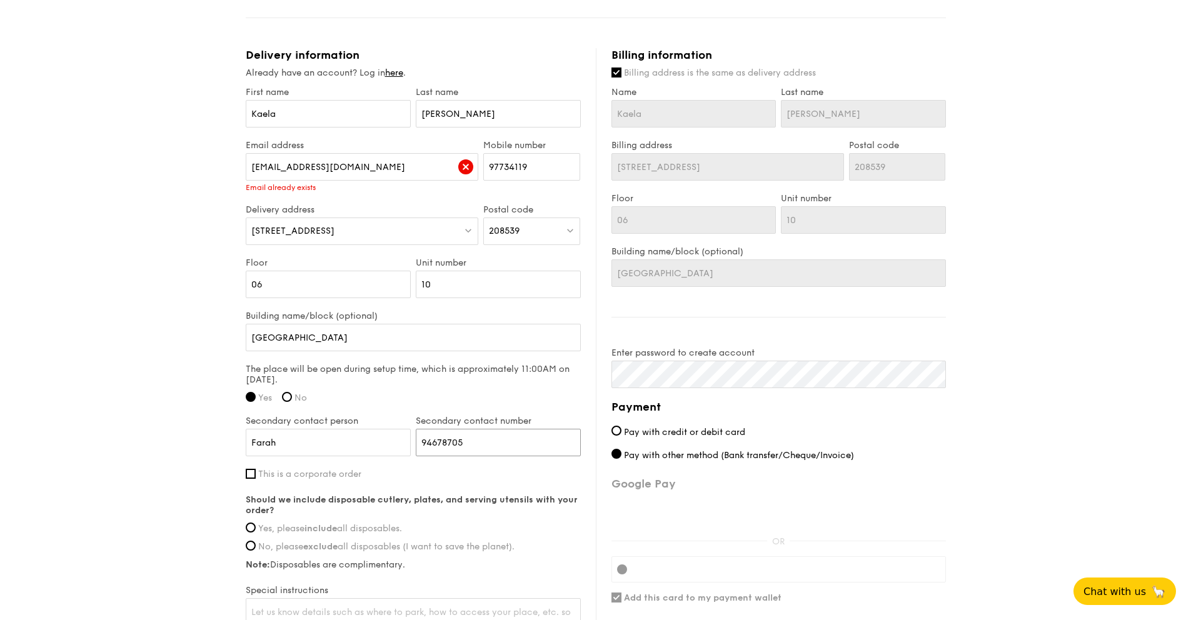
type input "94678705"
click at [288, 471] on span "This is a corporate order" at bounding box center [309, 474] width 103 height 11
click at [256, 471] on input "This is a corporate order" at bounding box center [251, 474] width 10 height 10
checkbox input "true"
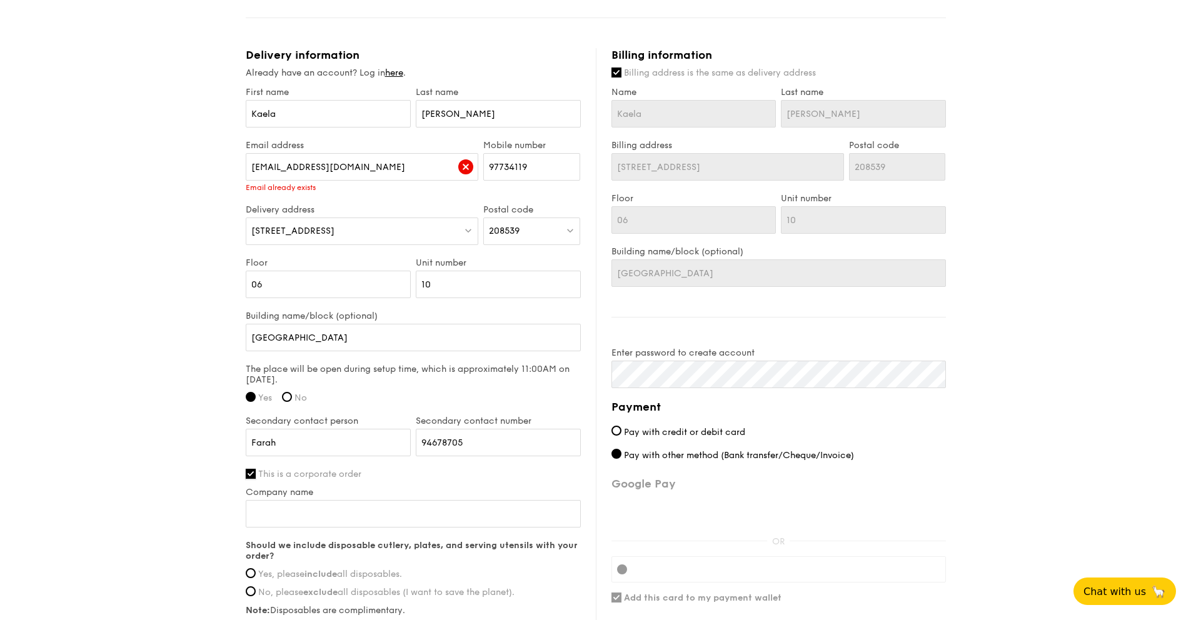
scroll to position [693, 0]
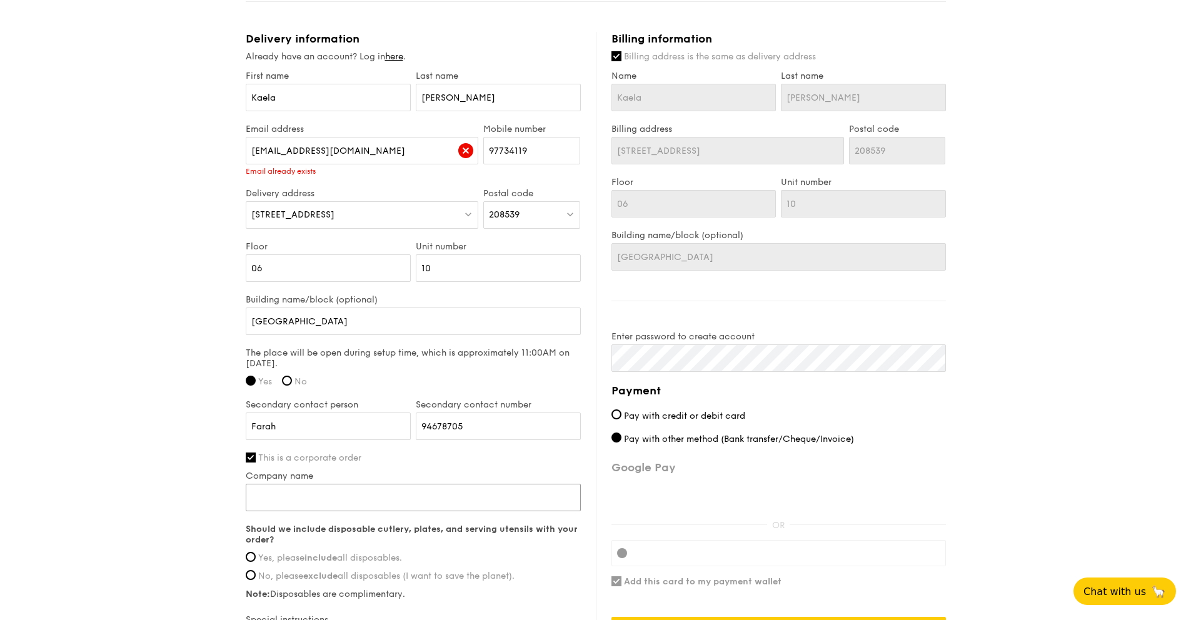
click at [366, 489] on input "Company name" at bounding box center [413, 498] width 335 height 28
drag, startPoint x: 278, startPoint y: 499, endPoint x: 206, endPoint y: 495, distance: 72.0
click at [206, 495] on div "1 - Select menu 2 - Select items 3 - Check out Classic Buffet $18.80 /guest ($2…" at bounding box center [595, 14] width 1191 height 1414
paste input "city developments limited"
click at [254, 499] on input "city developments limited" at bounding box center [413, 498] width 335 height 28
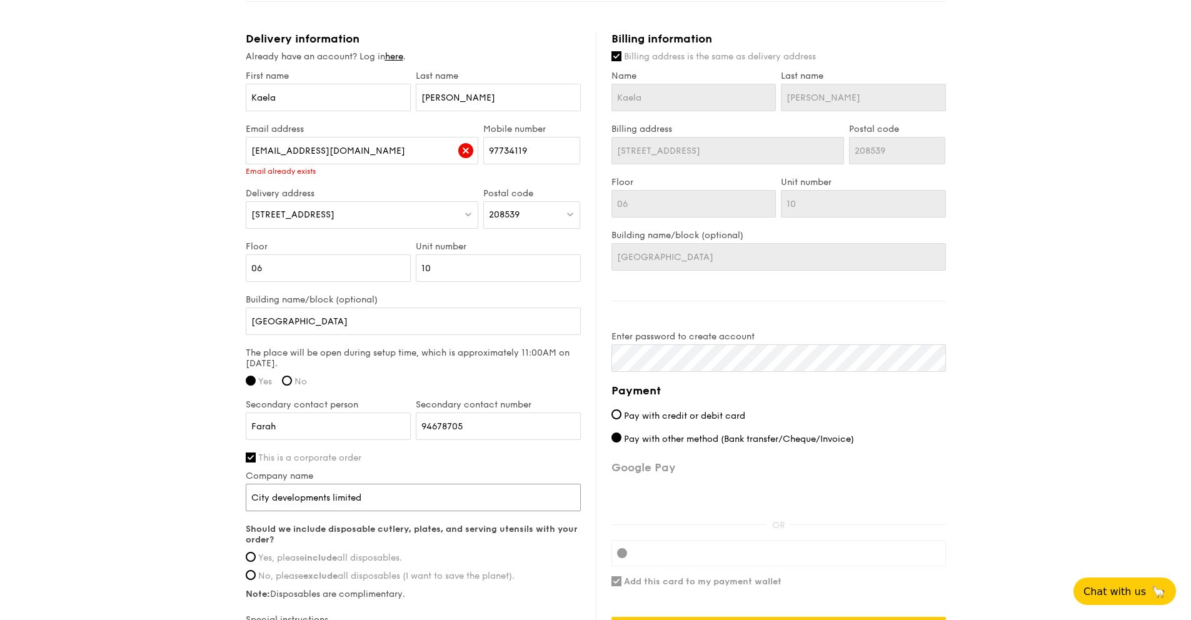
type input "City developments limited"
click at [268, 573] on span "No, please exclude all disposables (I want to save the planet)." at bounding box center [386, 576] width 256 height 11
click at [256, 573] on input "No, please exclude all disposables (I want to save the planet)." at bounding box center [251, 575] width 10 height 10
radio input "true"
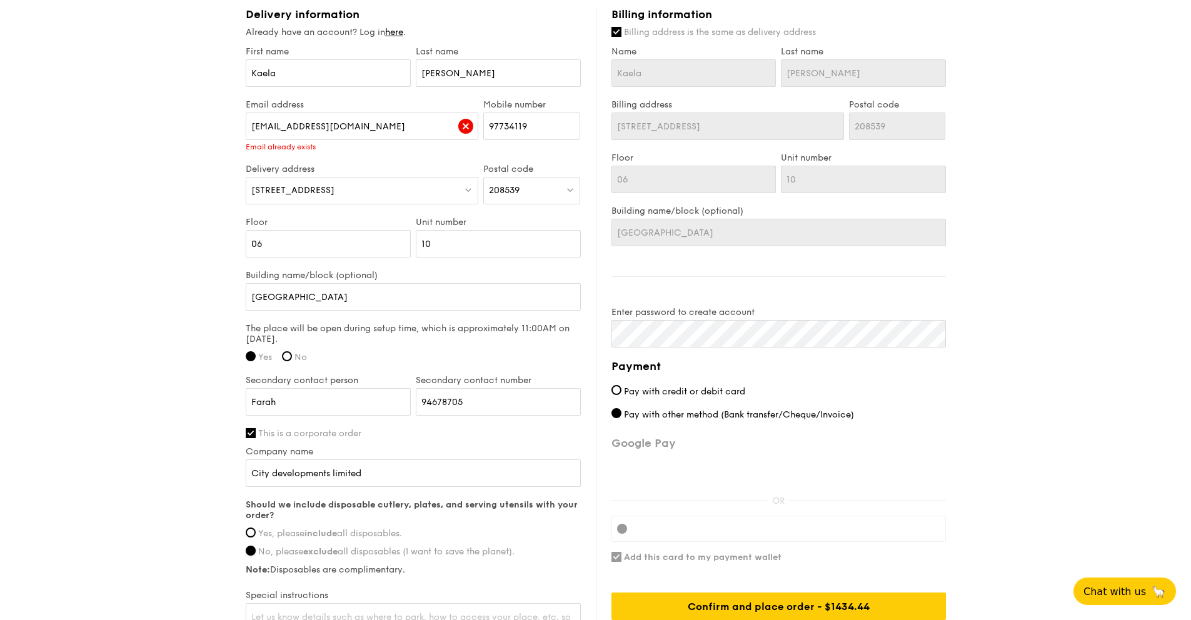
scroll to position [789, 0]
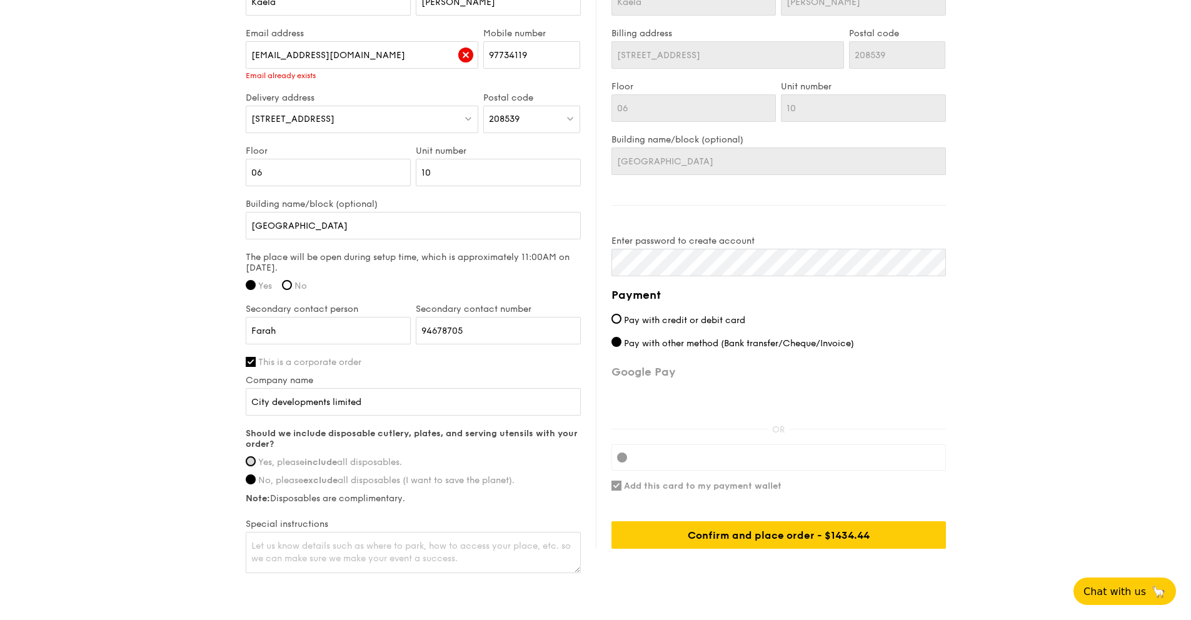
click at [249, 461] on input "Yes, please include all disposables." at bounding box center [251, 461] width 10 height 10
radio input "true"
click at [289, 536] on textarea at bounding box center [413, 552] width 335 height 41
type textarea "Hi, please only include biodegradable disposables. No plastics please."
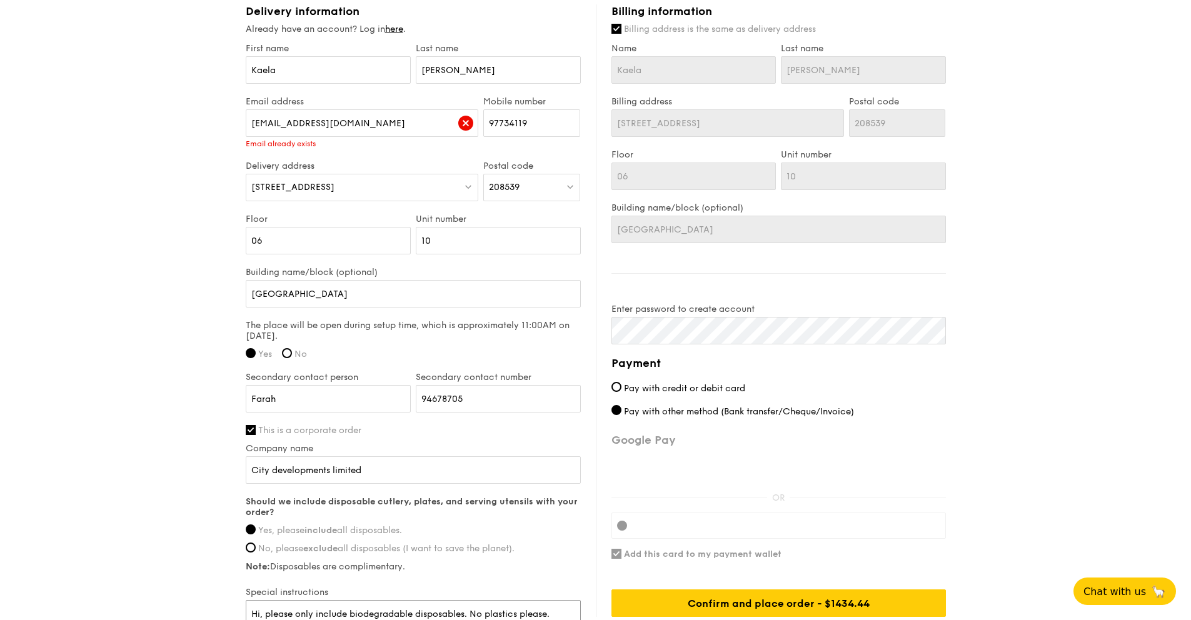
scroll to position [476, 0]
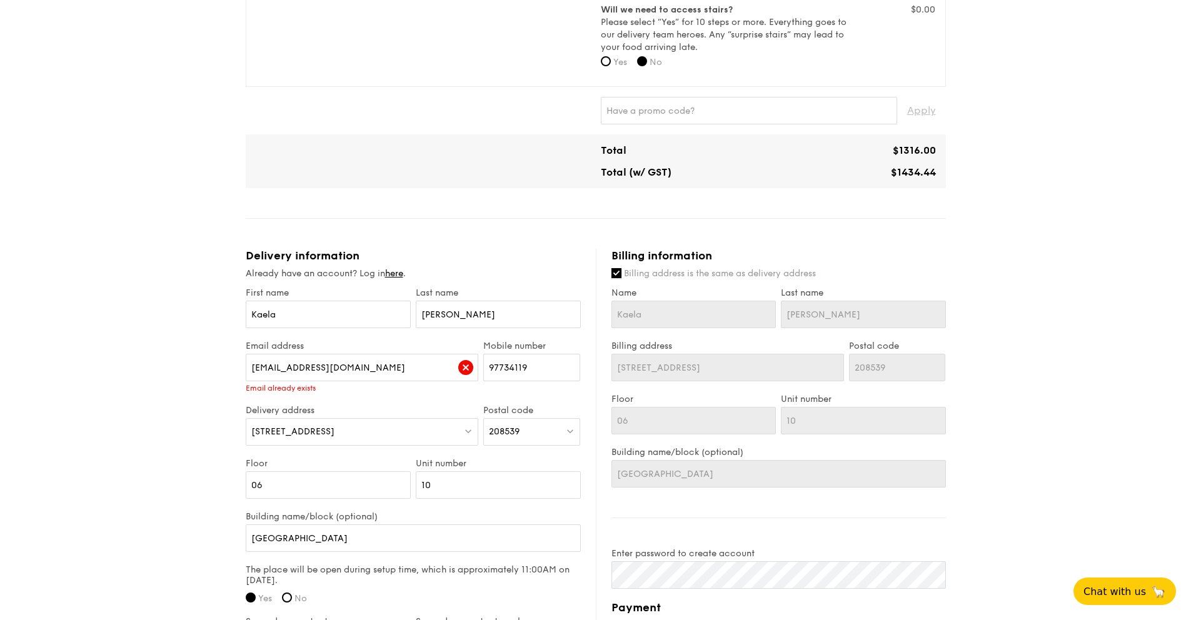
click at [618, 275] on input "Billing address is the same as delivery address" at bounding box center [616, 273] width 10 height 10
checkbox input "false"
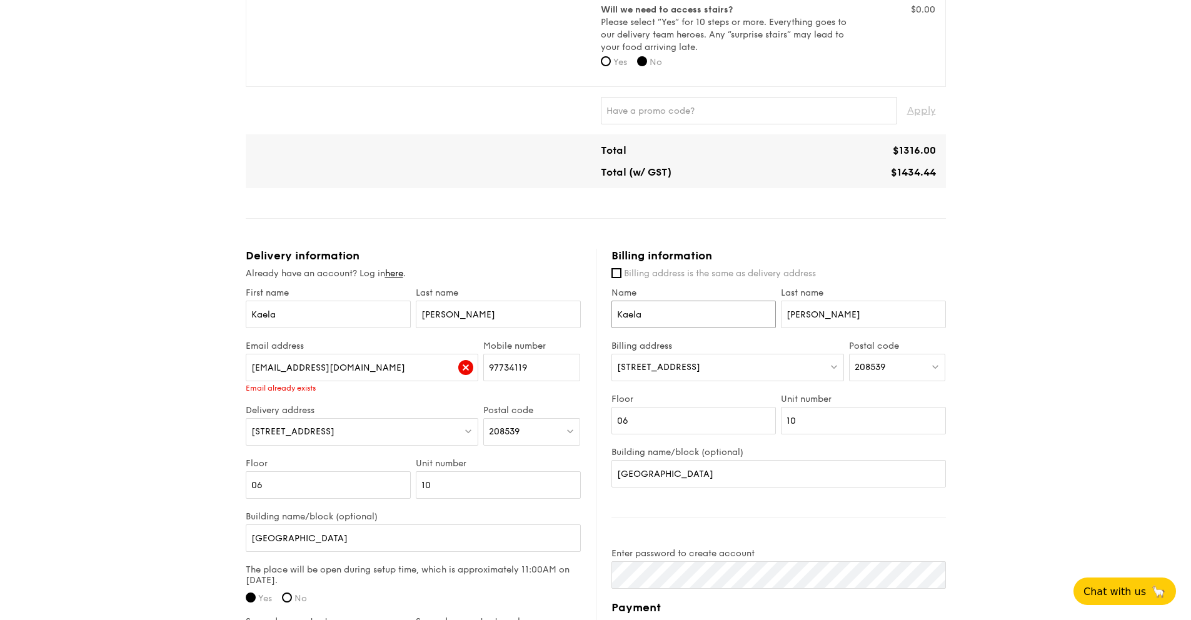
drag, startPoint x: 673, startPoint y: 314, endPoint x: 554, endPoint y: 315, distance: 118.1
click at [554, 315] on div "Delivery information Already have an account? Log in here . First name Kaela La…" at bounding box center [596, 568] width 700 height 639
type input "Rena"
click at [813, 316] on input "Montgomery" at bounding box center [863, 315] width 165 height 28
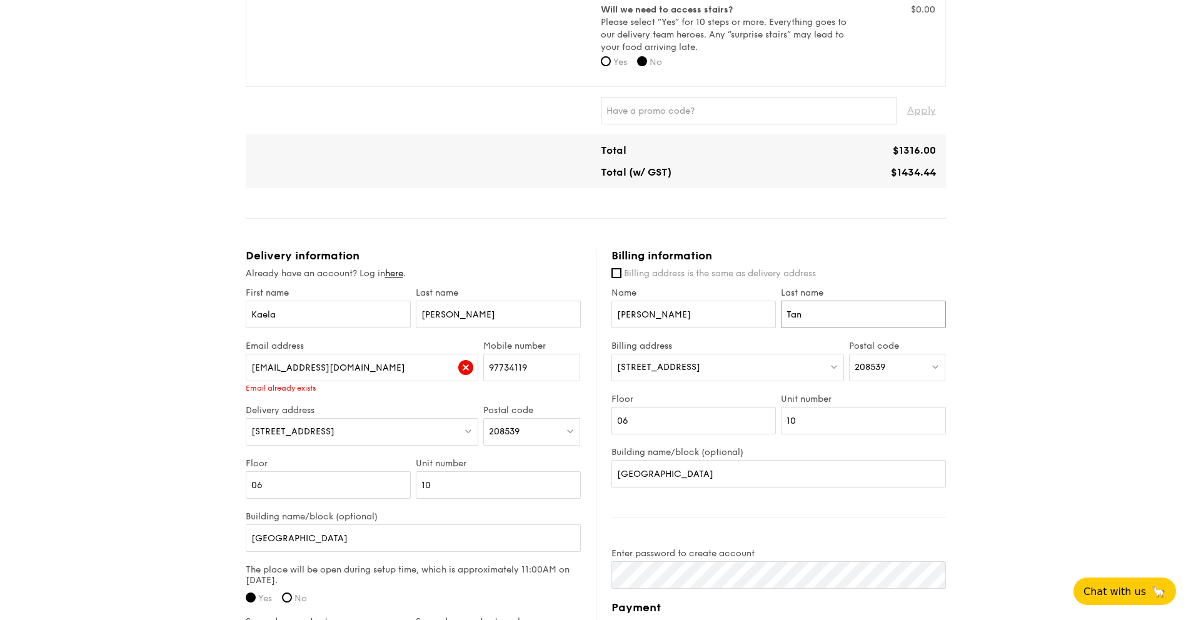
type input "Tan"
drag, startPoint x: 749, startPoint y: 367, endPoint x: 617, endPoint y: 369, distance: 132.5
click at [617, 369] on div "180 Kitchener Road" at bounding box center [727, 368] width 233 height 28
click at [817, 368] on input "9 Raffles Place #12-01 Republic Plaza Singapore 048619" at bounding box center [727, 368] width 231 height 28
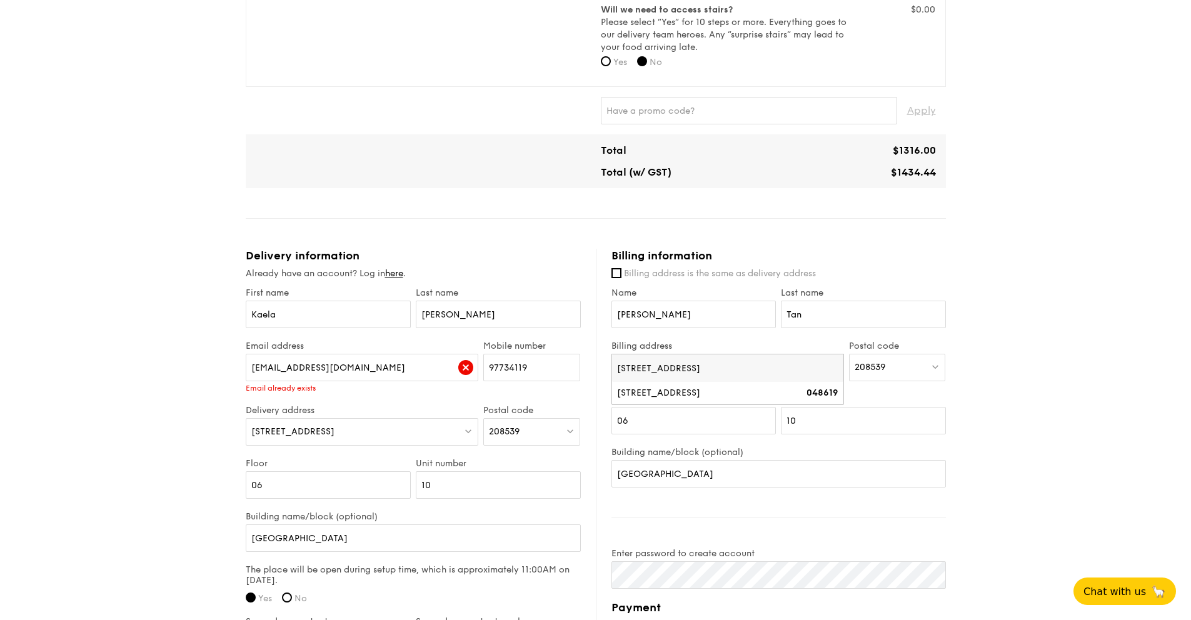
click at [817, 368] on input "9 Raffles Place #12-01 Republic Plaza Singapore 048619" at bounding box center [727, 368] width 231 height 28
type input "9 Raffles Place #12-01 Republic Plaza Singapore"
click at [876, 365] on span "208539" at bounding box center [869, 367] width 31 height 11
click at [876, 365] on input "search" at bounding box center [897, 368] width 96 height 28
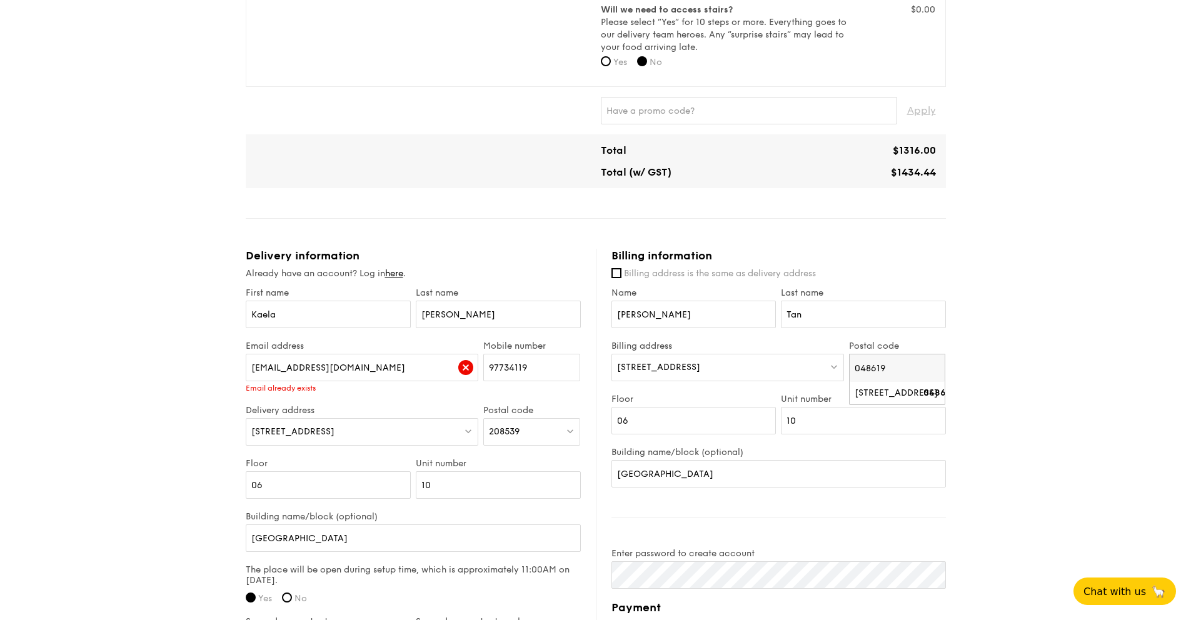
type input "048619"
click at [864, 393] on div "9 Raffles Place" at bounding box center [886, 393] width 64 height 13
drag, startPoint x: 651, startPoint y: 427, endPoint x: 605, endPoint y: 414, distance: 47.9
click at [605, 414] on div "Billing information Billing address is the same as delivery address Name Rena L…" at bounding box center [771, 555] width 350 height 613
type input "12"
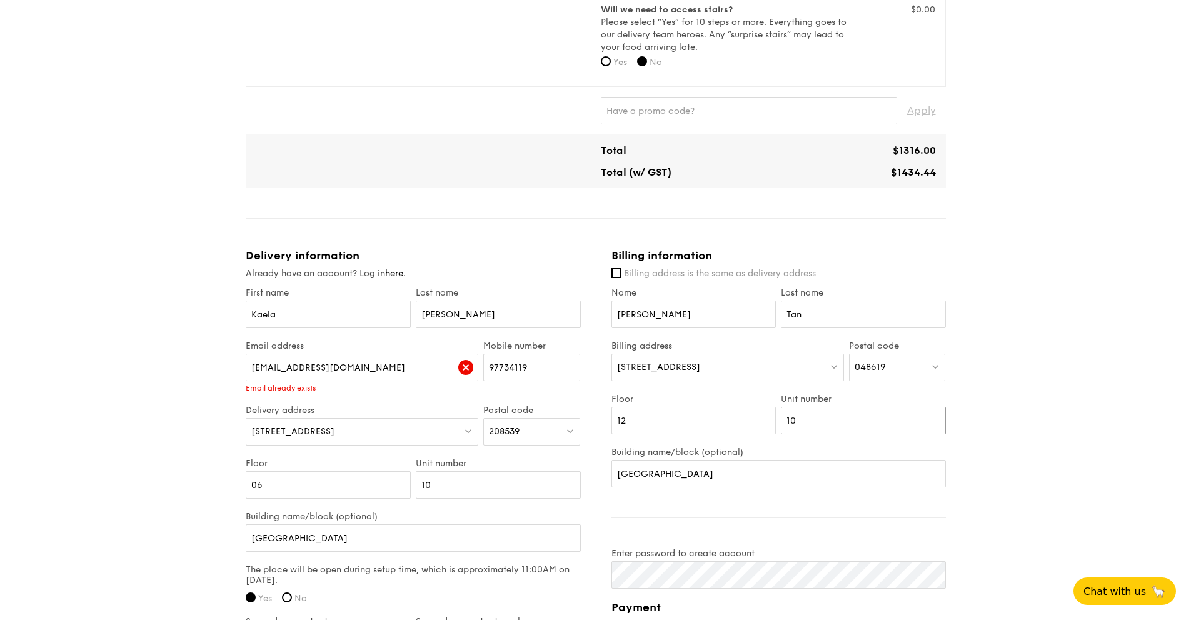
click at [831, 428] on input "10" at bounding box center [863, 421] width 165 height 28
type input "1"
type input "01"
click at [734, 514] on div "Billing information Billing address is the same as delivery address Name Rena L…" at bounding box center [771, 555] width 350 height 613
drag, startPoint x: 704, startPoint y: 476, endPoint x: 574, endPoint y: 475, distance: 130.0
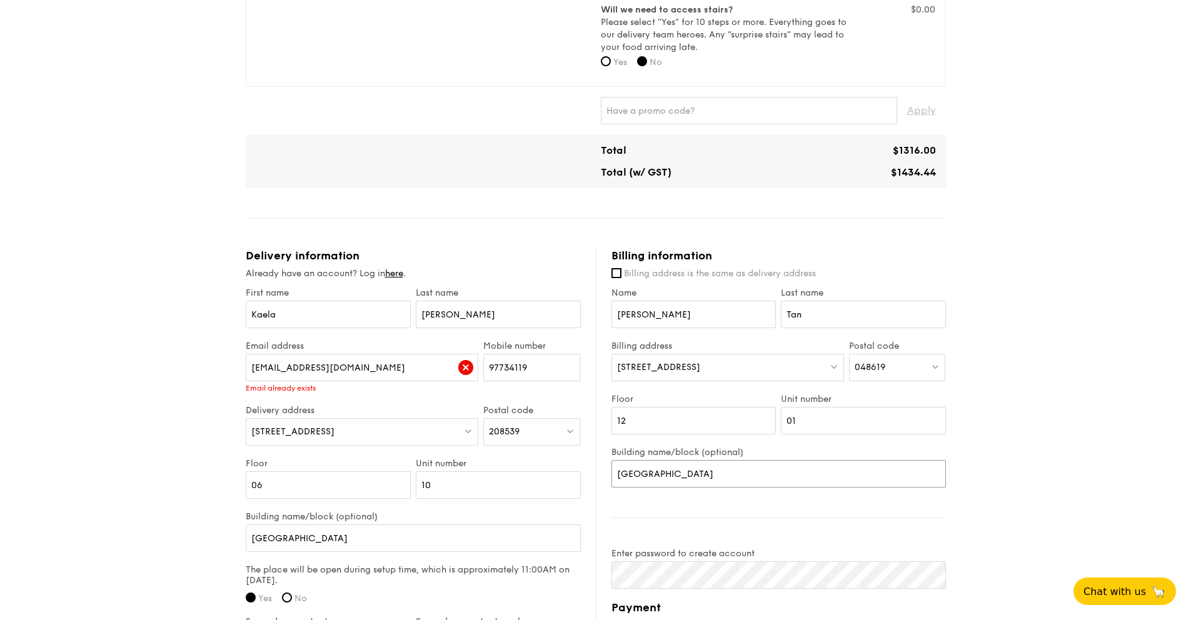
click at [574, 475] on div "Delivery information Already have an account? Log in here . First name Kaela La…" at bounding box center [596, 568] width 700 height 639
type input "Republic Plaza"
click at [1009, 369] on div "1 - Select menu 2 - Select items 3 - Check out Classic Buffet $18.80 /guest ($2…" at bounding box center [595, 231] width 1191 height 1414
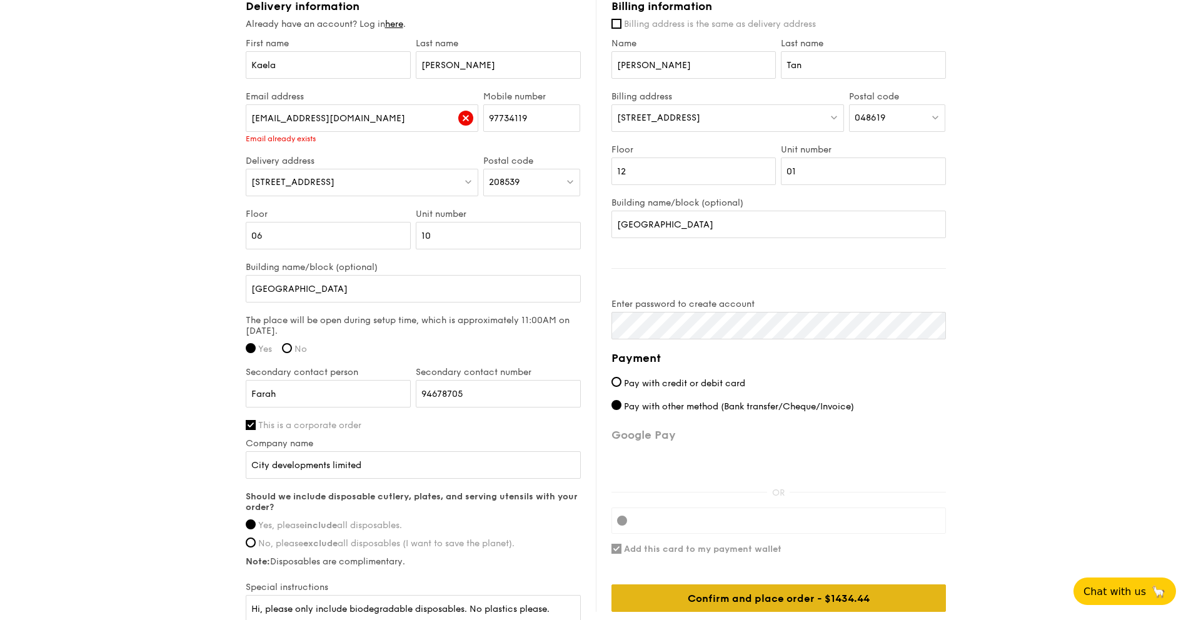
click at [769, 599] on div "Confirm and place order - $1434.44" at bounding box center [778, 598] width 334 height 28
click at [676, 591] on div "Confirm and place order - $1434.44" at bounding box center [778, 598] width 334 height 28
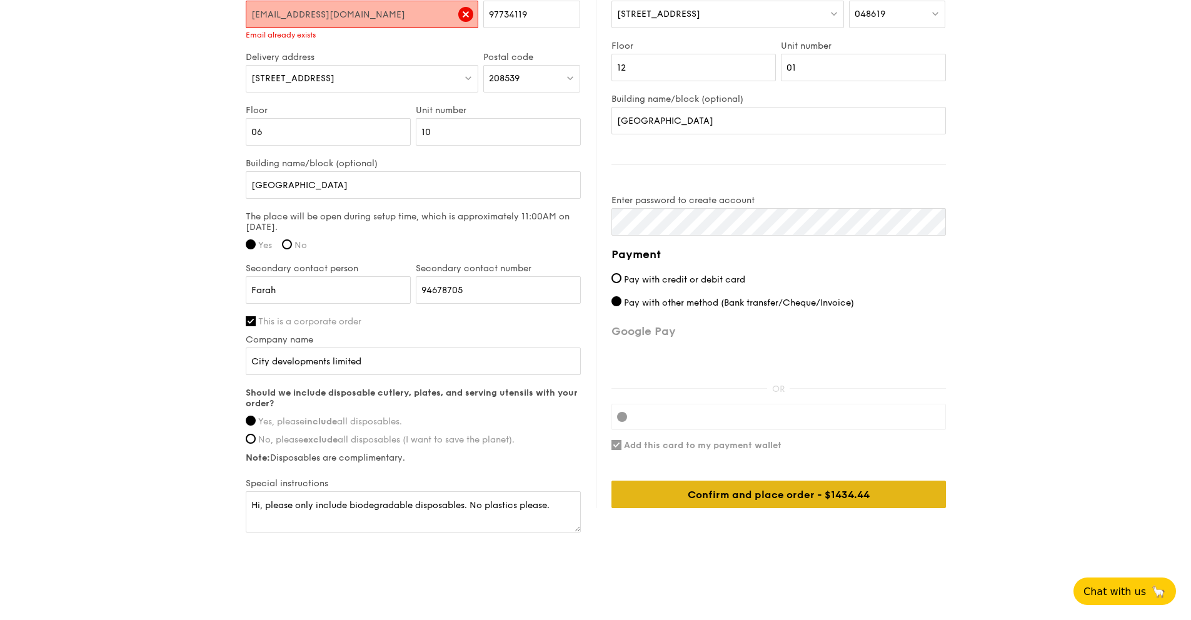
click at [732, 493] on div "Confirm and place order - $1434.44" at bounding box center [778, 495] width 334 height 28
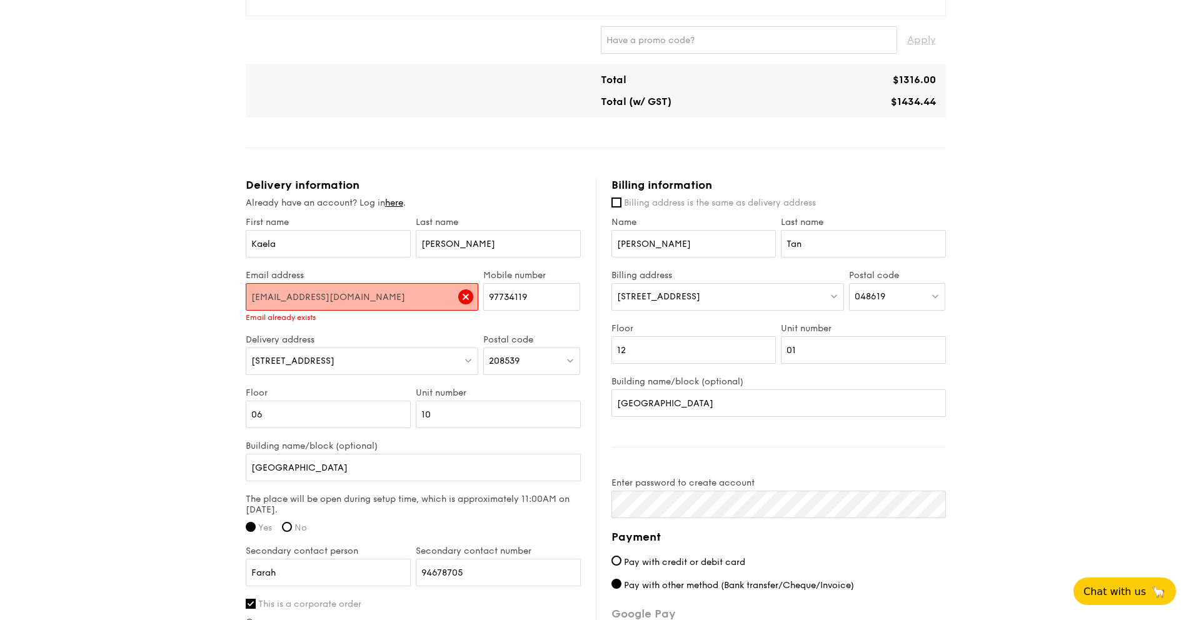
click at [386, 291] on input "mentorship@ywlc.org.sg" at bounding box center [362, 297] width 233 height 28
drag, startPoint x: 382, startPoint y: 293, endPoint x: 204, endPoint y: 279, distance: 178.7
click at [204, 279] on div "1 - Select menu 2 - Select items 3 - Check out Classic Buffet $18.80 /guest ($2…" at bounding box center [595, 160] width 1191 height 1414
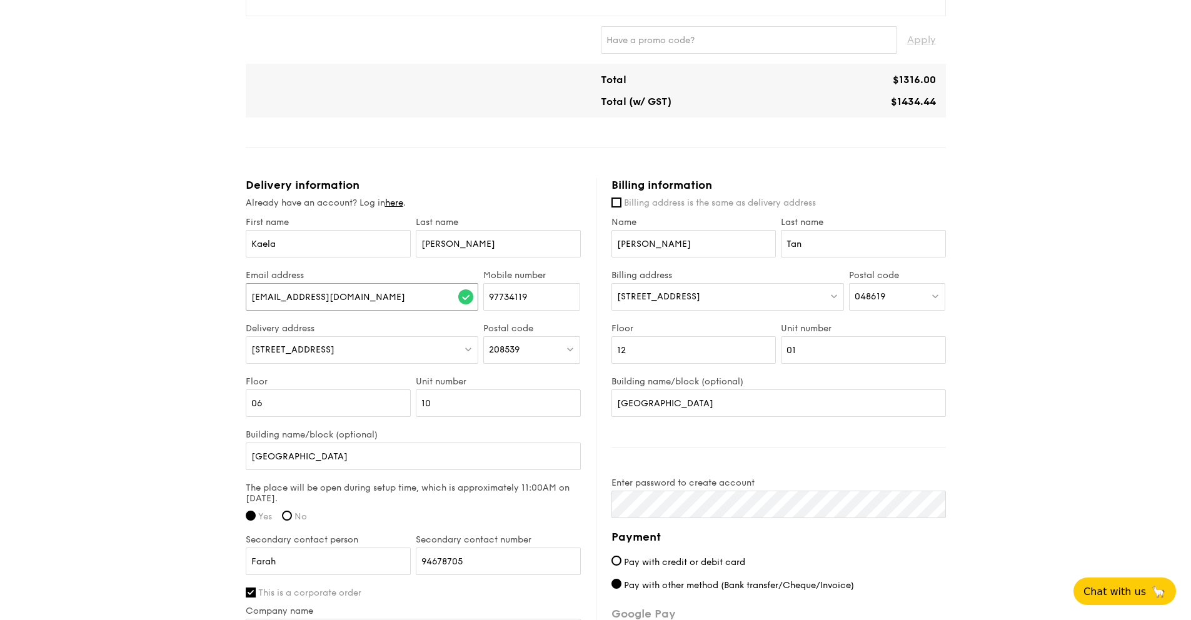
scroll to position [761, 0]
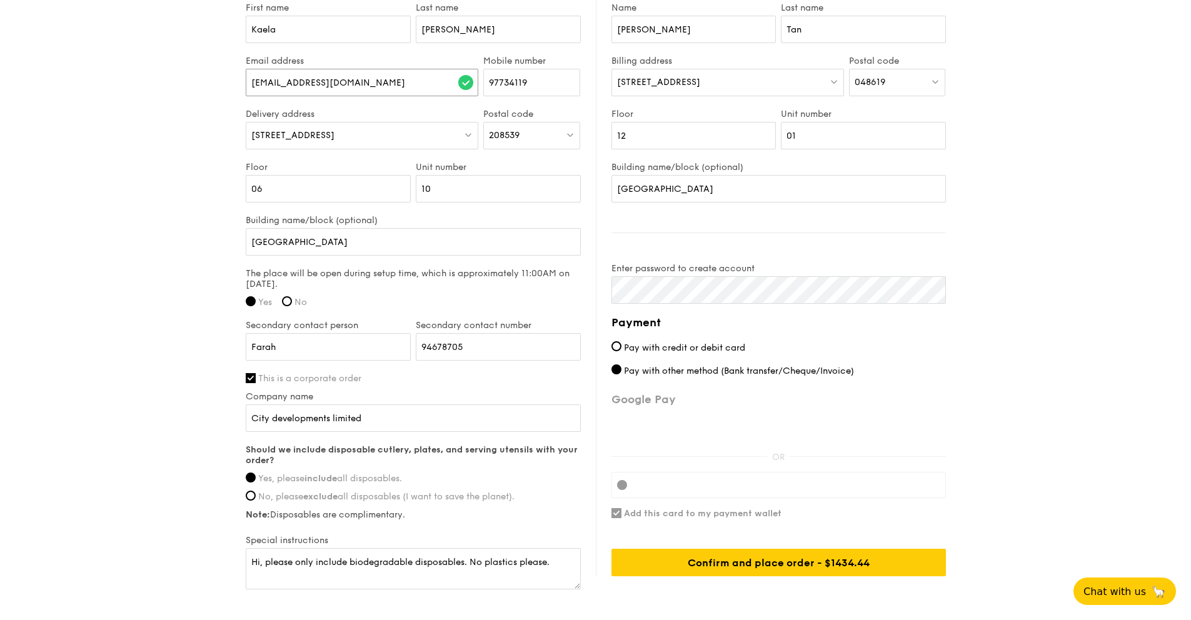
type input "kaela.nsh@gmail.com"
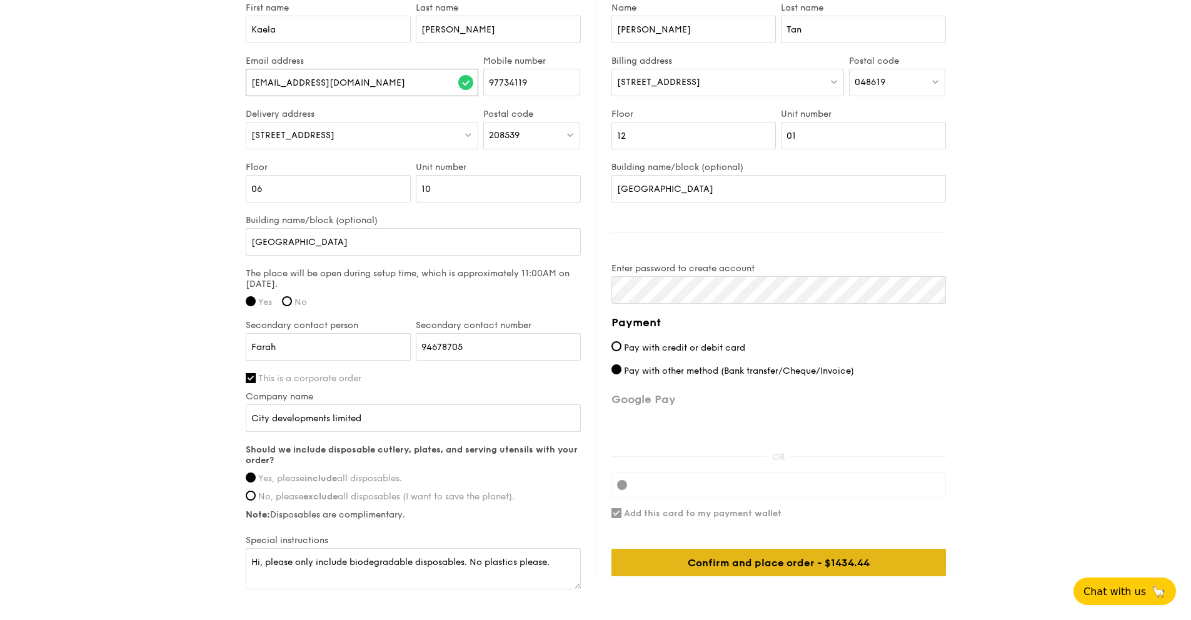
scroll to position [833, 0]
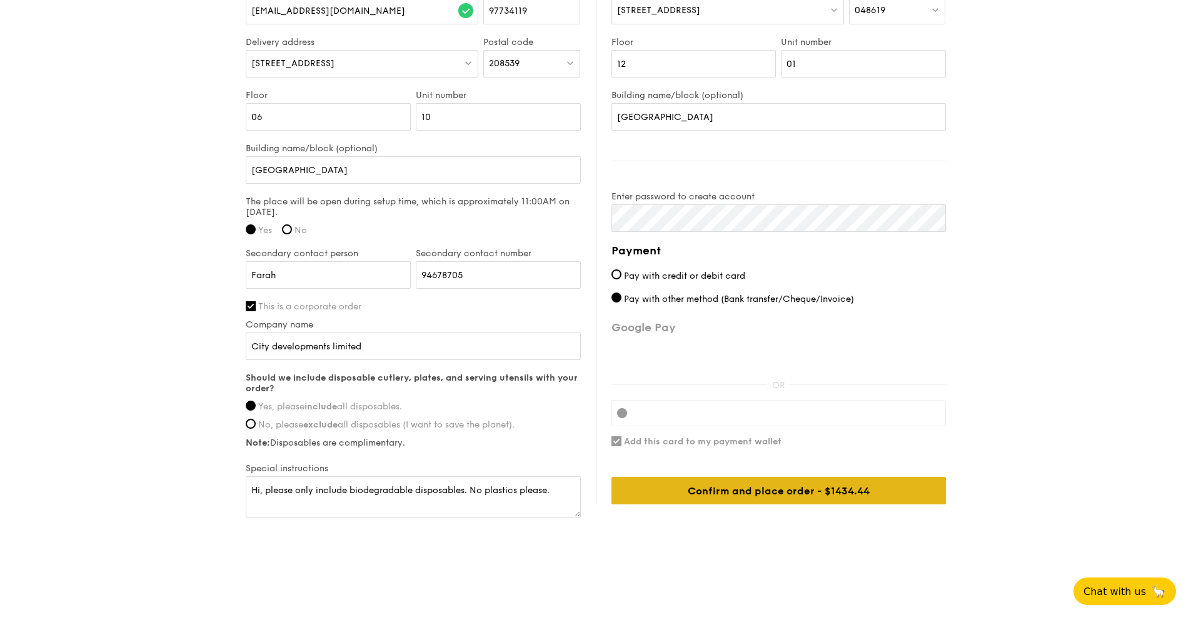
click at [749, 496] on div "Confirm and place order - $1434.44" at bounding box center [778, 491] width 334 height 28
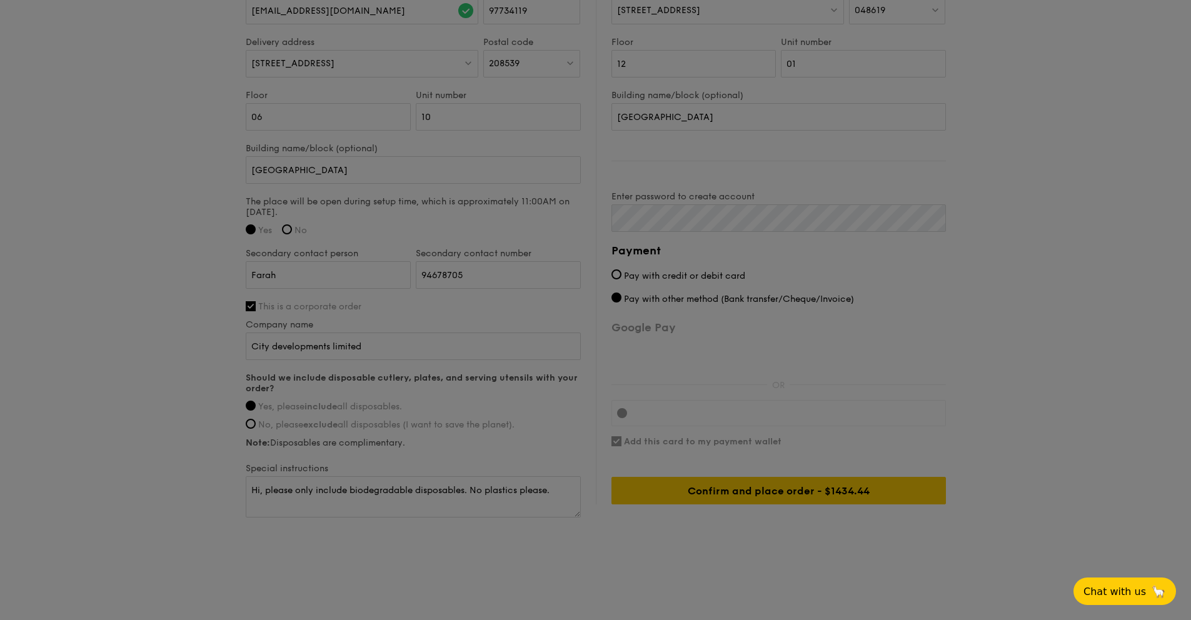
scroll to position [376, 0]
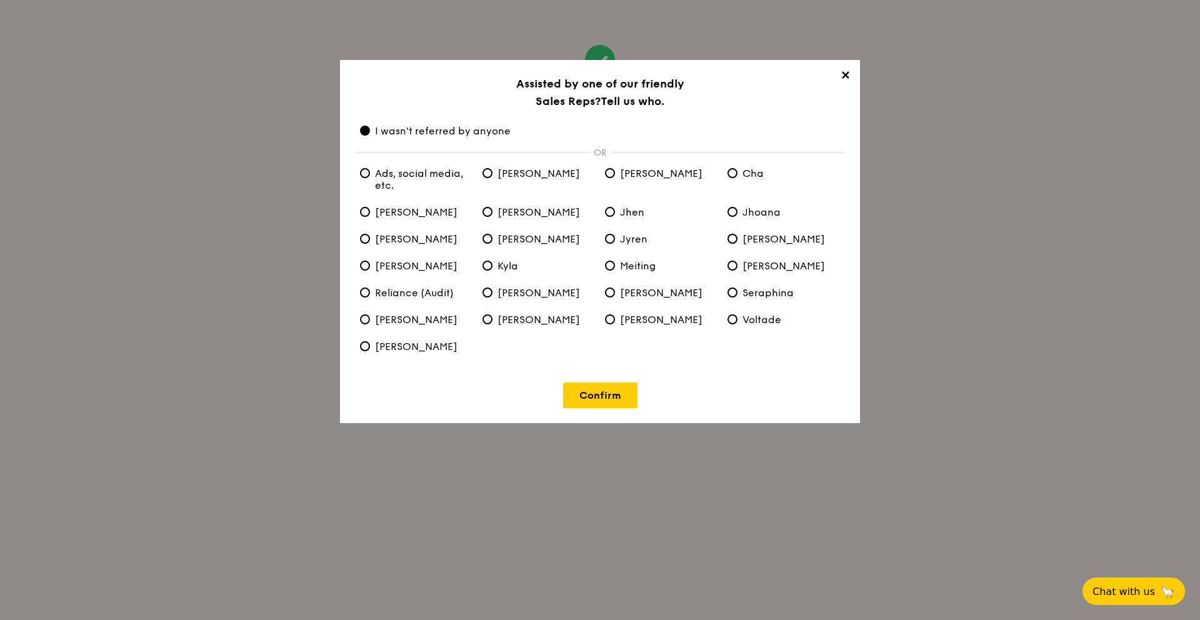
click at [504, 240] on span "Joyce" at bounding box center [532, 239] width 98 height 12
click at [493, 240] on input "Joyce" at bounding box center [488, 239] width 10 height 10
radio input "true"
radio anyone "false"
click at [606, 399] on link "Confirm" at bounding box center [600, 396] width 74 height 26
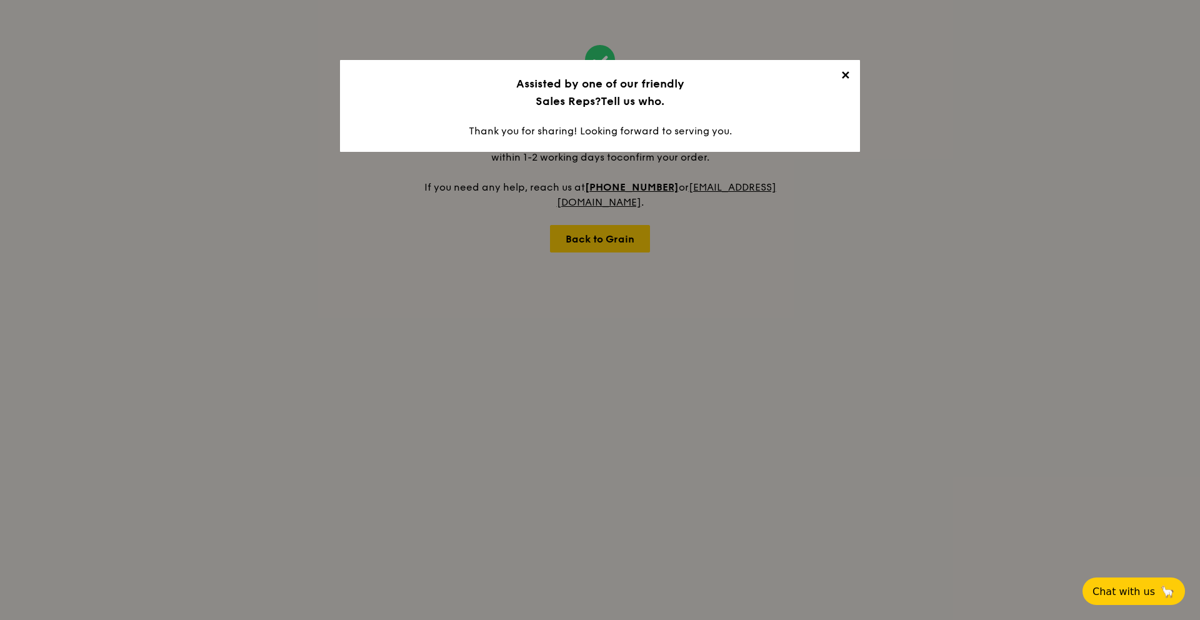
click at [846, 73] on span "✕" at bounding box center [845, 78] width 18 height 18
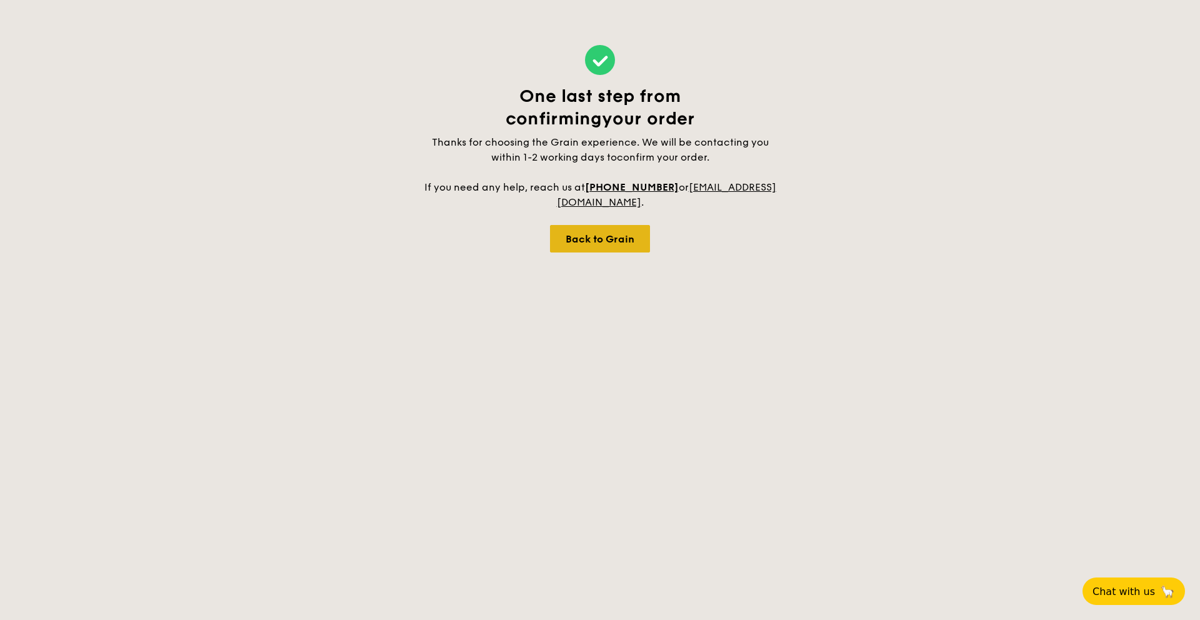
click at [611, 243] on div "Back to Grain" at bounding box center [600, 239] width 100 height 28
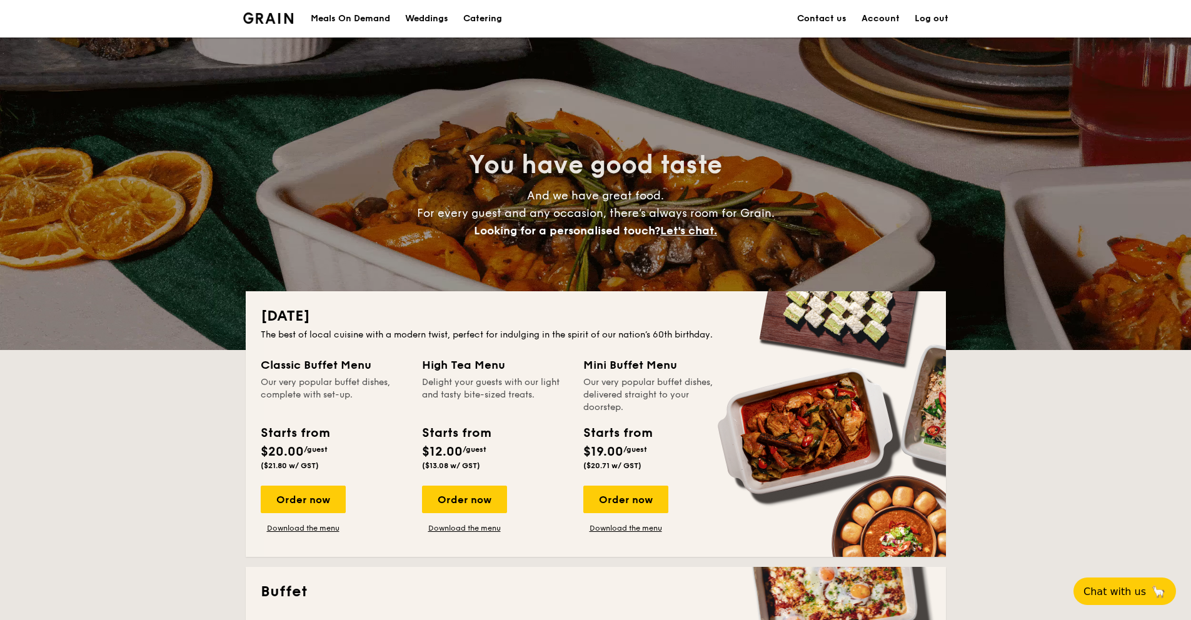
click at [876, 18] on link "Account" at bounding box center [880, 19] width 38 height 38
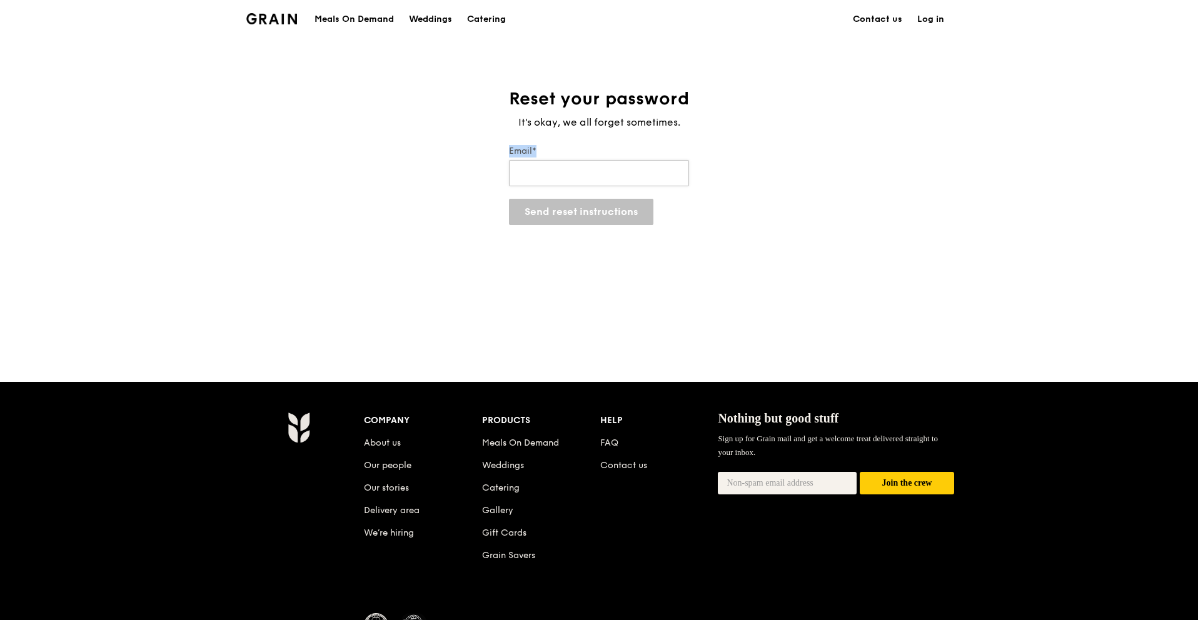
click at [646, 186] on div "Email*" at bounding box center [599, 167] width 180 height 44
click at [646, 183] on input "Email*" at bounding box center [599, 173] width 180 height 26
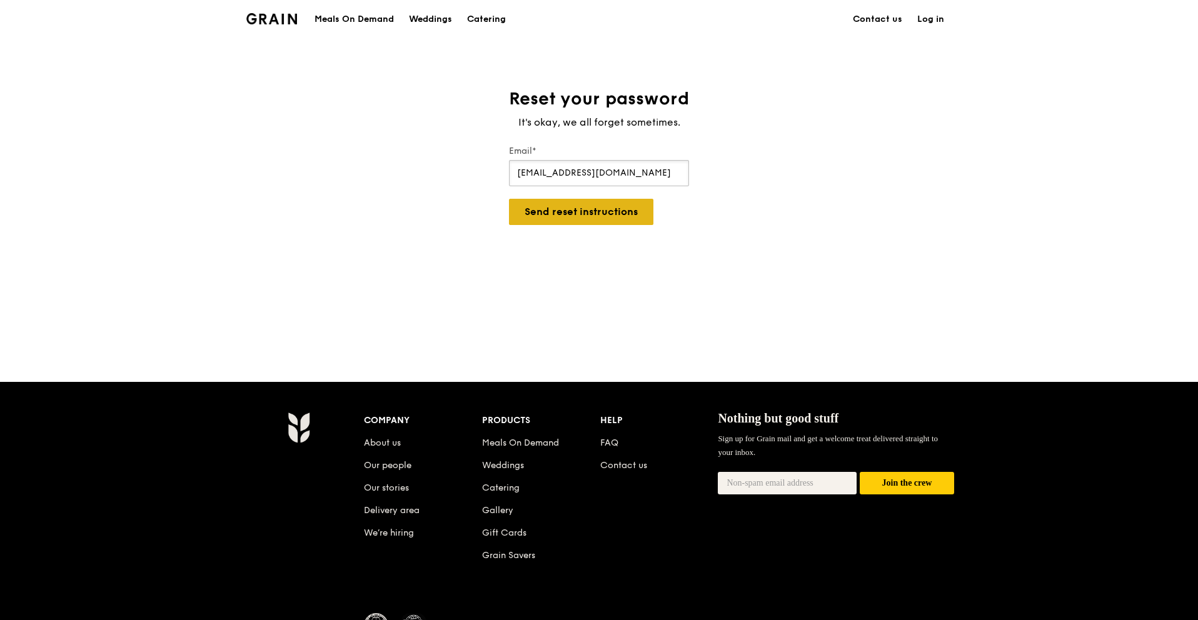
type input "mentorship@ywlc.org.sg"
click at [643, 211] on button "Send reset instructions" at bounding box center [581, 212] width 144 height 26
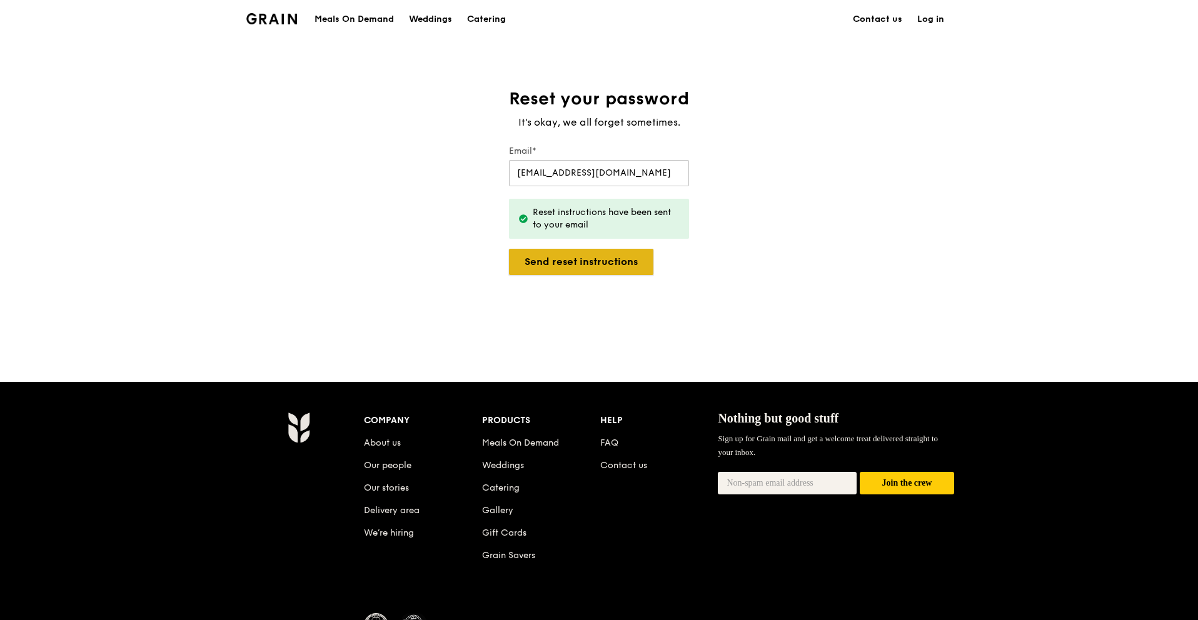
click at [624, 255] on button "Send reset instructions" at bounding box center [581, 262] width 144 height 26
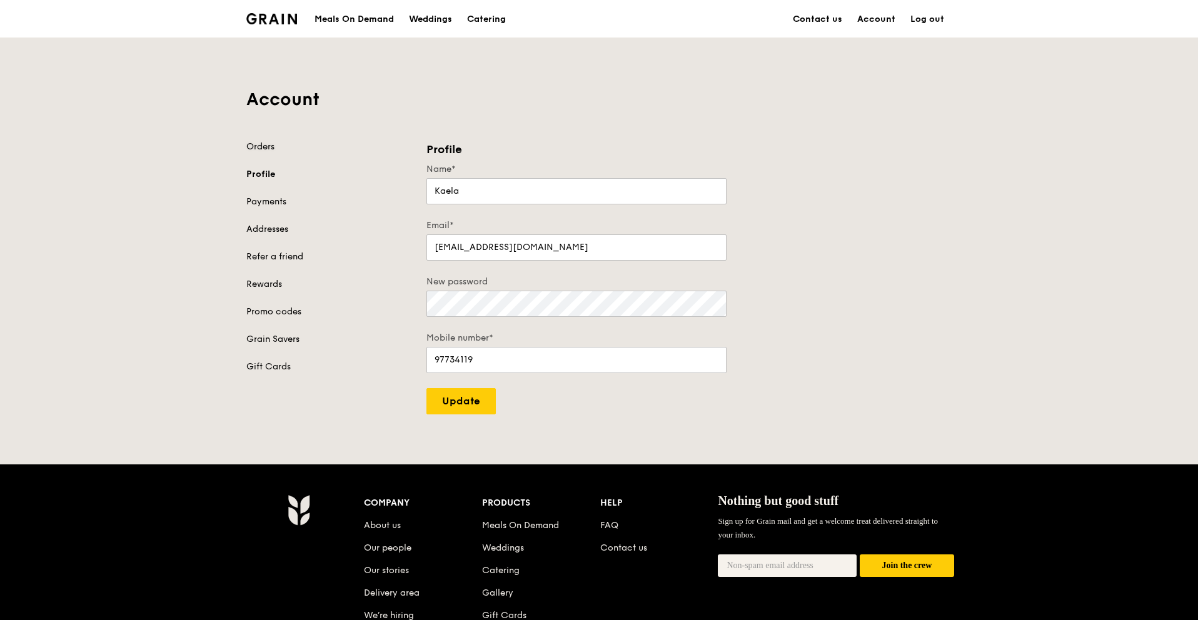
click at [284, 144] on link "Orders" at bounding box center [328, 147] width 165 height 13
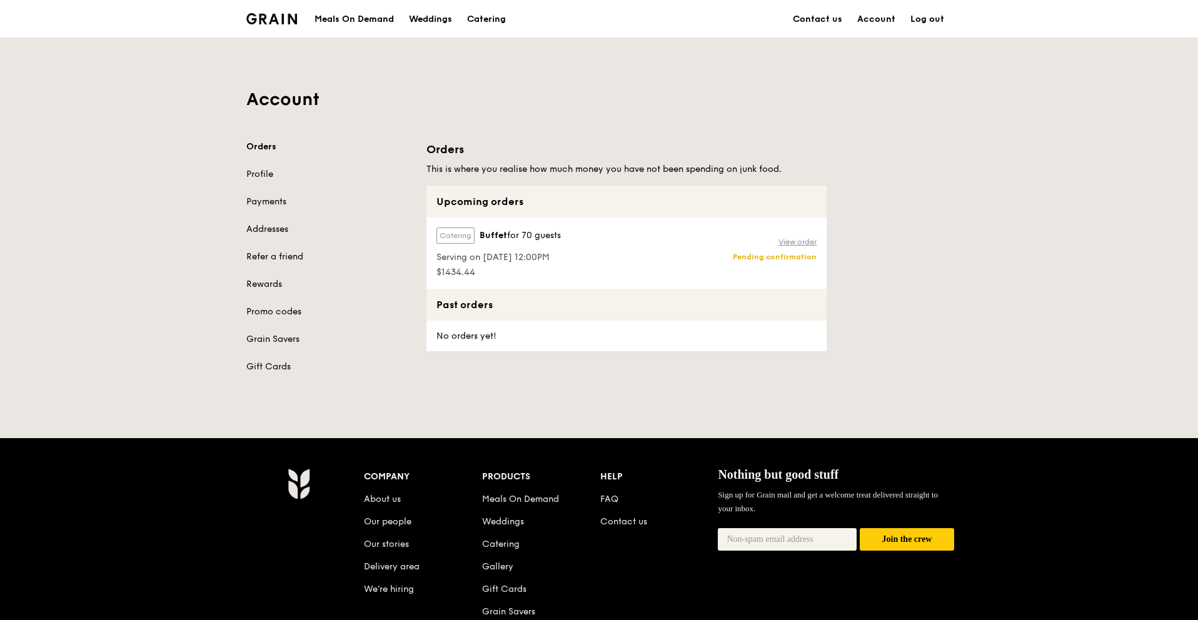
click at [812, 238] on link "View order" at bounding box center [797, 242] width 38 height 10
